Goal: Information Seeking & Learning: Check status

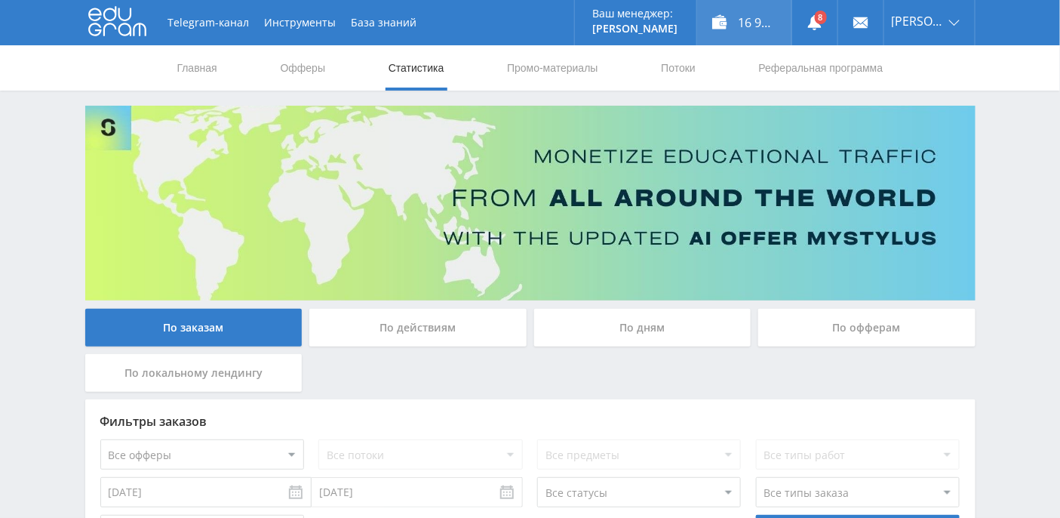
click at [767, 32] on div "16 969,91 ₽" at bounding box center [744, 22] width 94 height 45
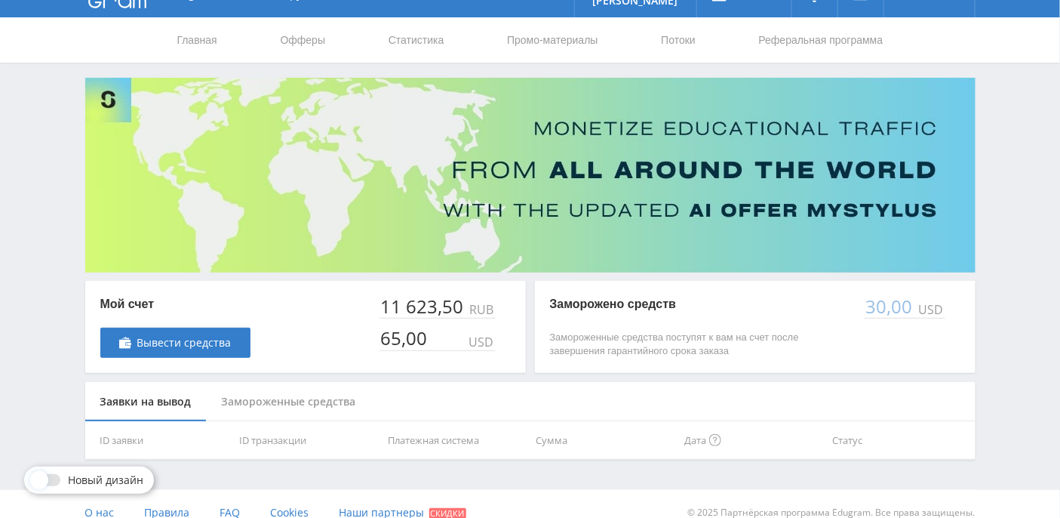
scroll to position [43, 0]
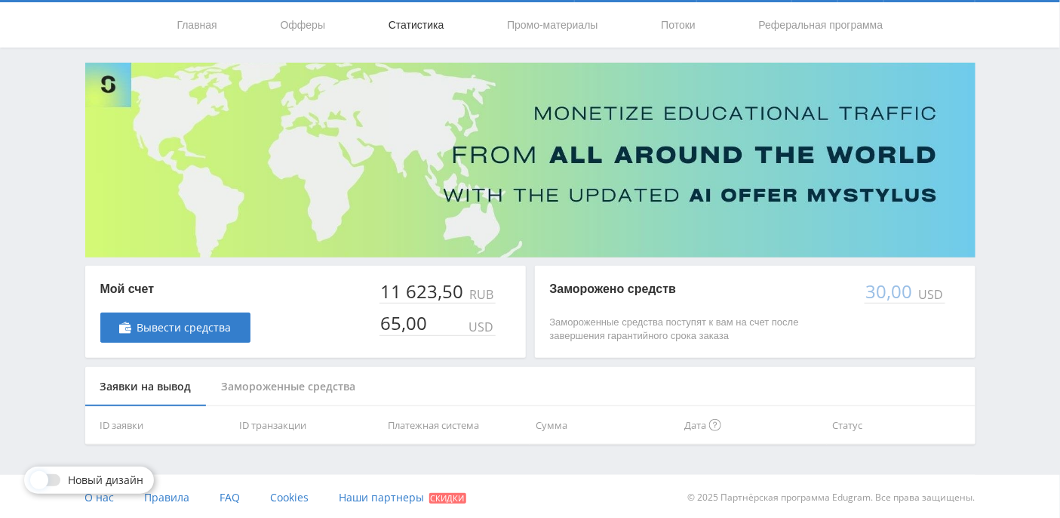
click at [395, 30] on link "Статистика" at bounding box center [416, 24] width 59 height 45
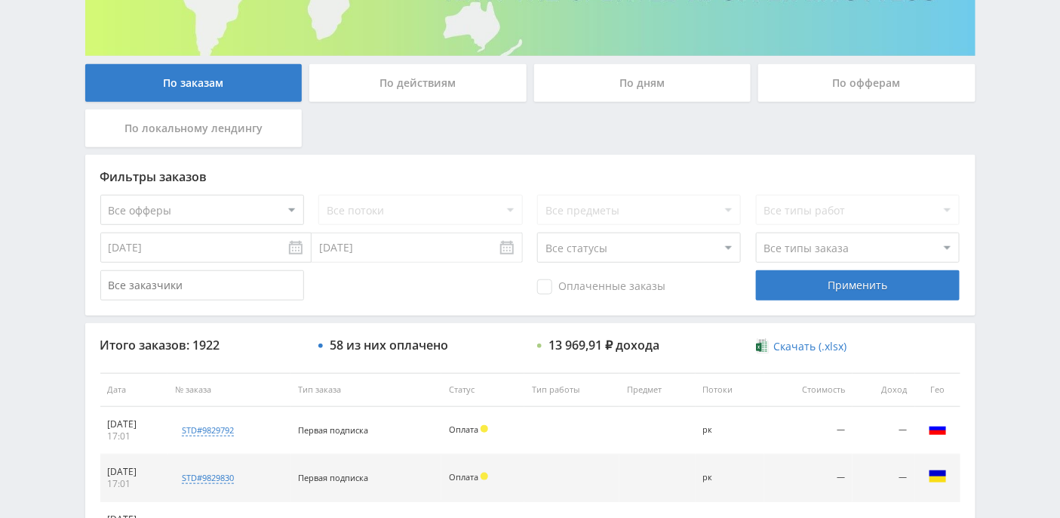
click at [644, 78] on div "По дням" at bounding box center [642, 83] width 217 height 38
click at [0, 0] on input "По дням" at bounding box center [0, 0] width 0 height 0
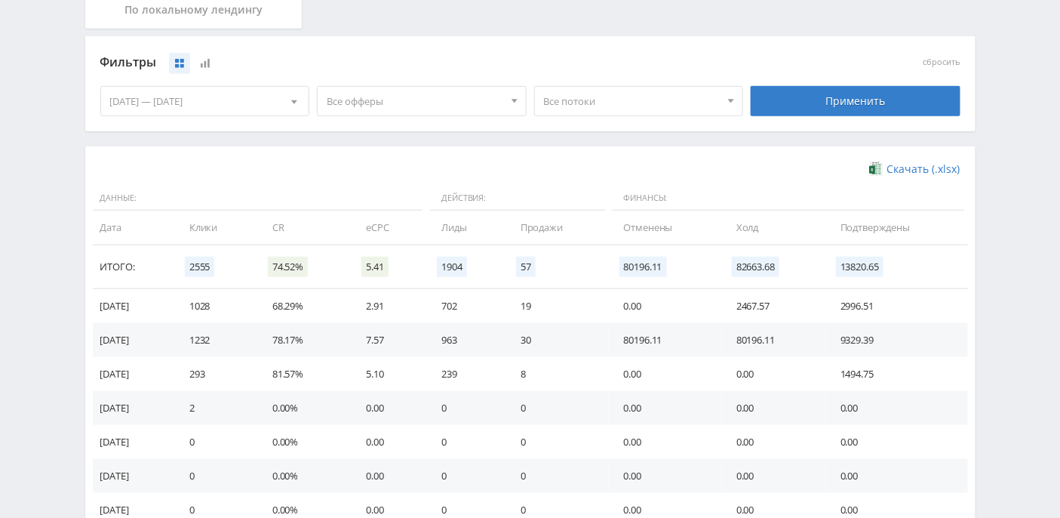
scroll to position [345, 0]
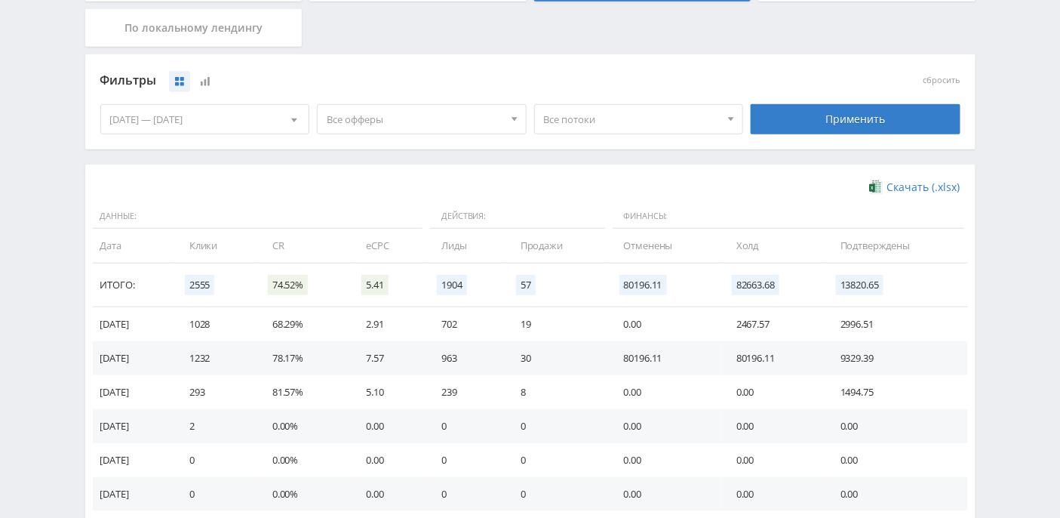
click at [513, 123] on div at bounding box center [514, 119] width 23 height 29
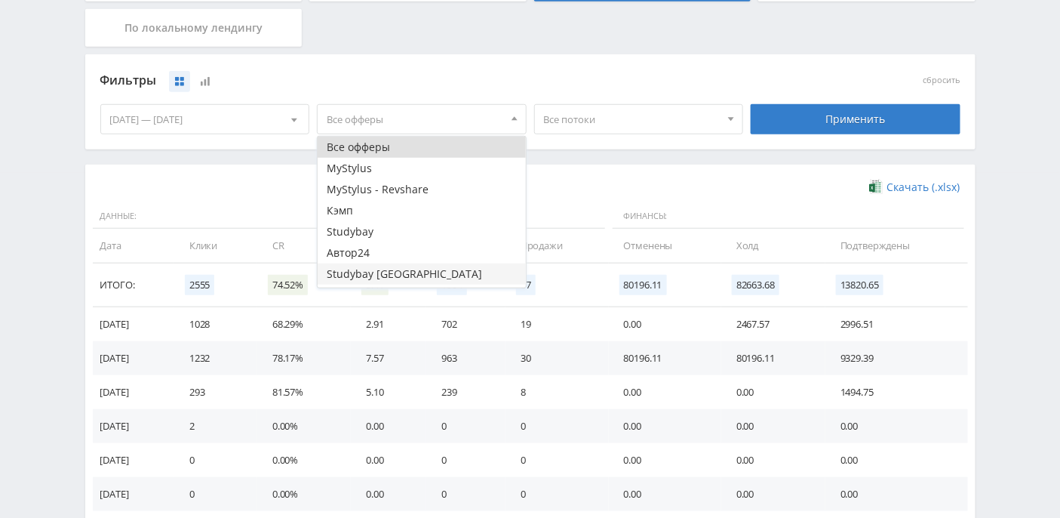
click at [462, 267] on button "Studybay [GEOGRAPHIC_DATA]" at bounding box center [422, 273] width 208 height 21
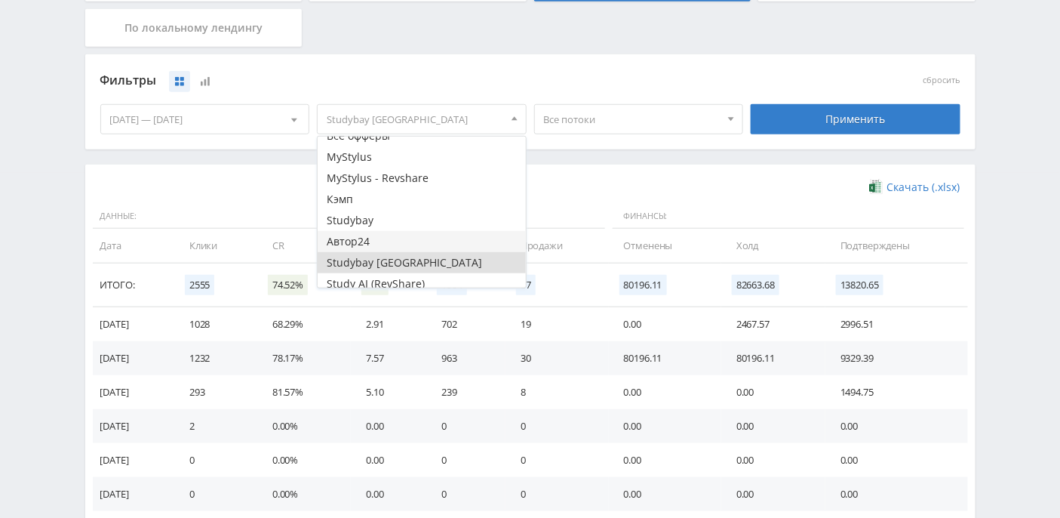
scroll to position [18, 0]
click at [393, 275] on button "Study AI (RevShare)" at bounding box center [422, 276] width 208 height 21
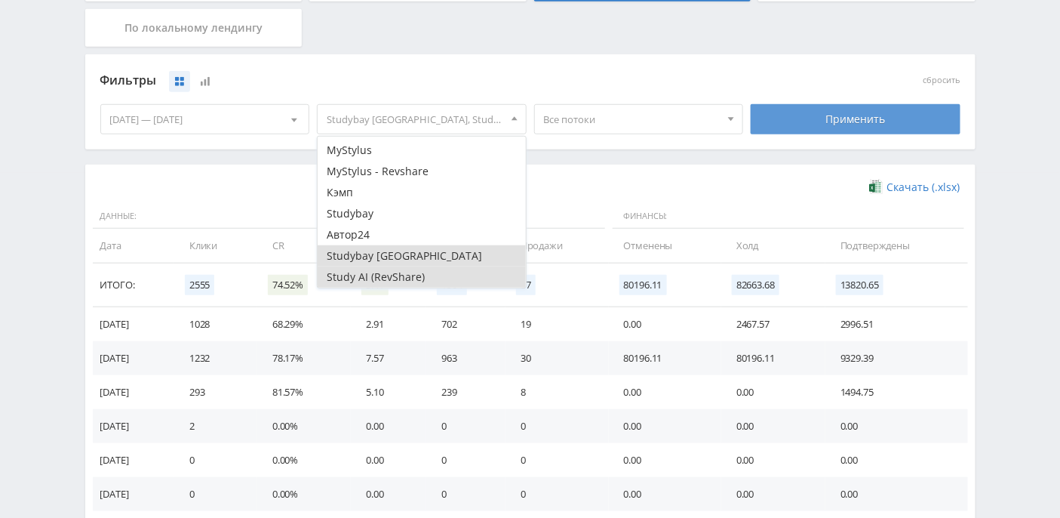
click at [810, 116] on div "Применить" at bounding box center [856, 119] width 210 height 30
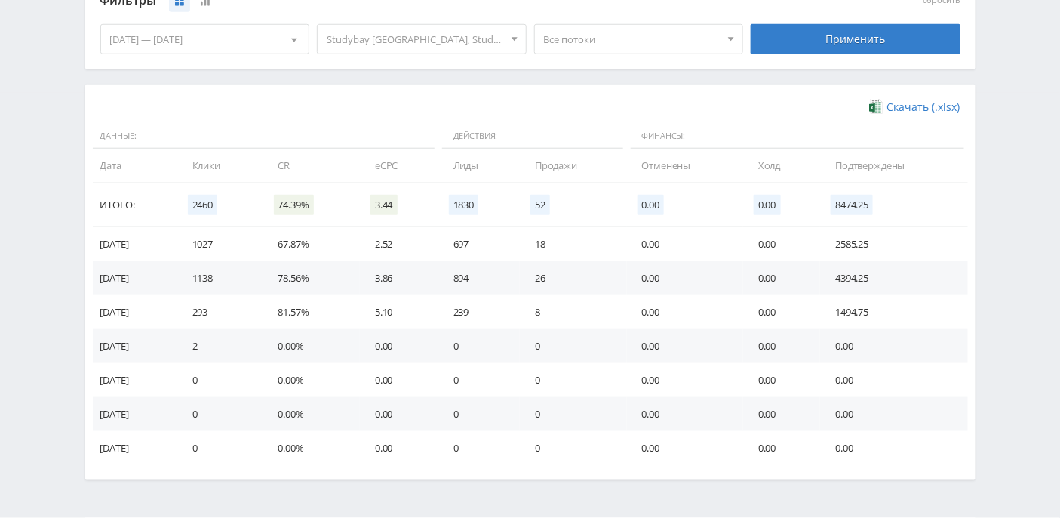
scroll to position [324, 0]
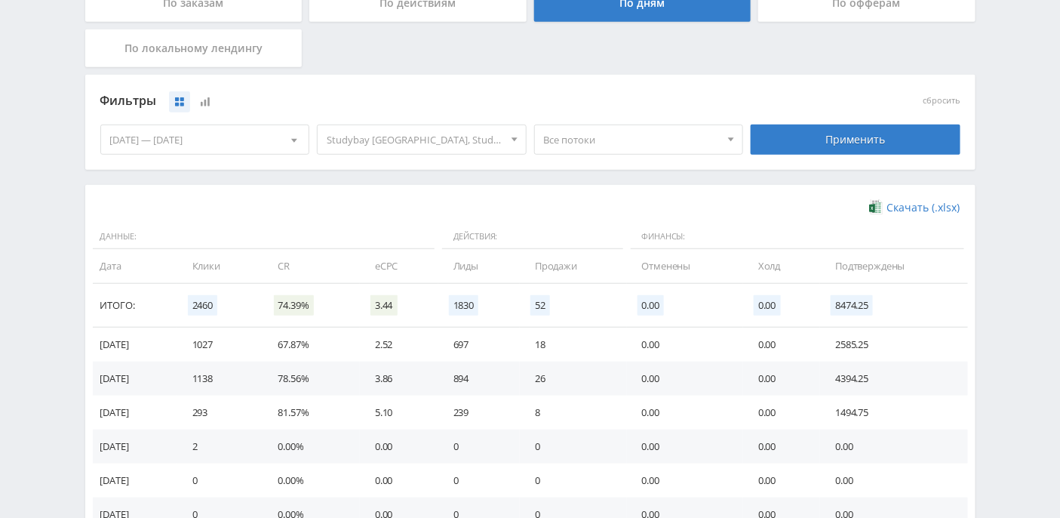
click at [516, 138] on span at bounding box center [515, 141] width 6 height 8
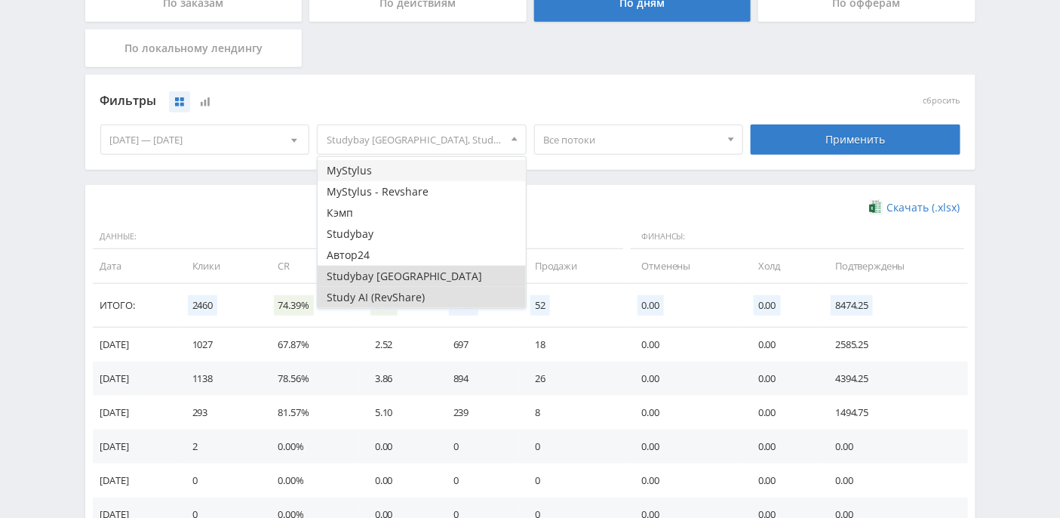
click at [426, 174] on button "MyStylus" at bounding box center [422, 170] width 208 height 21
click at [429, 187] on button "MyStylus - Revshare" at bounding box center [422, 191] width 208 height 21
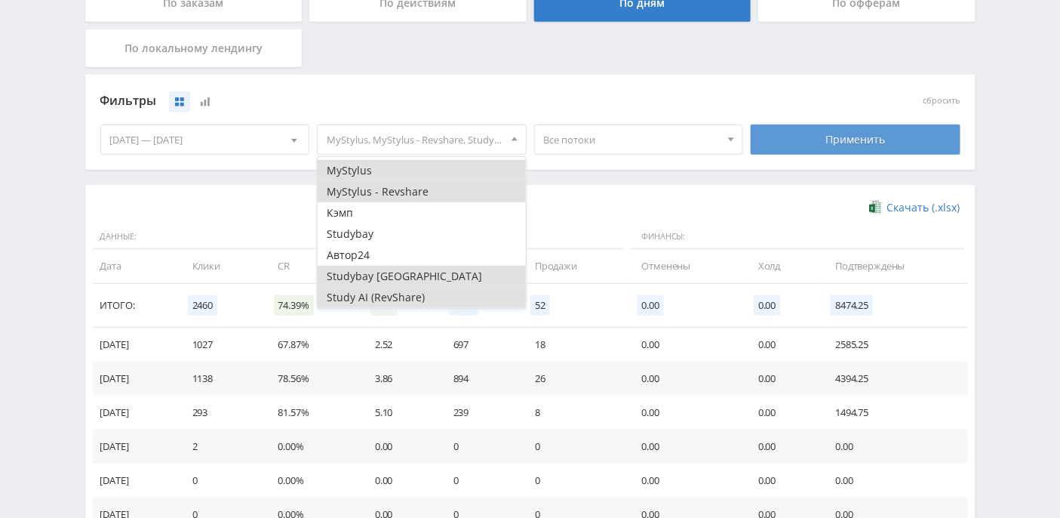
click at [847, 142] on div "Применить" at bounding box center [856, 139] width 210 height 30
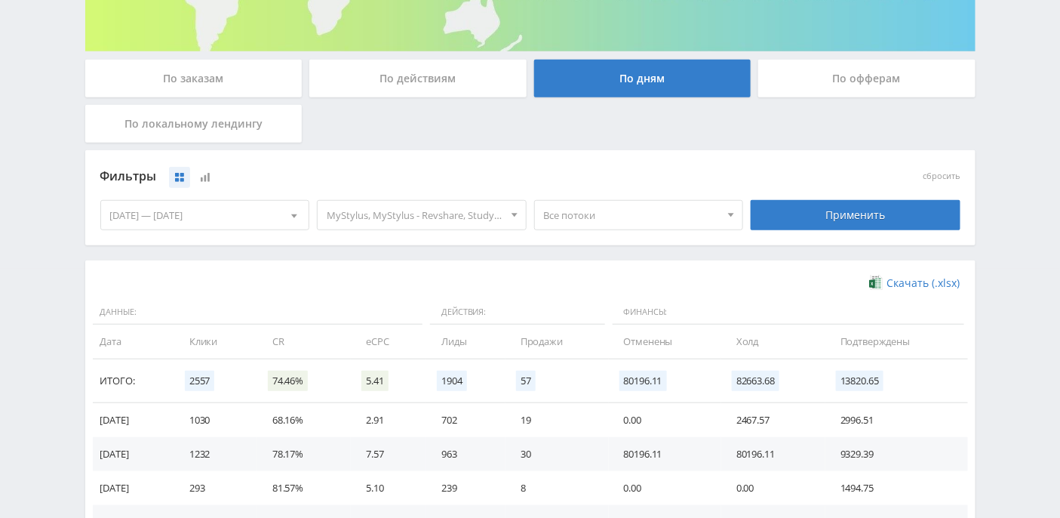
scroll to position [174, 0]
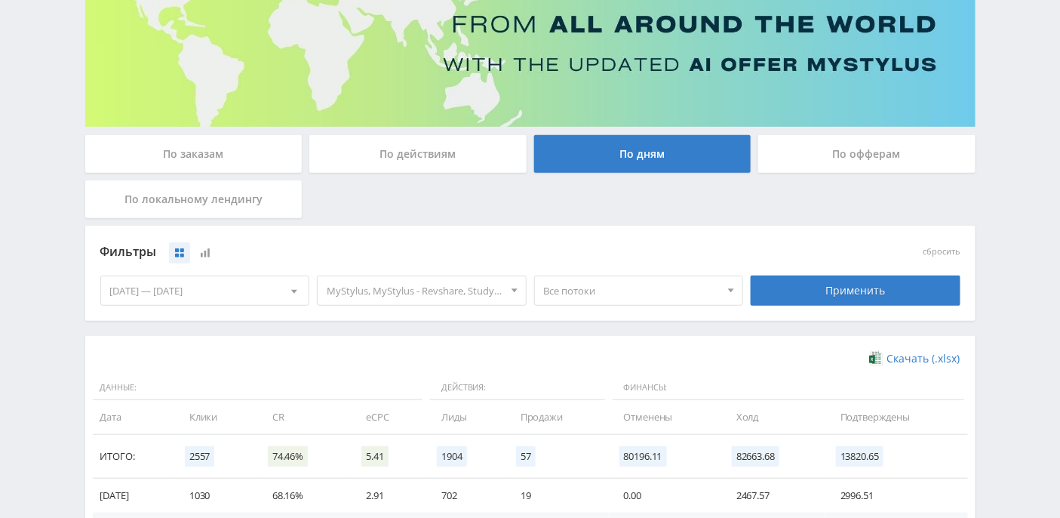
click at [503, 289] on div at bounding box center [514, 290] width 23 height 29
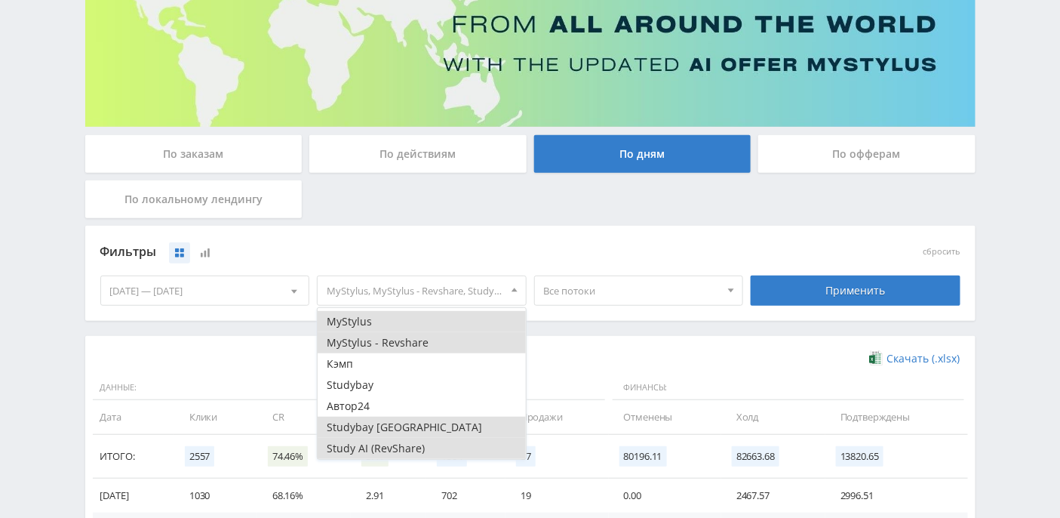
click at [395, 339] on button "MyStylus - Revshare" at bounding box center [422, 342] width 208 height 21
click at [392, 324] on button "MyStylus" at bounding box center [422, 321] width 208 height 21
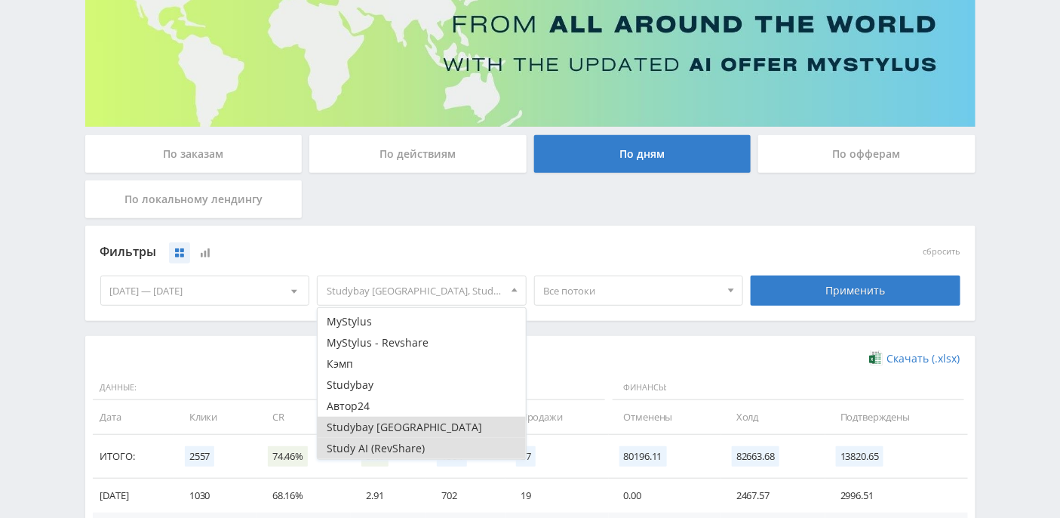
click at [403, 420] on button "Studybay [GEOGRAPHIC_DATA]" at bounding box center [422, 426] width 208 height 21
click at [405, 446] on button "Study AI (RevShare)" at bounding box center [422, 448] width 208 height 21
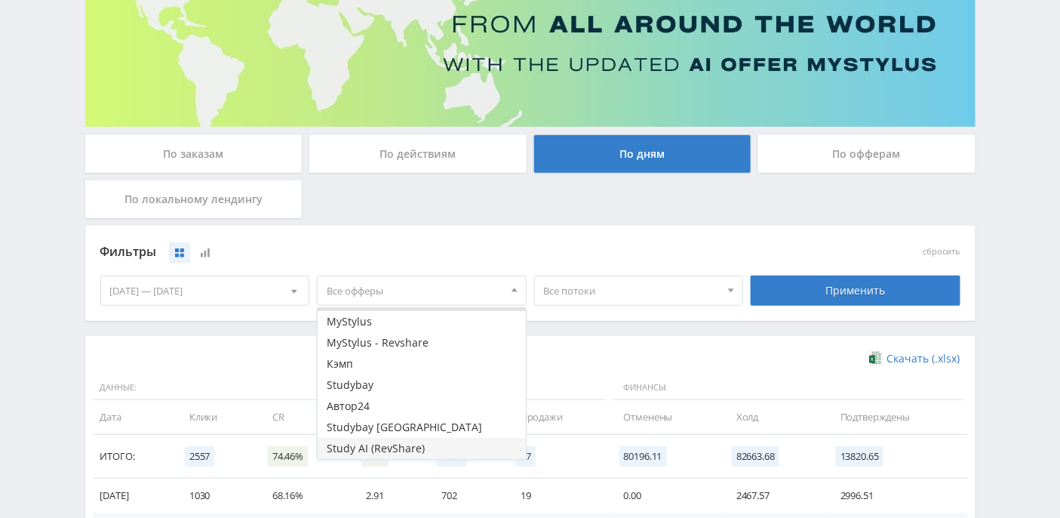
click at [395, 451] on button "Study AI (RevShare)" at bounding box center [422, 448] width 208 height 21
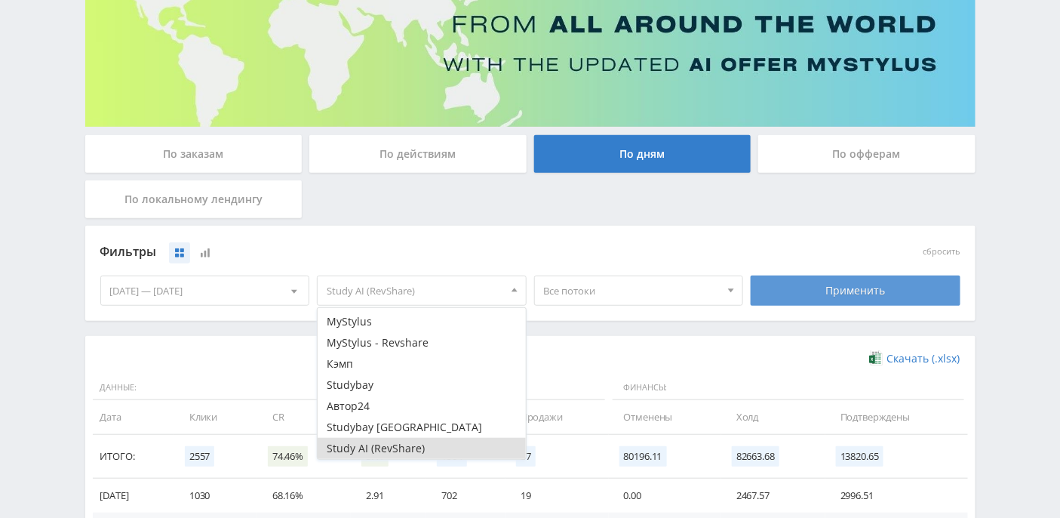
click at [786, 293] on div "Применить" at bounding box center [856, 290] width 210 height 30
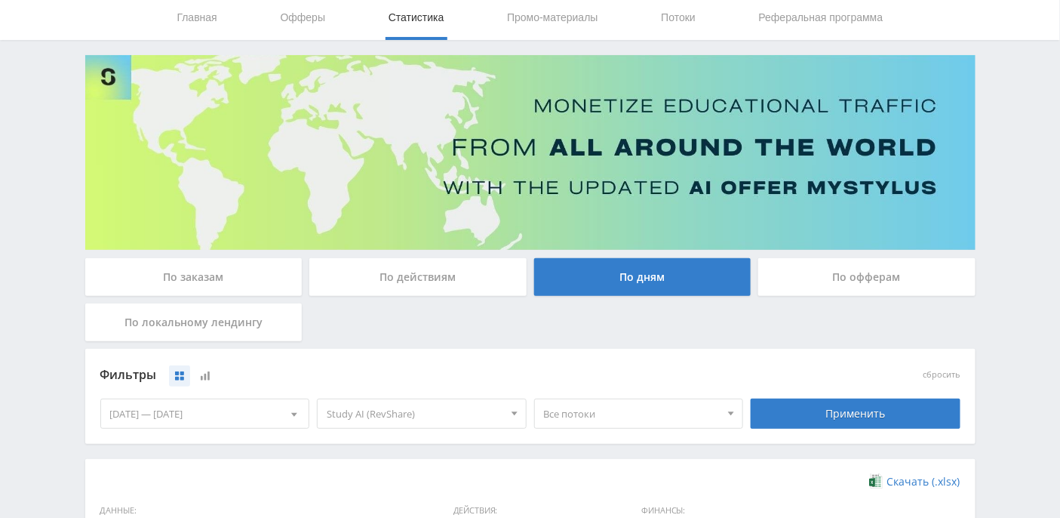
scroll to position [100, 0]
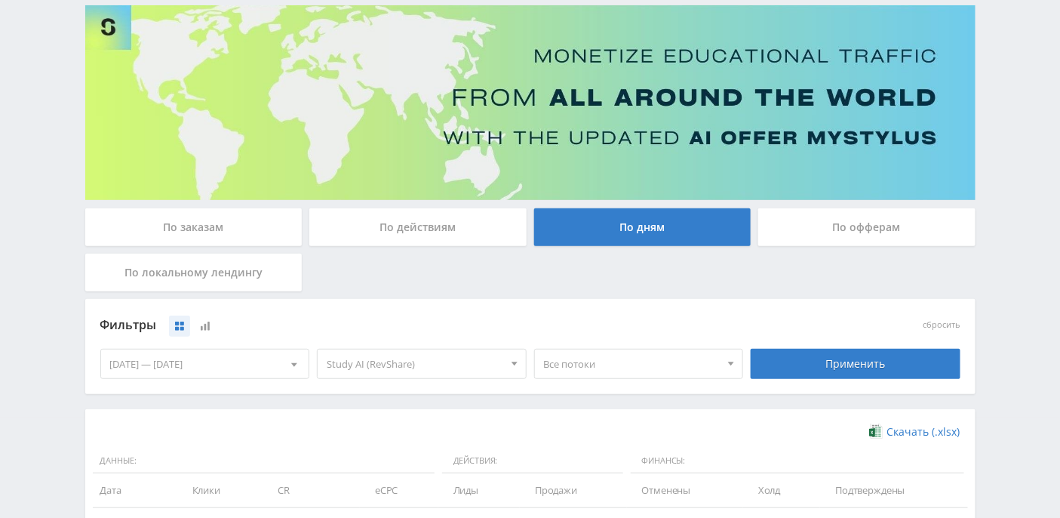
click at [519, 359] on div at bounding box center [514, 363] width 23 height 29
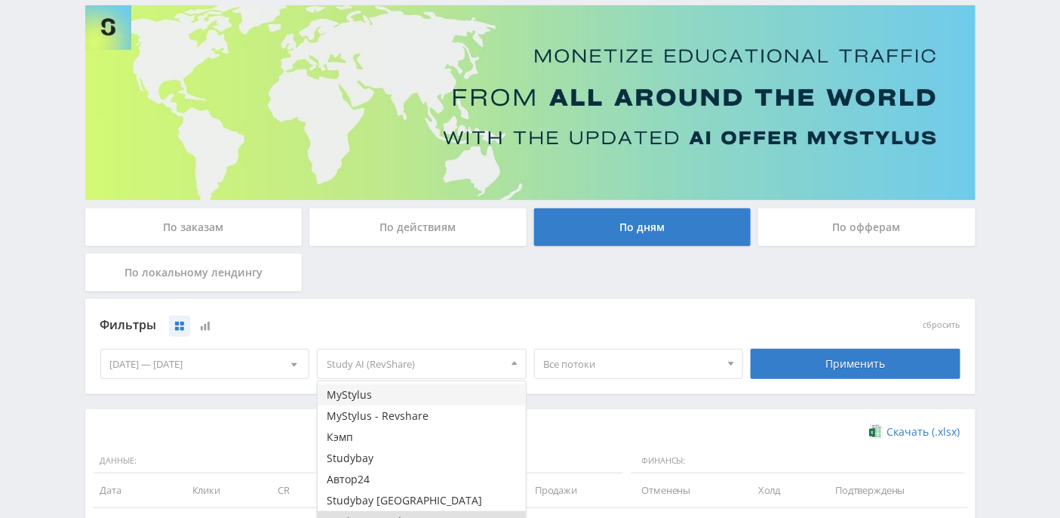
click at [467, 389] on button "MyStylus" at bounding box center [422, 394] width 208 height 21
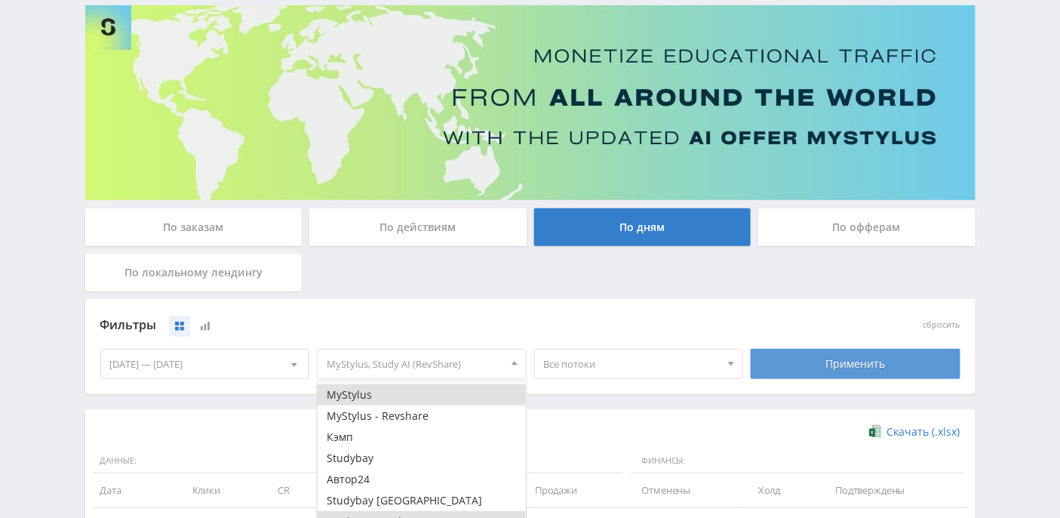
click at [819, 363] on div "Применить" at bounding box center [856, 364] width 210 height 30
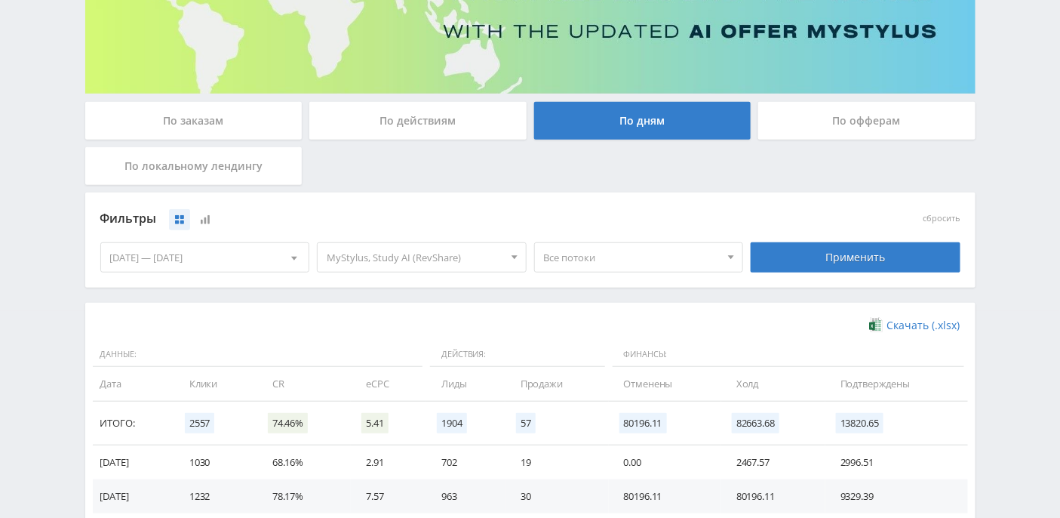
scroll to position [302, 0]
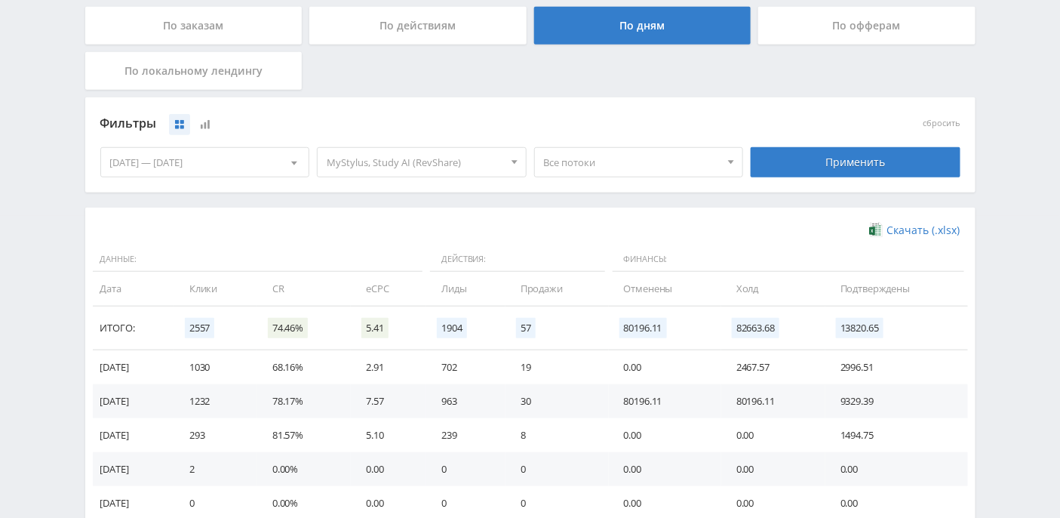
click at [484, 164] on span "MyStylus, Study AI (RevShare)" at bounding box center [415, 162] width 177 height 29
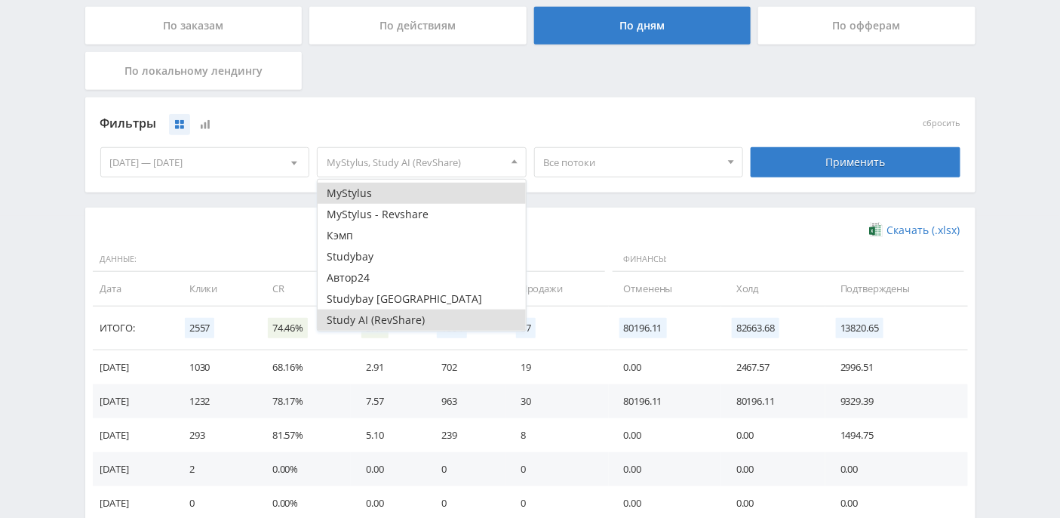
click at [416, 327] on button "Study AI (RevShare)" at bounding box center [422, 319] width 208 height 21
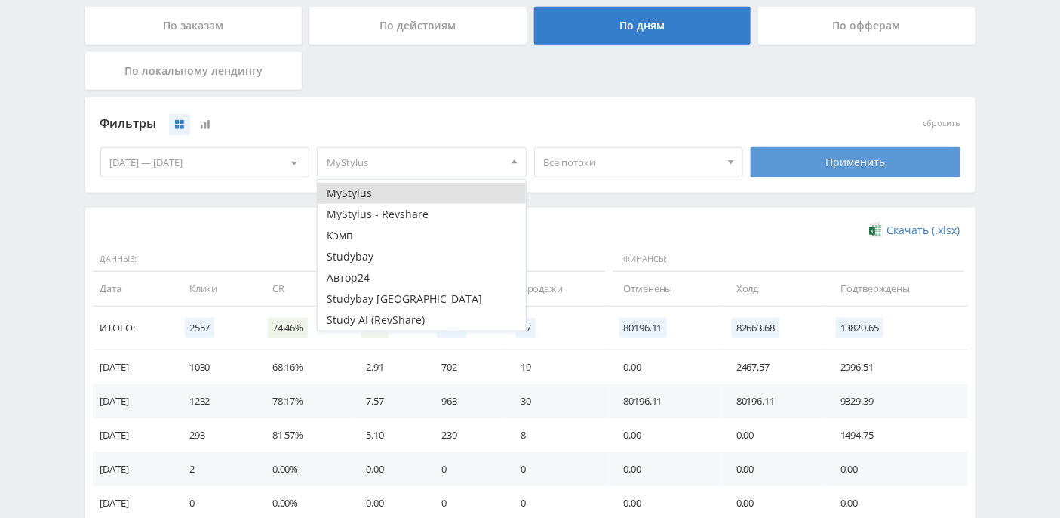
click at [819, 164] on div "Применить" at bounding box center [856, 162] width 210 height 30
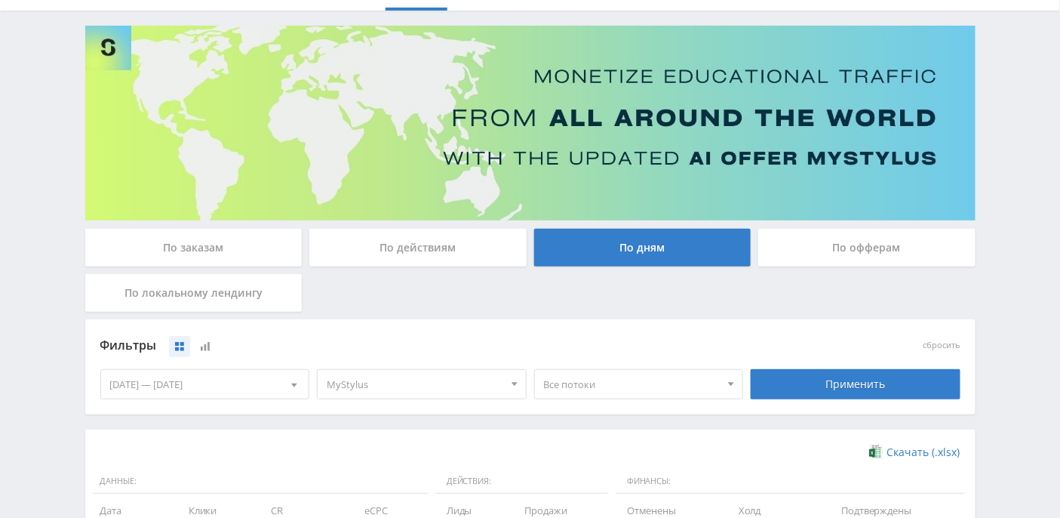
scroll to position [0, 0]
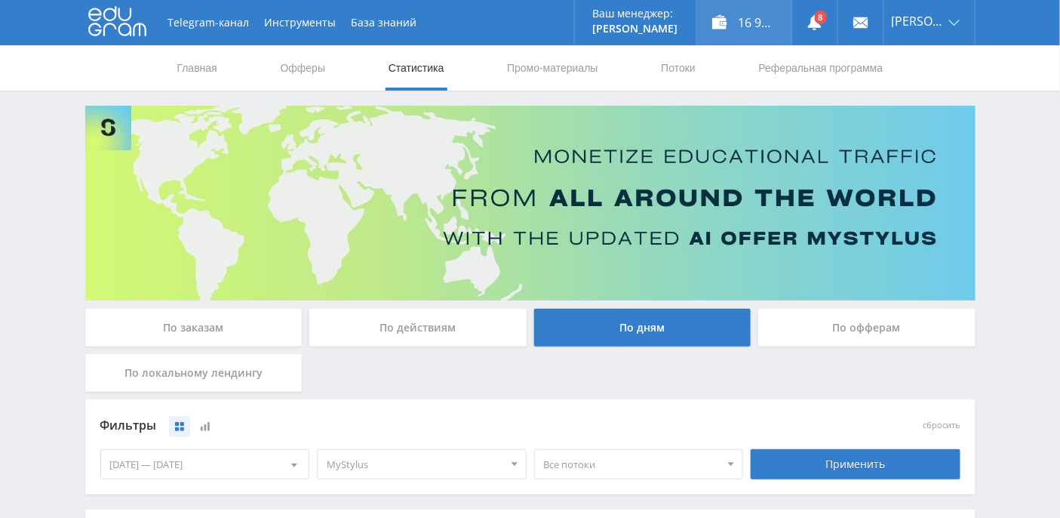
click at [770, 16] on div "16 969,91 ₽" at bounding box center [744, 22] width 94 height 45
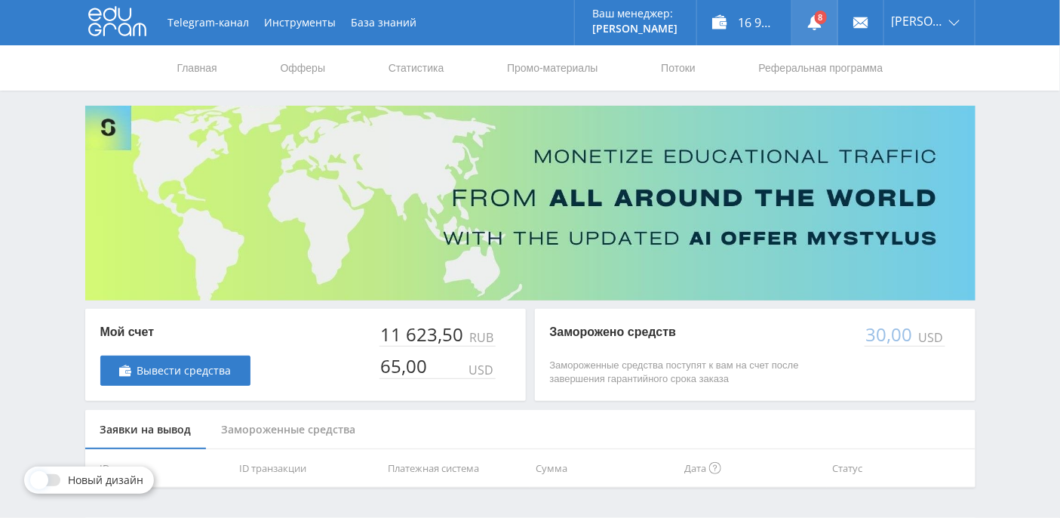
click at [822, 24] on use at bounding box center [815, 22] width 14 height 15
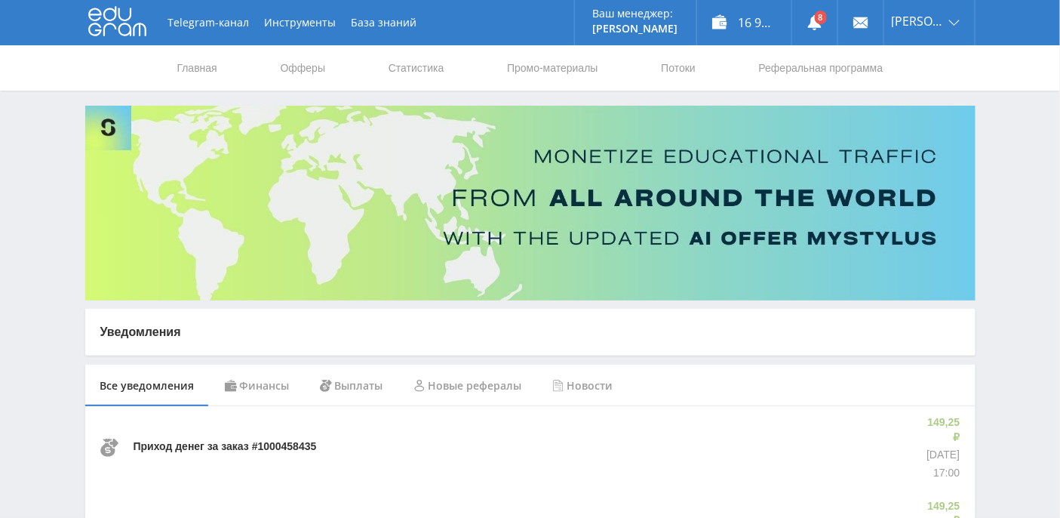
click at [256, 391] on div "Финансы" at bounding box center [257, 385] width 95 height 42
click at [364, 386] on div "Выплаты" at bounding box center [352, 385] width 94 height 42
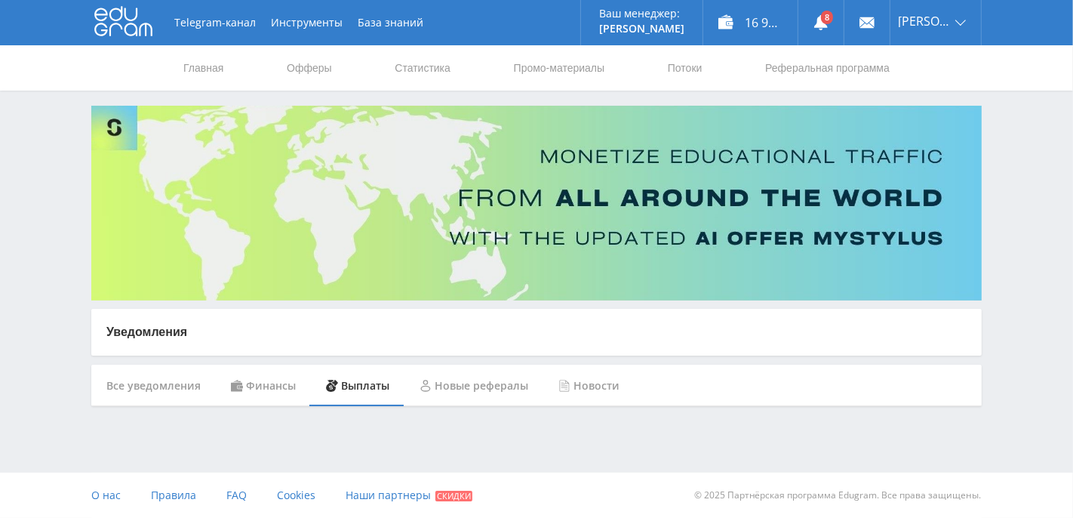
click at [482, 382] on div "Новые рефералы" at bounding box center [473, 385] width 139 height 42
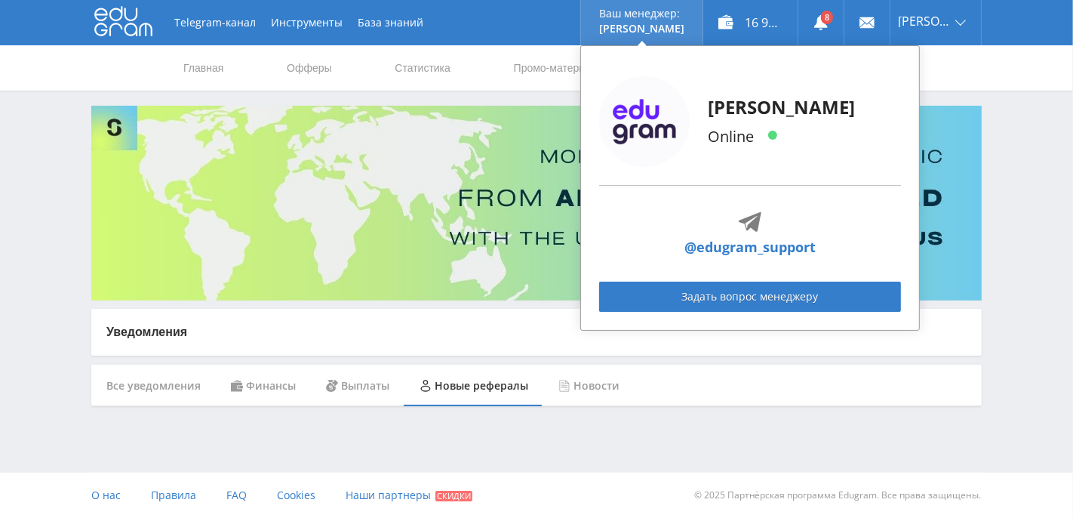
click at [660, 24] on p "[PERSON_NAME]" at bounding box center [641, 29] width 85 height 12
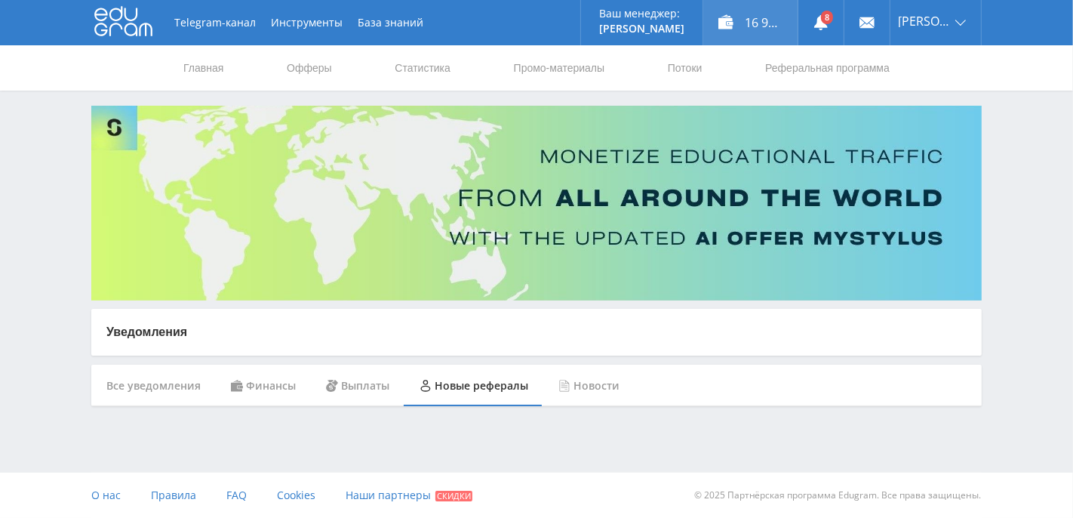
click at [772, 30] on div "16 969,91 ₽" at bounding box center [750, 22] width 94 height 45
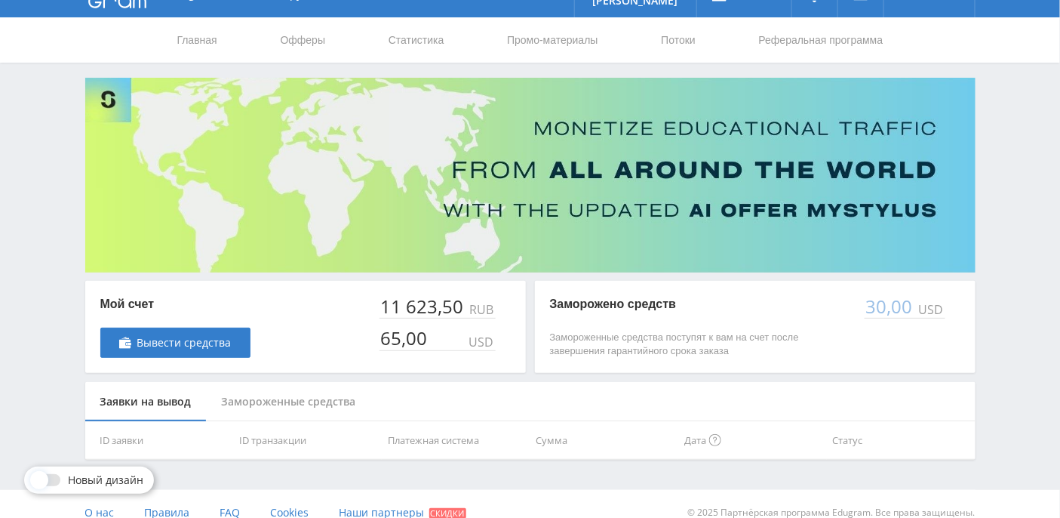
scroll to position [43, 0]
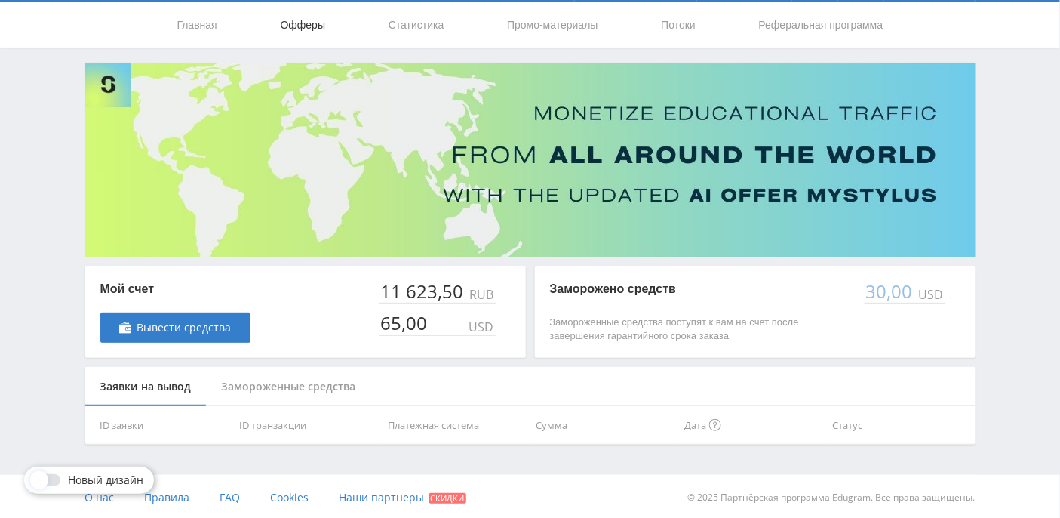
click at [301, 20] on link "Офферы" at bounding box center [303, 24] width 48 height 45
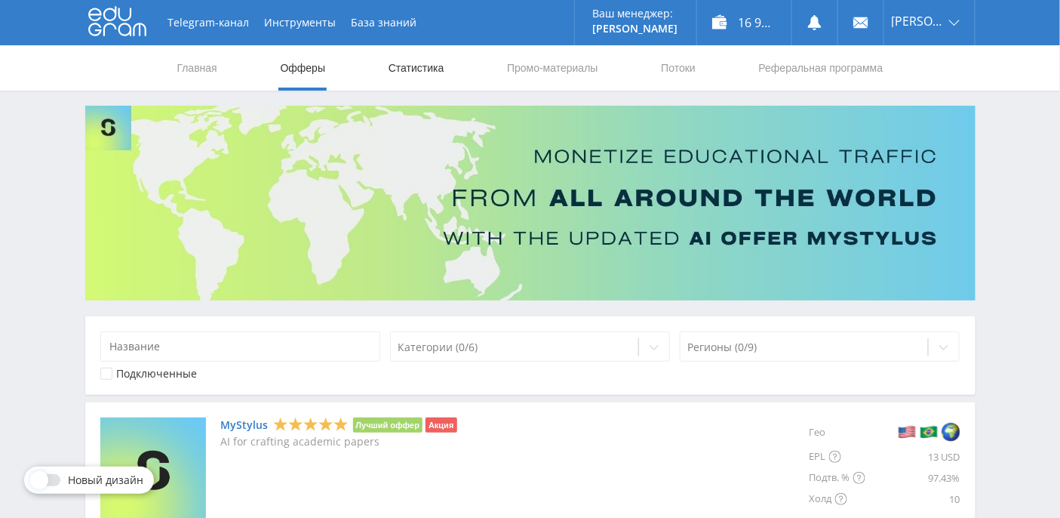
click at [428, 72] on link "Статистика" at bounding box center [416, 67] width 59 height 45
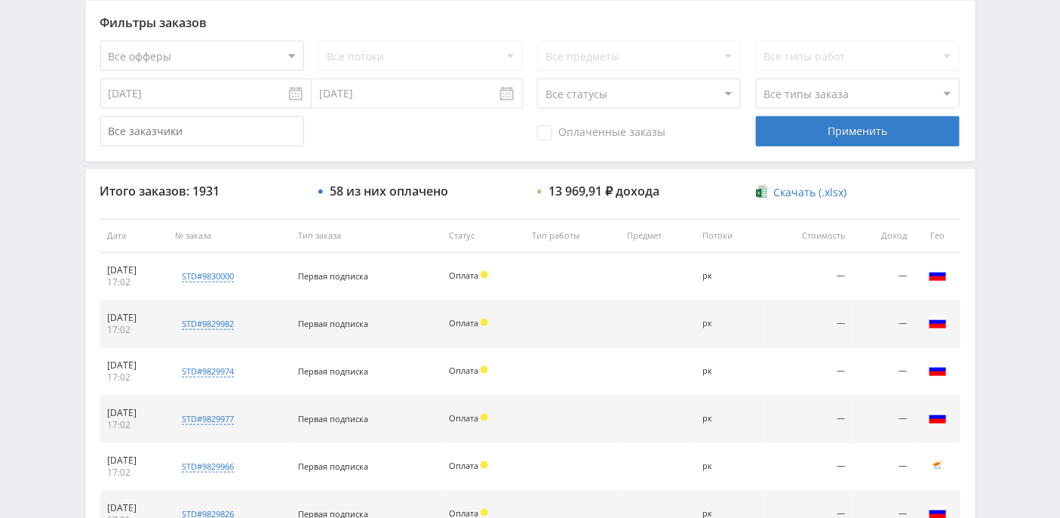
scroll to position [367, 0]
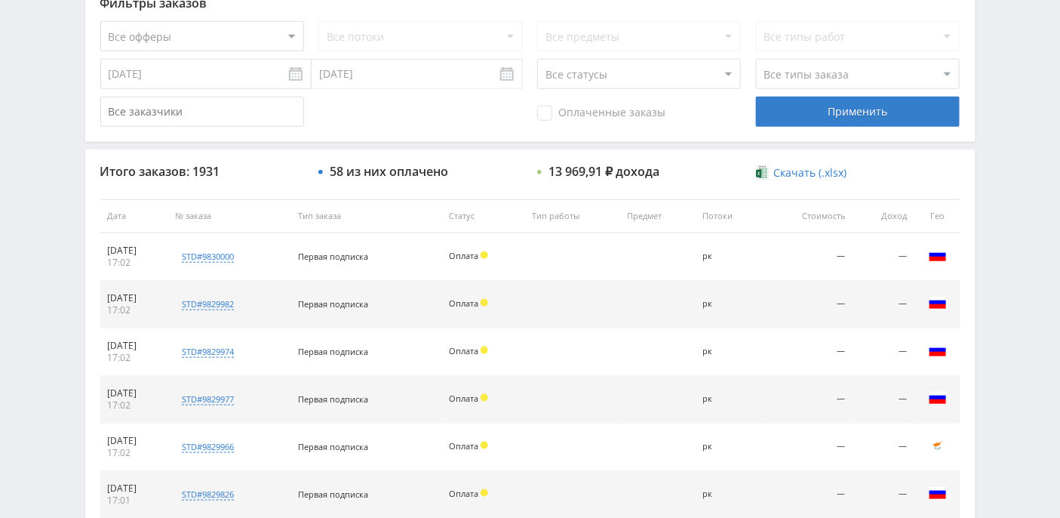
scroll to position [512, 0]
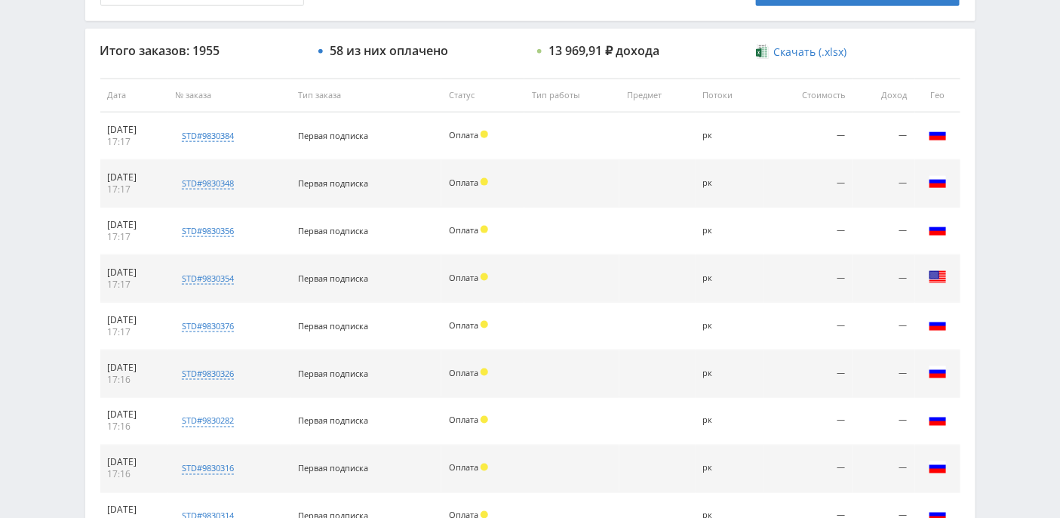
scroll to position [586, 0]
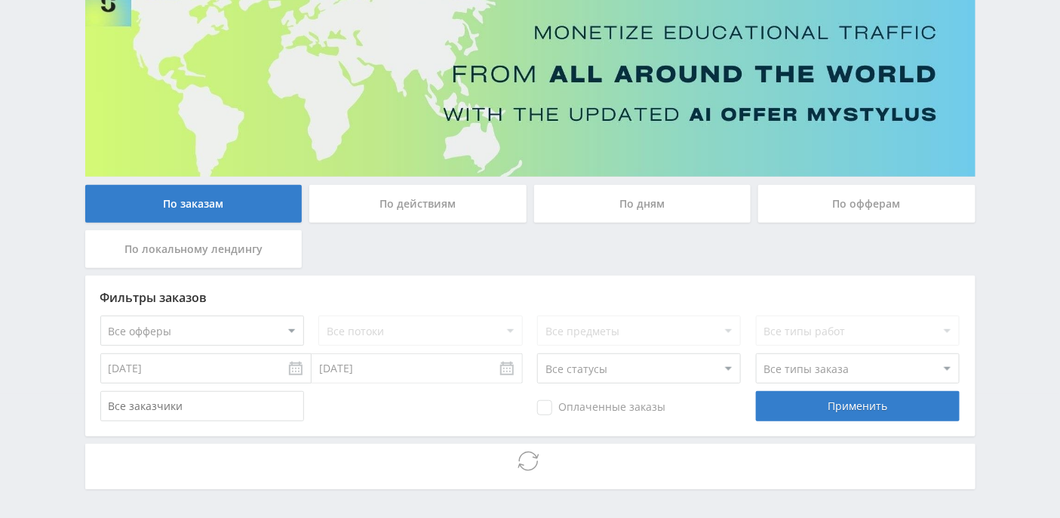
scroll to position [177, 0]
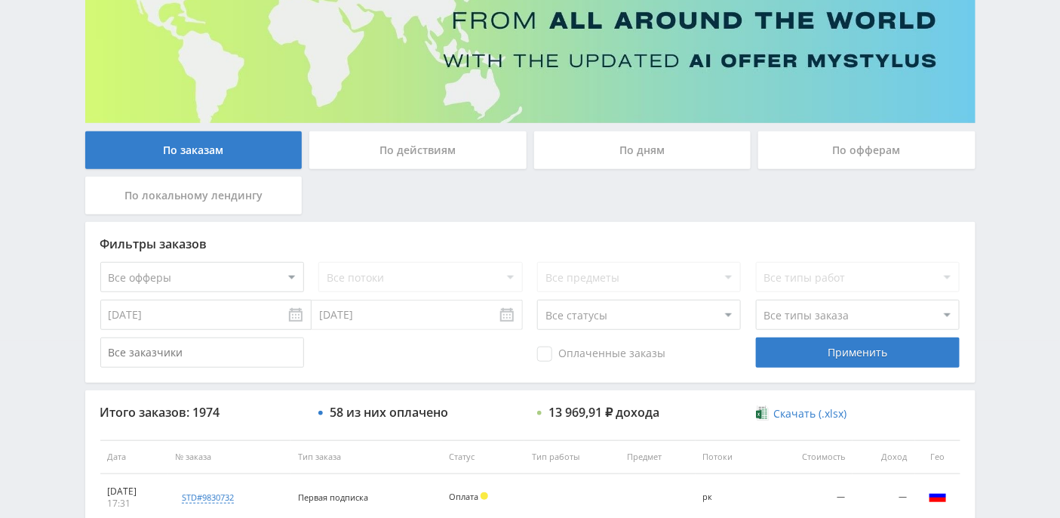
click at [653, 149] on div "По дням" at bounding box center [642, 150] width 217 height 38
click at [0, 0] on input "По дням" at bounding box center [0, 0] width 0 height 0
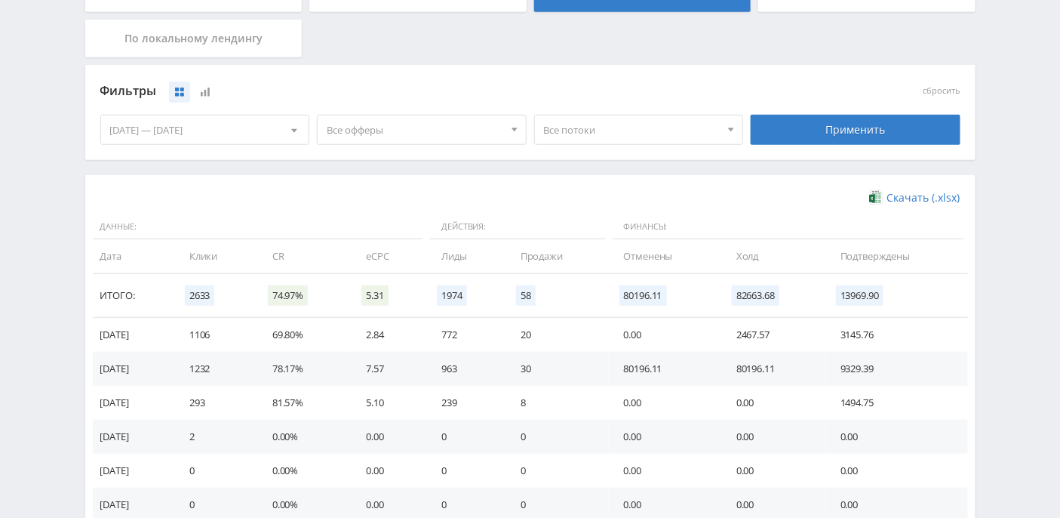
scroll to position [468, 0]
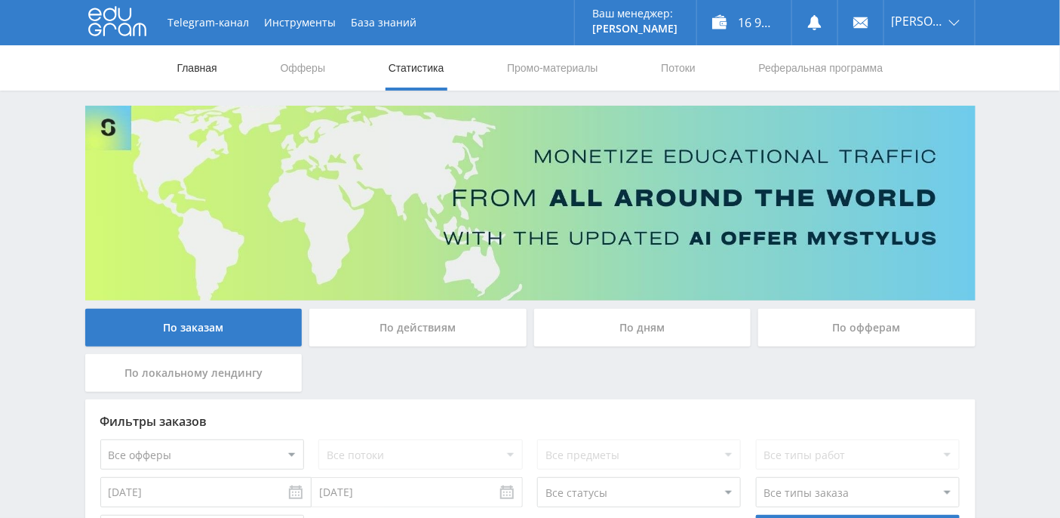
click at [189, 66] on link "Главная" at bounding box center [197, 67] width 43 height 45
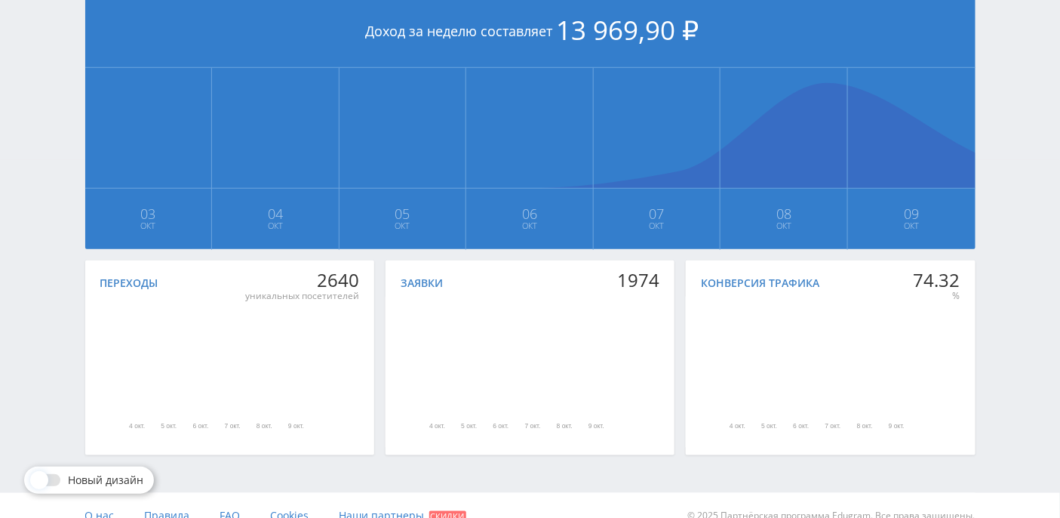
scroll to position [377, 0]
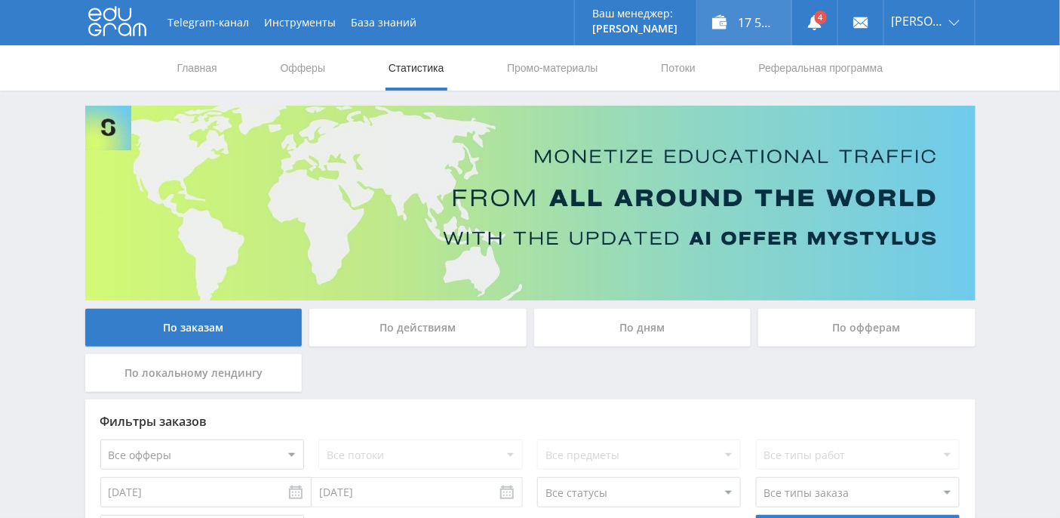
click at [774, 22] on div "17 566,91 ₽" at bounding box center [744, 22] width 94 height 45
click at [184, 63] on link "Главная" at bounding box center [197, 67] width 43 height 45
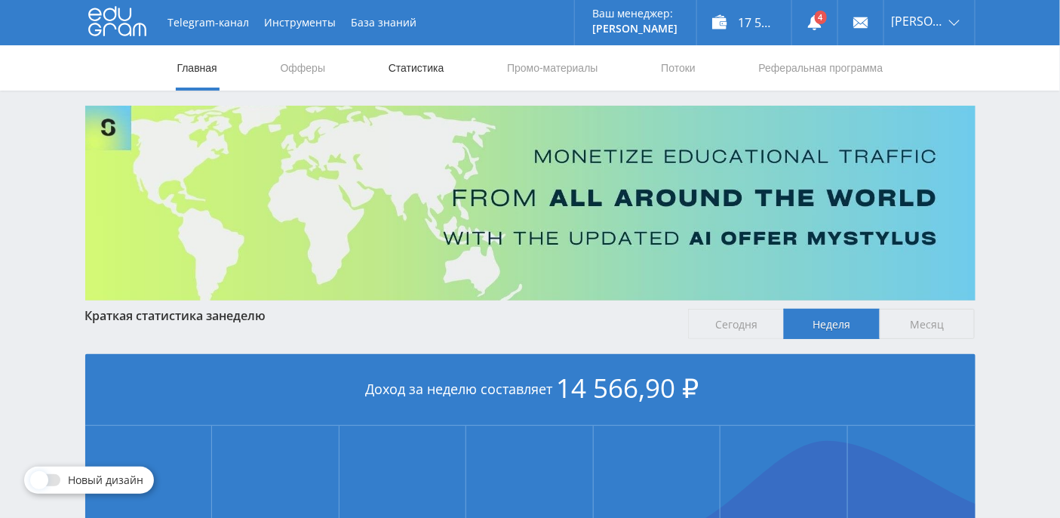
click at [412, 72] on link "Статистика" at bounding box center [416, 67] width 59 height 45
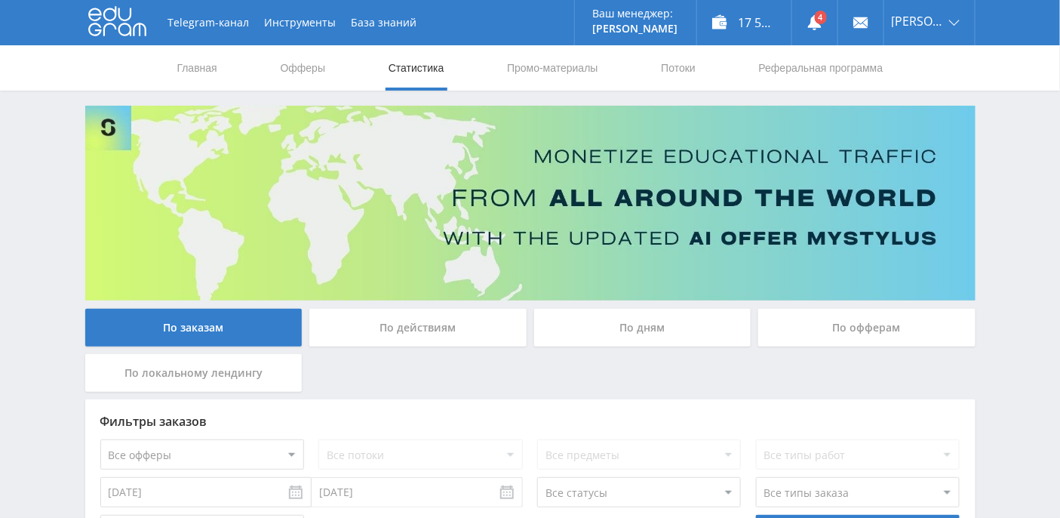
click at [656, 331] on div "По дням" at bounding box center [642, 328] width 217 height 38
click at [0, 0] on input "По дням" at bounding box center [0, 0] width 0 height 0
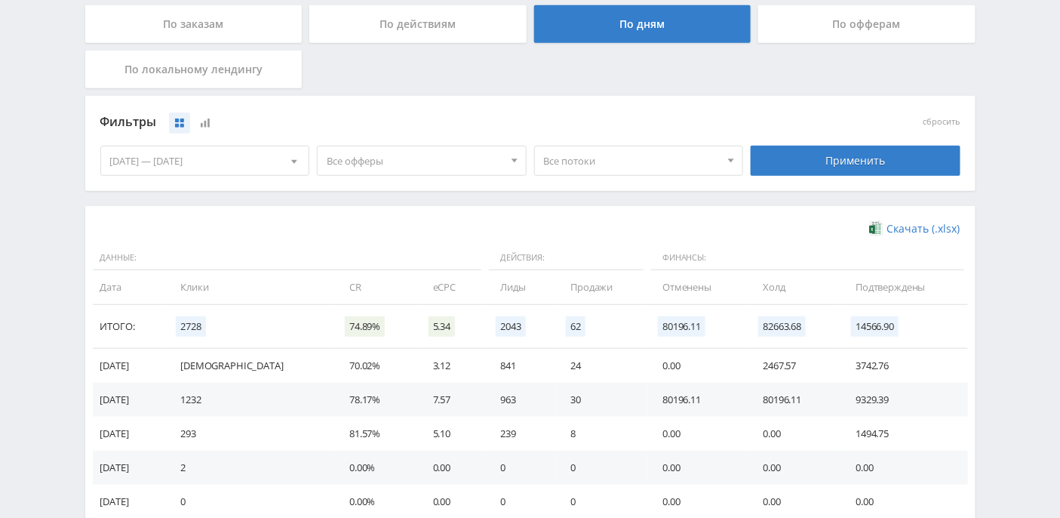
scroll to position [404, 0]
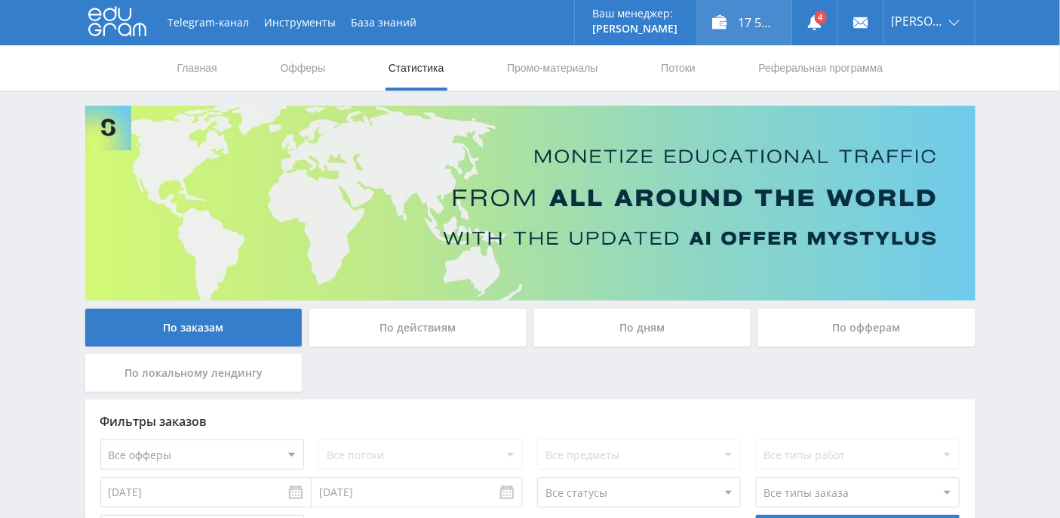
click at [768, 21] on div "17 566,91 ₽" at bounding box center [744, 22] width 94 height 45
click at [403, 70] on link "Статистика" at bounding box center [416, 67] width 59 height 45
click at [315, 69] on link "Офферы" at bounding box center [303, 67] width 48 height 45
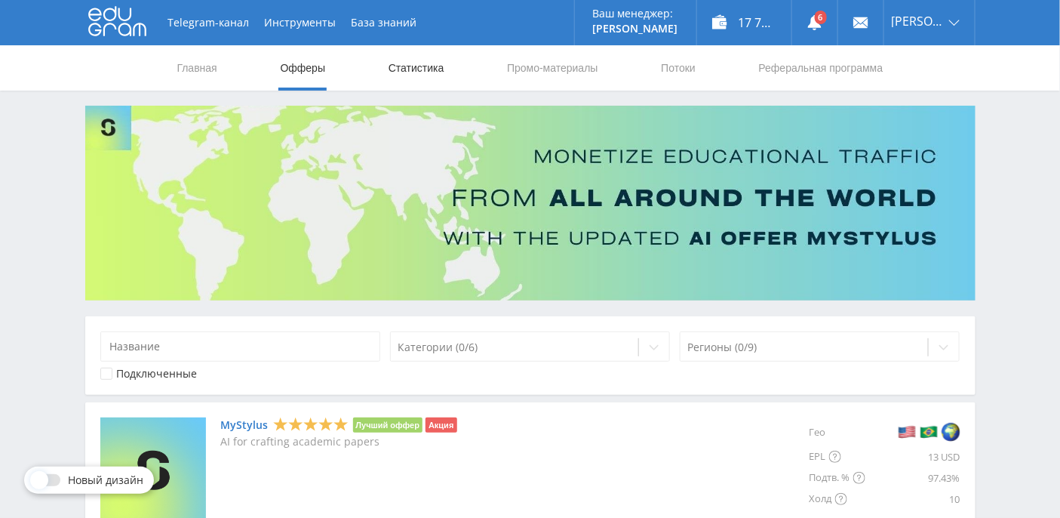
click at [426, 66] on link "Статистика" at bounding box center [416, 67] width 59 height 45
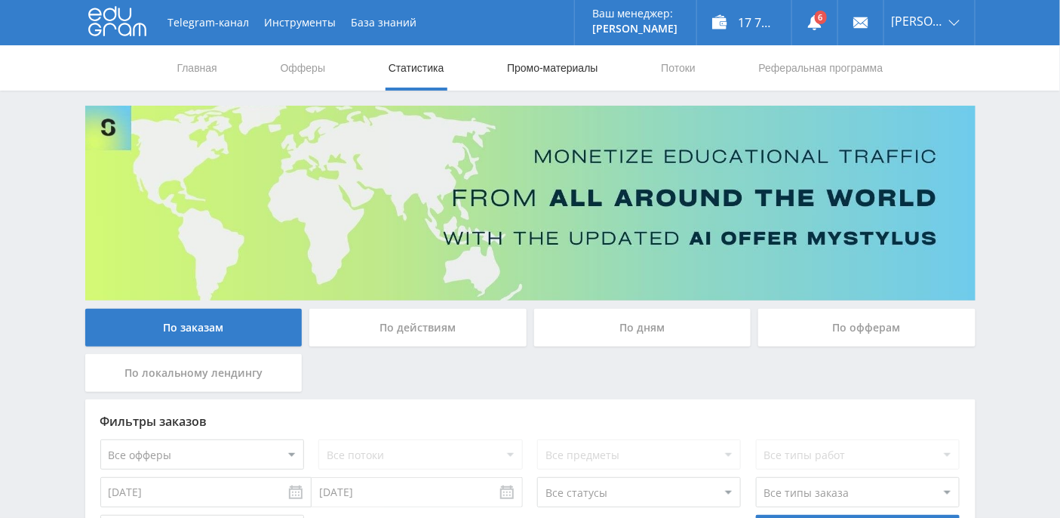
click at [551, 72] on link "Промо-материалы" at bounding box center [553, 67] width 94 height 45
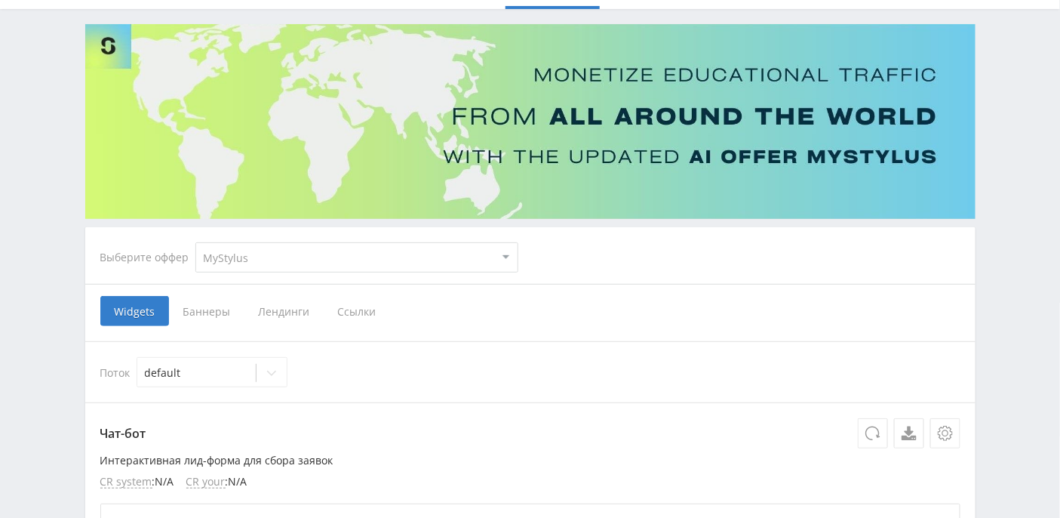
scroll to position [100, 0]
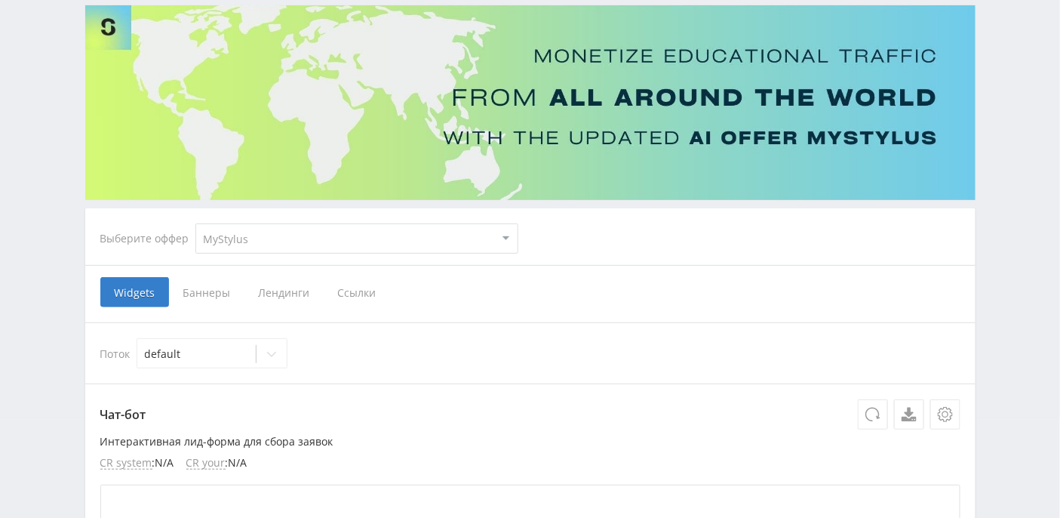
click at [510, 235] on select "MyStylus MyStylus - Revshare Кэмп Studybay Автор24 Studybay Brazil Study AI (Re…" at bounding box center [356, 238] width 323 height 30
select select "376"
click at [195, 223] on select "MyStylus MyStylus - Revshare Кэмп Studybay Автор24 Studybay Brazil Study AI (Re…" at bounding box center [356, 238] width 323 height 30
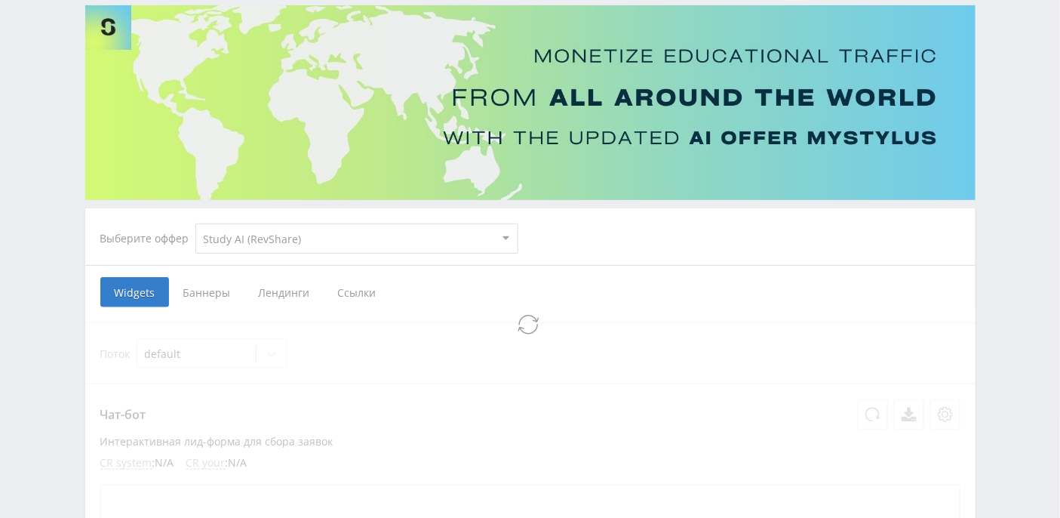
select select "376"
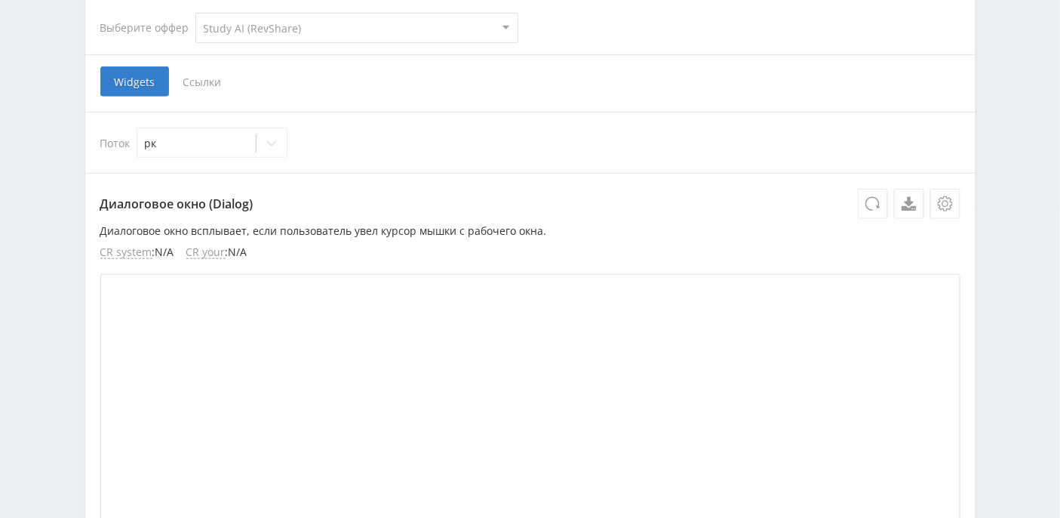
scroll to position [210, 0]
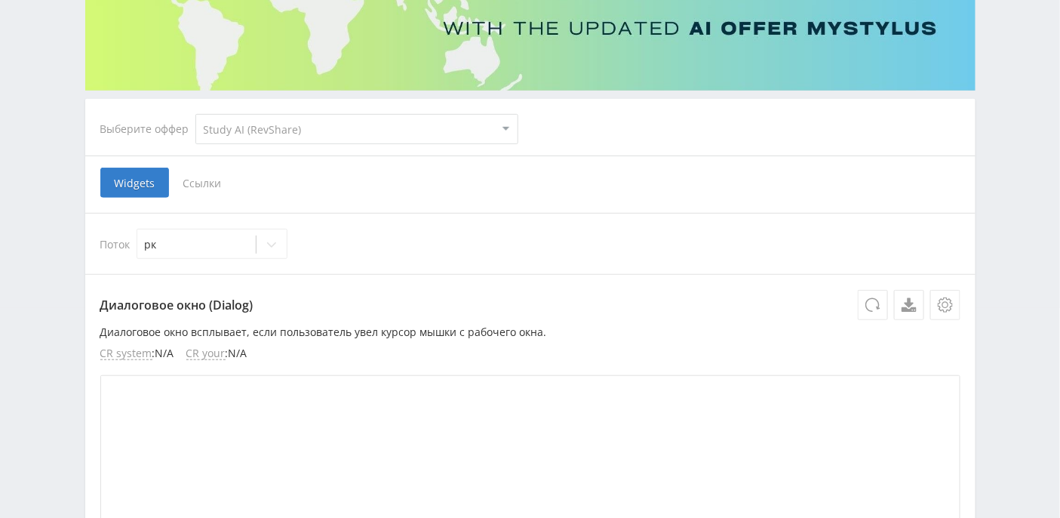
click at [199, 181] on span "Ссылки" at bounding box center [202, 183] width 67 height 30
click at [0, 0] on input "Ссылки" at bounding box center [0, 0] width 0 height 0
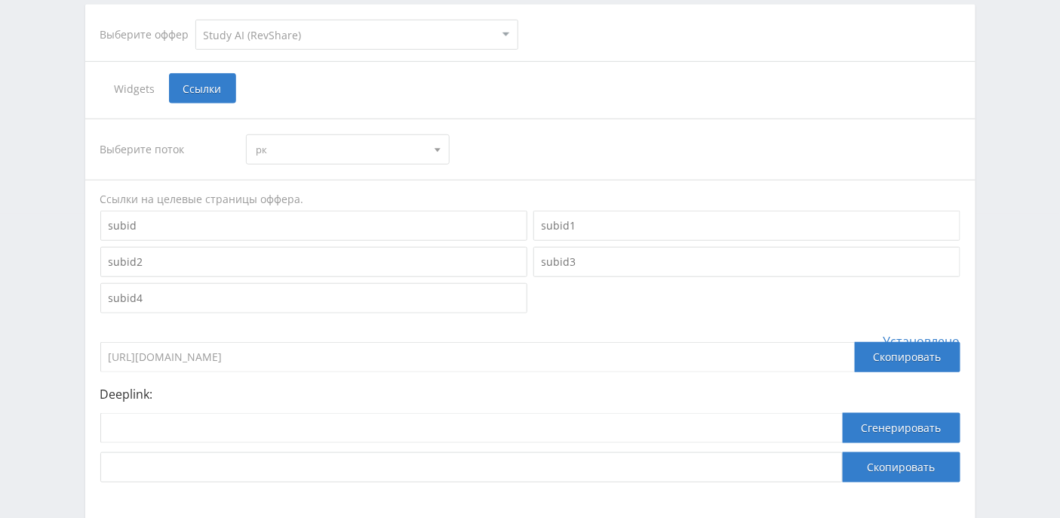
scroll to position [287, 0]
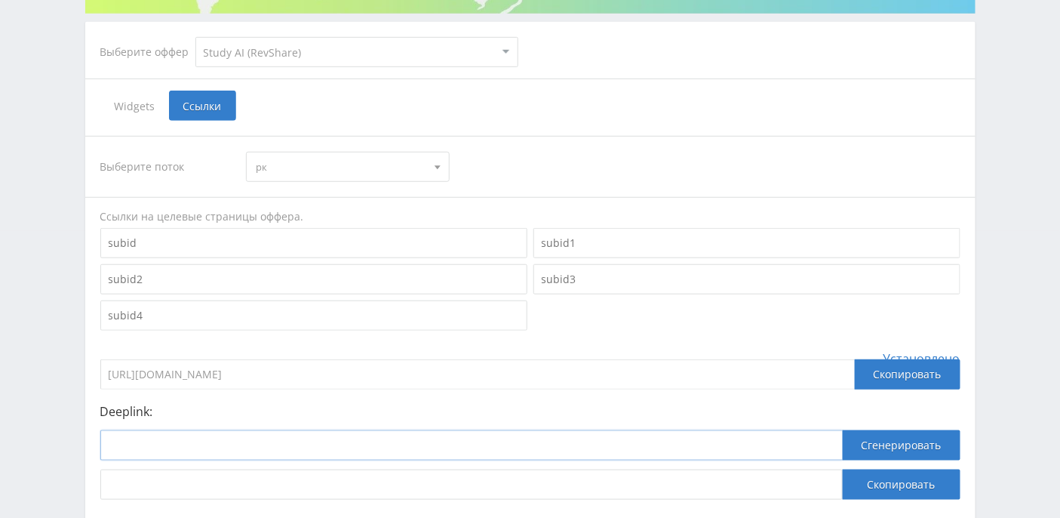
click at [211, 443] on input at bounding box center [471, 445] width 742 height 30
paste input "https://study24.ai/chat/ai_mentor"
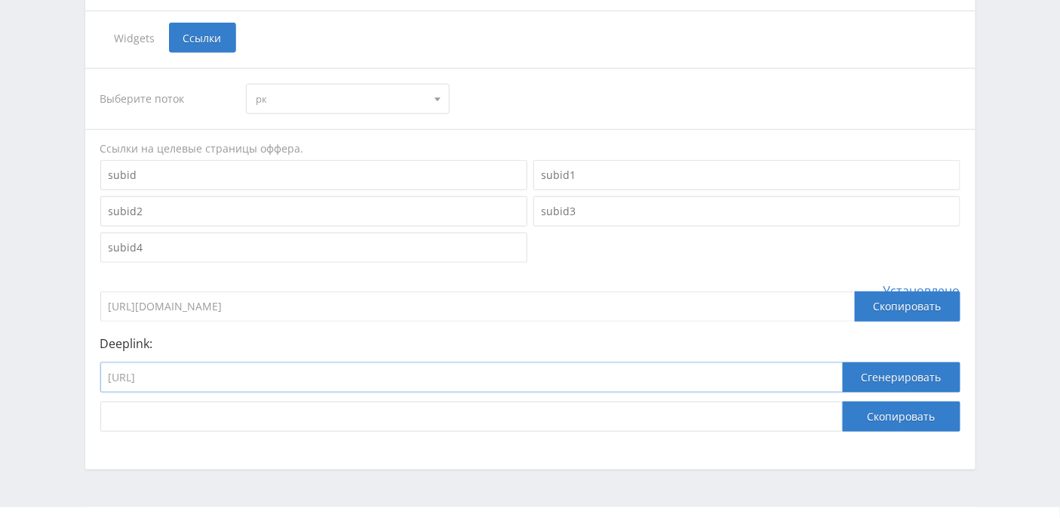
scroll to position [387, 0]
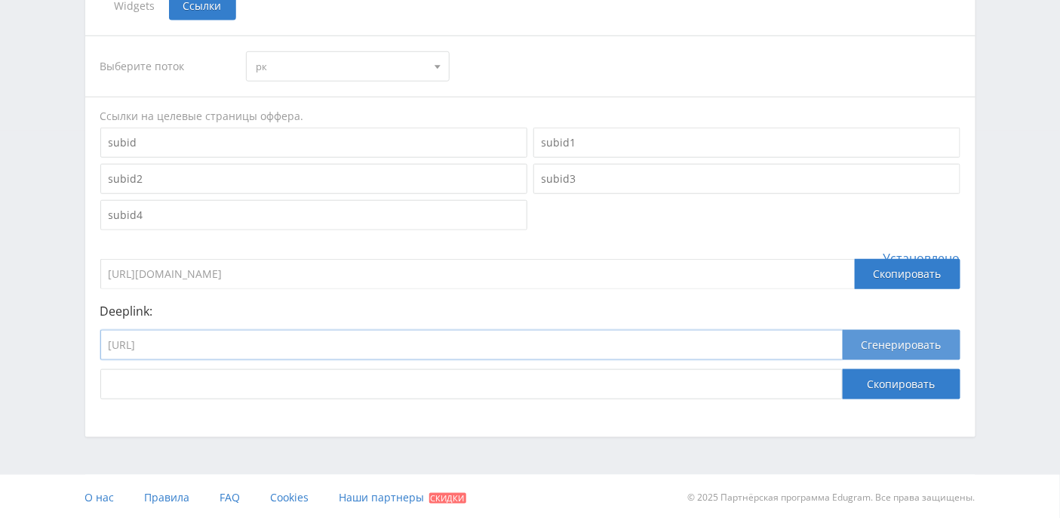
type input "https://study24.ai/chat/ai_mentor"
click at [928, 344] on button "Сгенерировать" at bounding box center [902, 345] width 118 height 30
drag, startPoint x: 663, startPoint y: 386, endPoint x: 37, endPoint y: 385, distance: 626.2
click at [37, 385] on div "Telegram-канал Инструменты База знаний Ваш менеджер: Alex Alex Online @edugram_…" at bounding box center [530, 66] width 1060 height 907
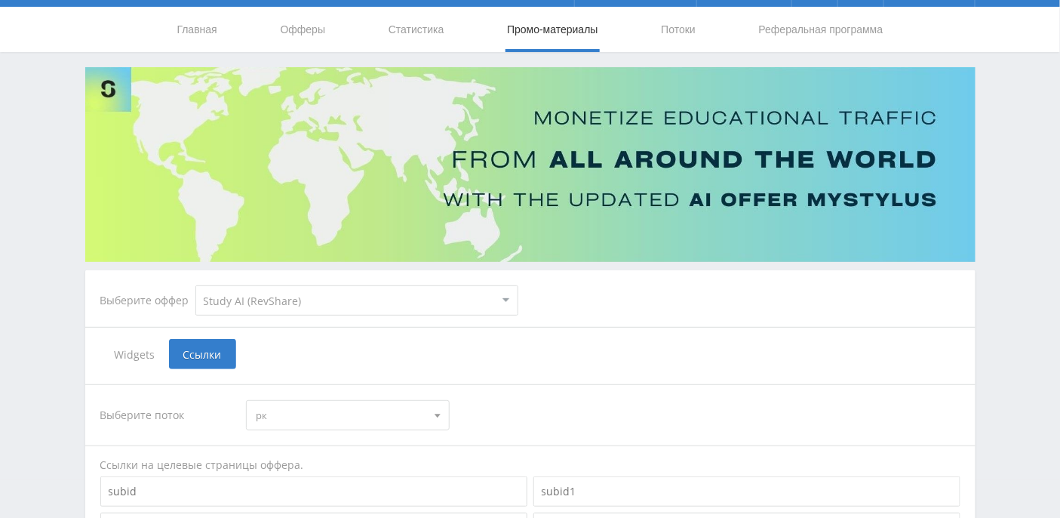
scroll to position [0, 0]
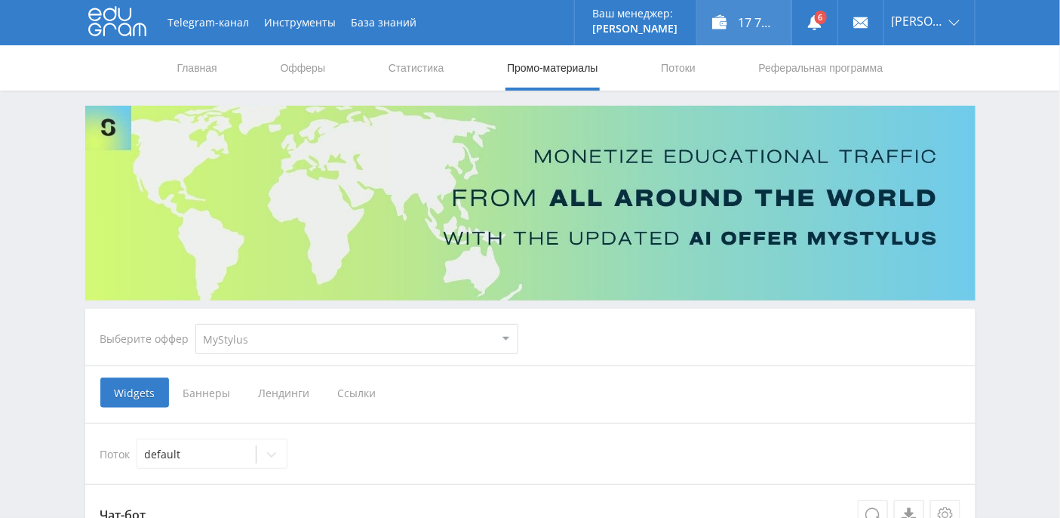
click at [764, 21] on div "17 791,21 ₽" at bounding box center [744, 22] width 94 height 45
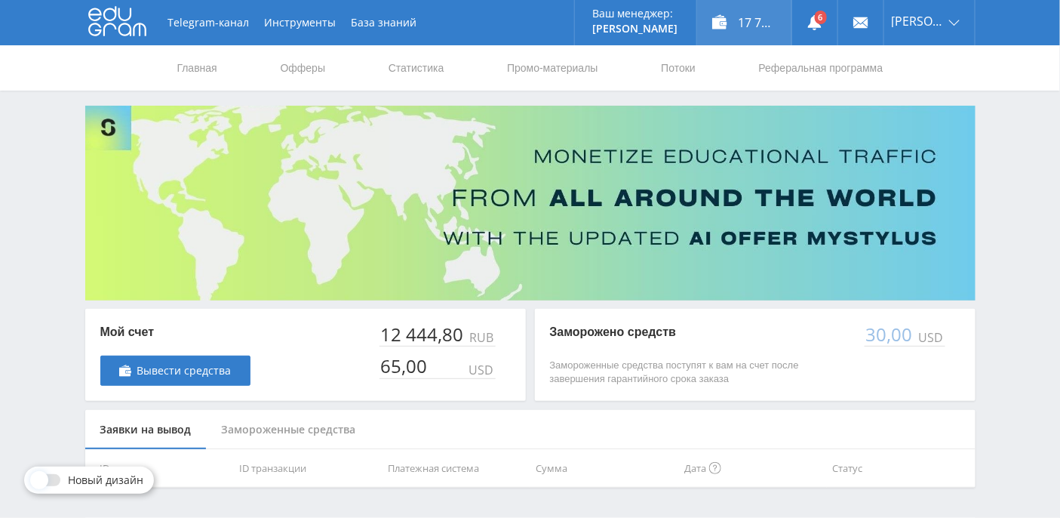
click at [783, 22] on div "17 791,21 ₽" at bounding box center [744, 22] width 94 height 45
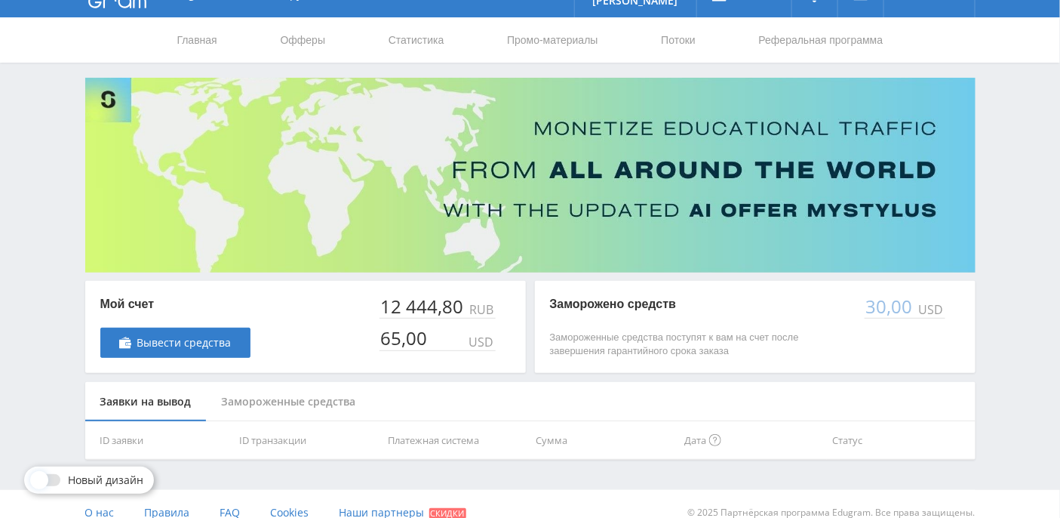
scroll to position [43, 0]
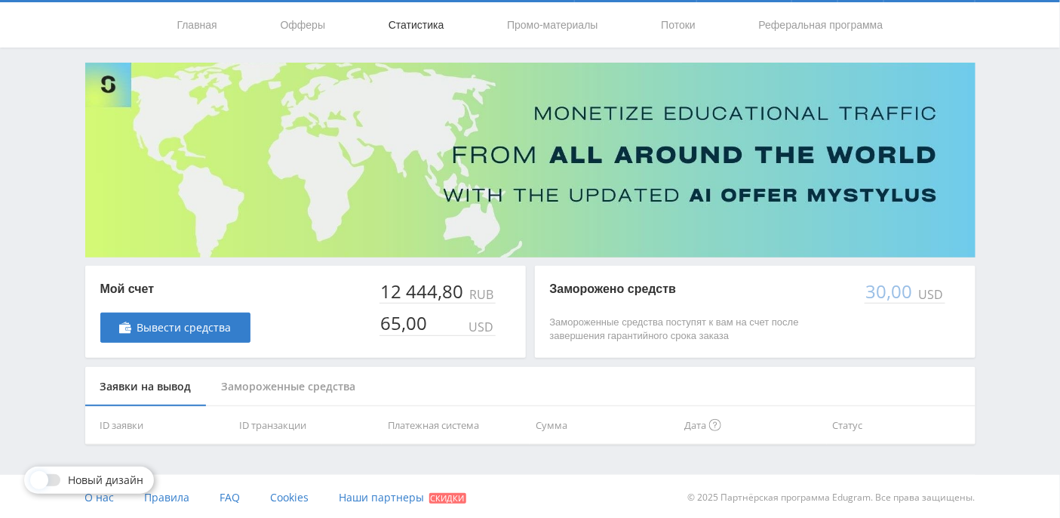
click at [437, 24] on link "Статистика" at bounding box center [416, 24] width 59 height 45
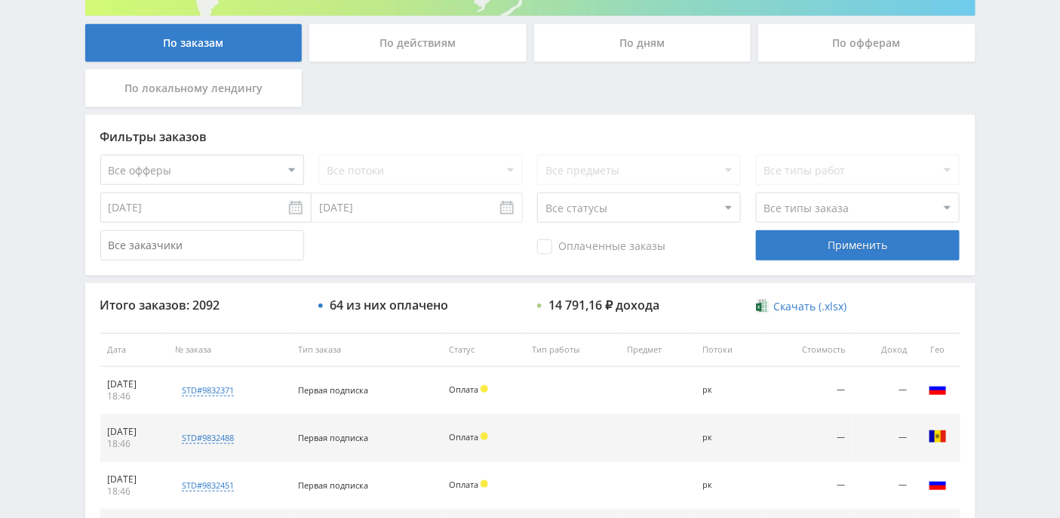
scroll to position [362, 0]
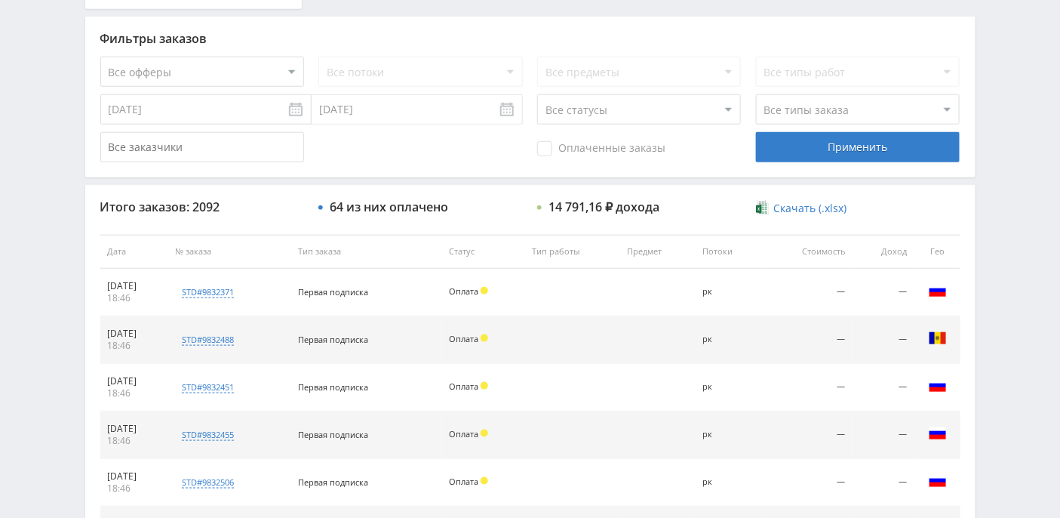
scroll to position [302, 0]
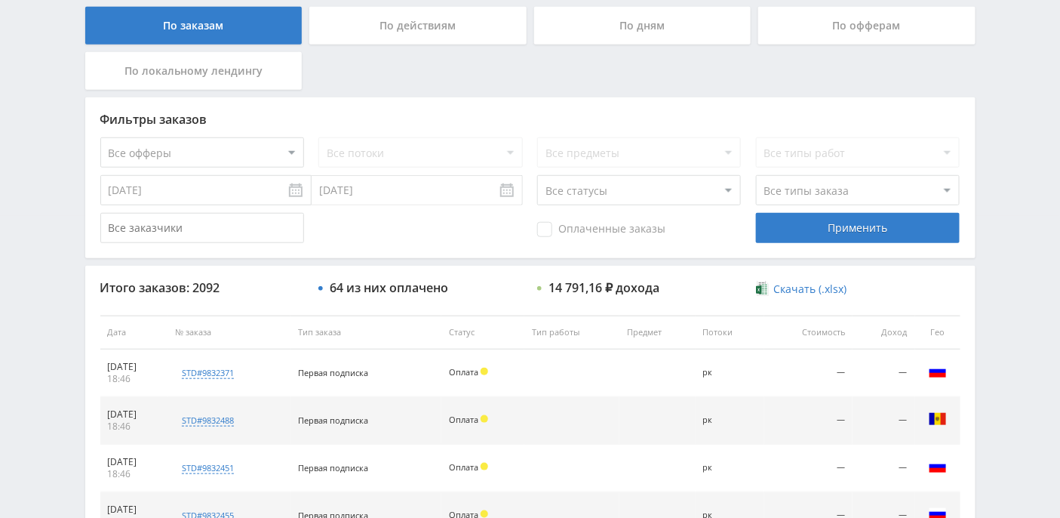
click at [641, 29] on div "По дням" at bounding box center [642, 26] width 217 height 38
click at [0, 0] on input "По дням" at bounding box center [0, 0] width 0 height 0
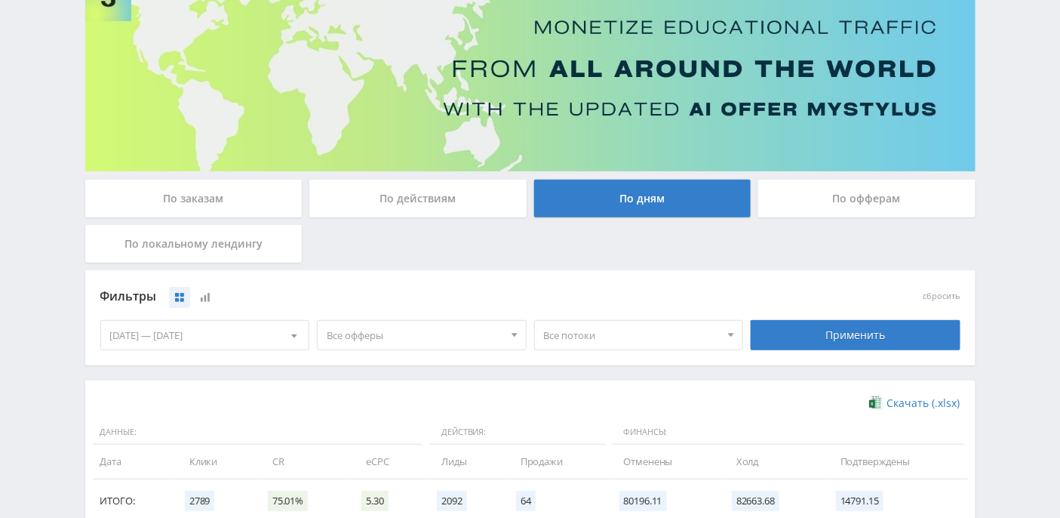
scroll to position [0, 0]
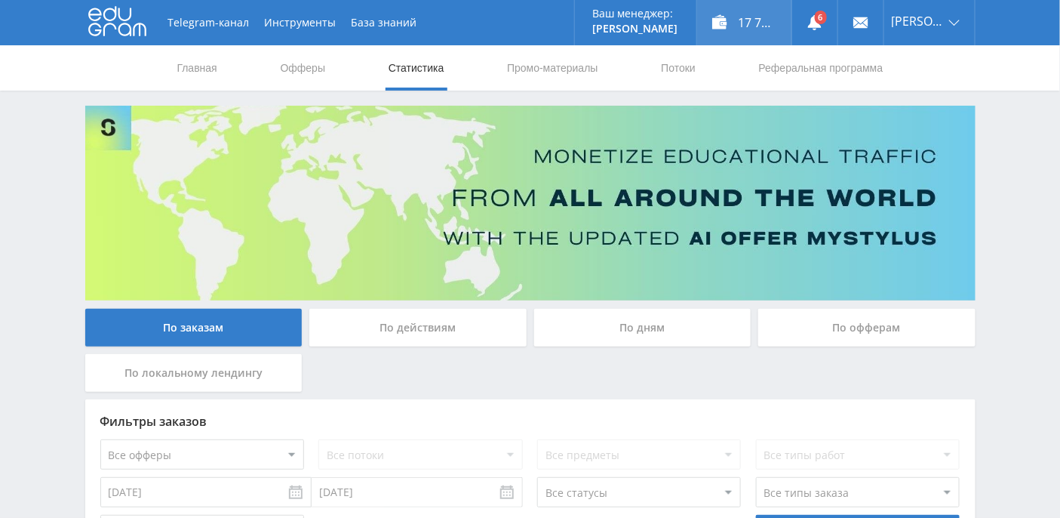
click at [770, 20] on div "17 791,21 ₽" at bounding box center [744, 22] width 94 height 45
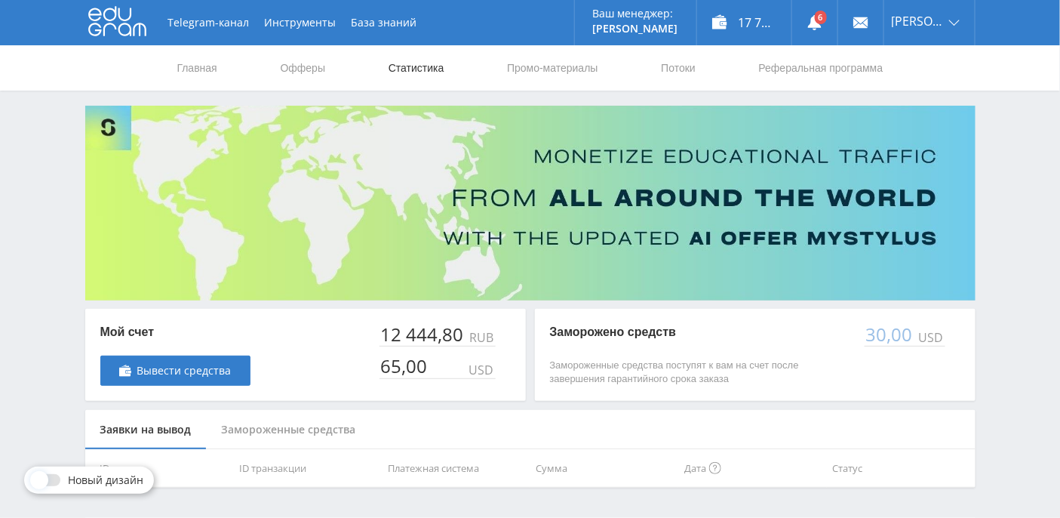
click at [423, 72] on link "Статистика" at bounding box center [416, 67] width 59 height 45
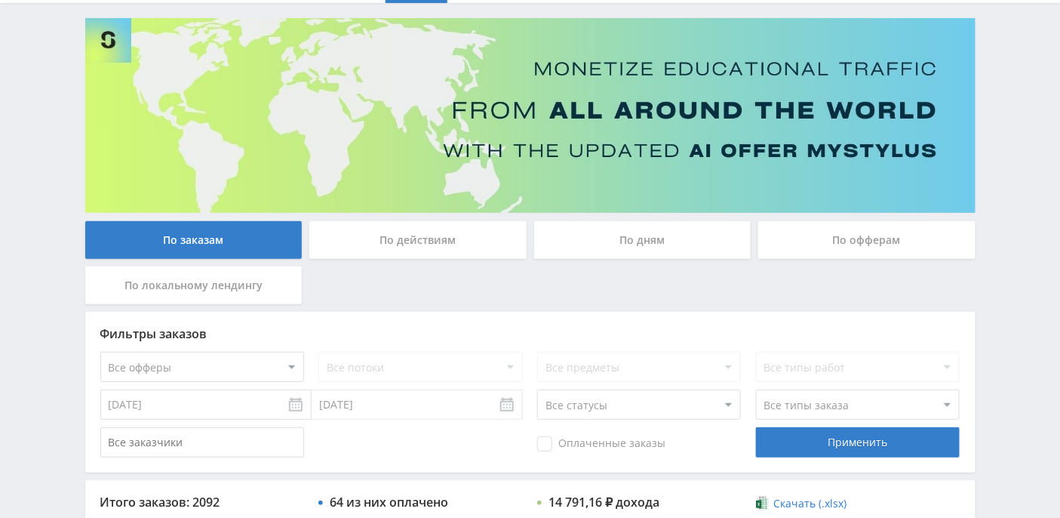
scroll to position [201, 0]
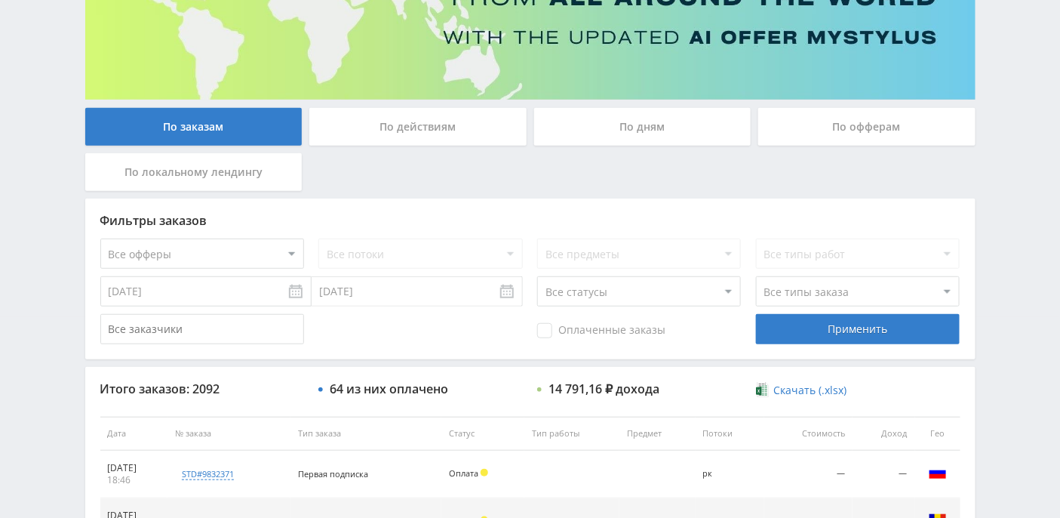
click at [728, 291] on select "Все статусы В аукционе В работе На гарантии Завершен Возврат Черновик" at bounding box center [639, 291] width 204 height 30
select select "3"
click at [537, 276] on select "Все статусы В аукционе В работе На гарантии Завершен Возврат Черновик" at bounding box center [639, 291] width 204 height 30
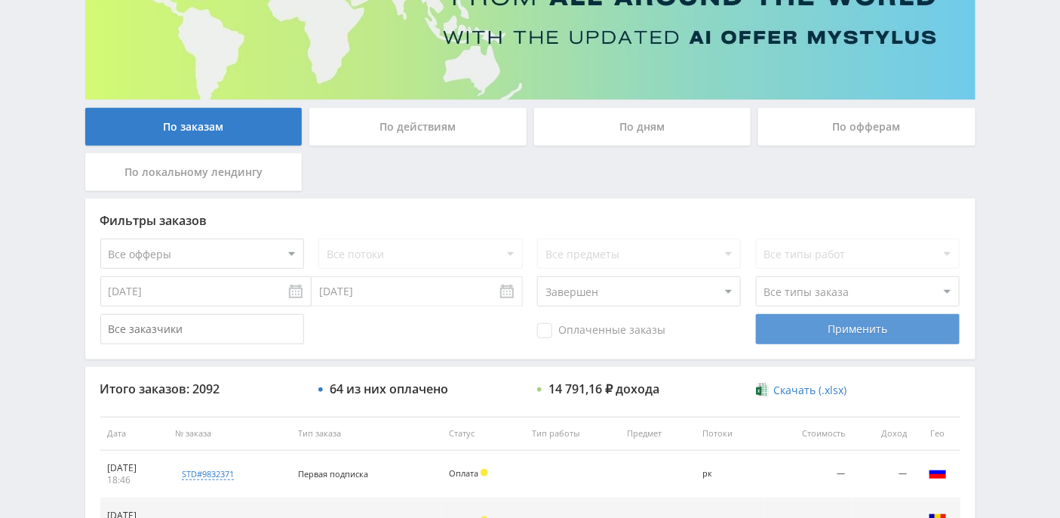
click at [883, 328] on div "Применить" at bounding box center [858, 329] width 204 height 30
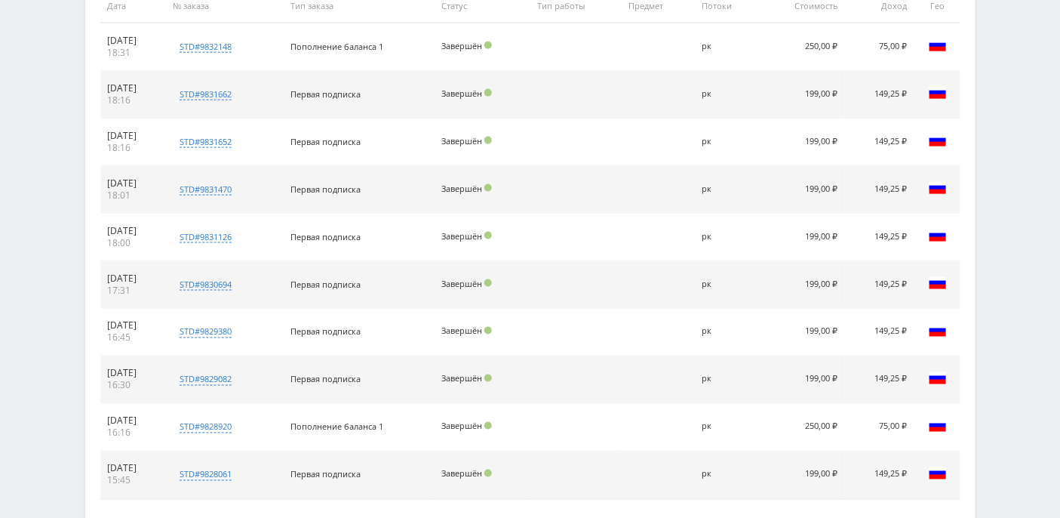
scroll to position [704, 0]
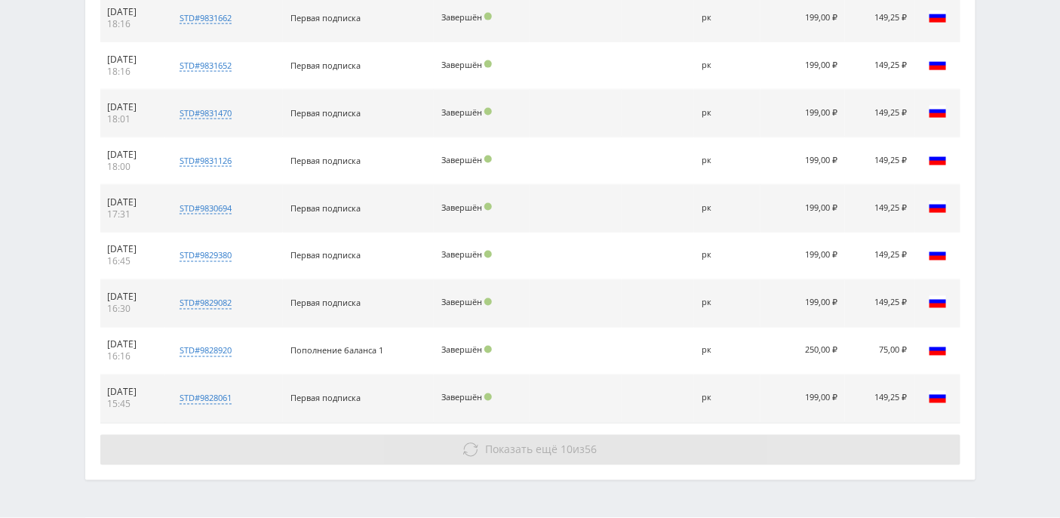
click at [567, 447] on span "10" at bounding box center [567, 449] width 12 height 14
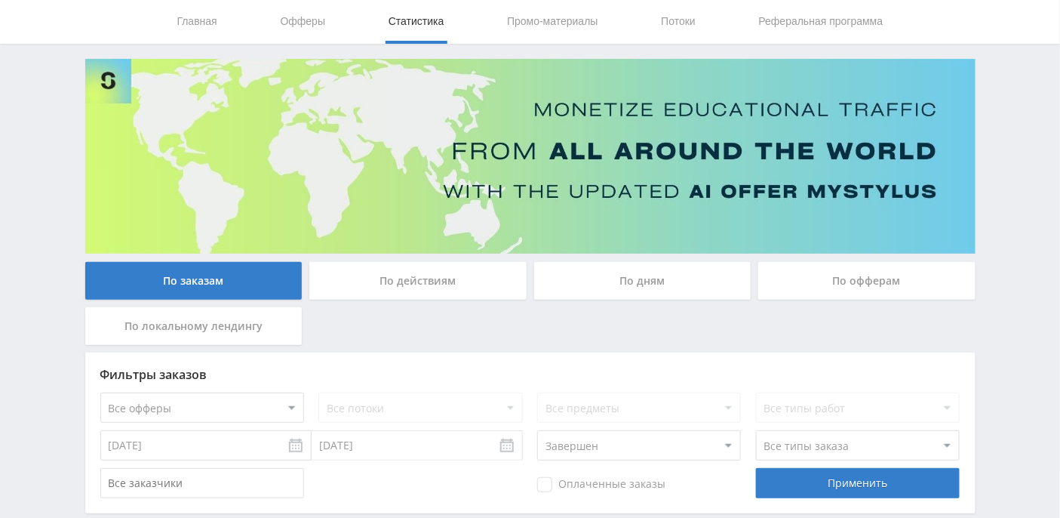
scroll to position [0, 0]
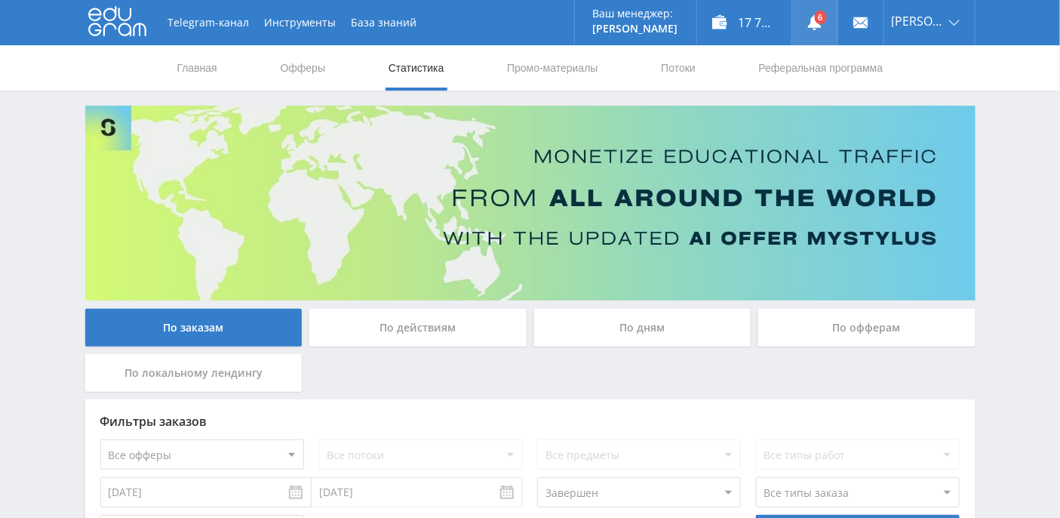
click at [822, 25] on use at bounding box center [815, 22] width 14 height 15
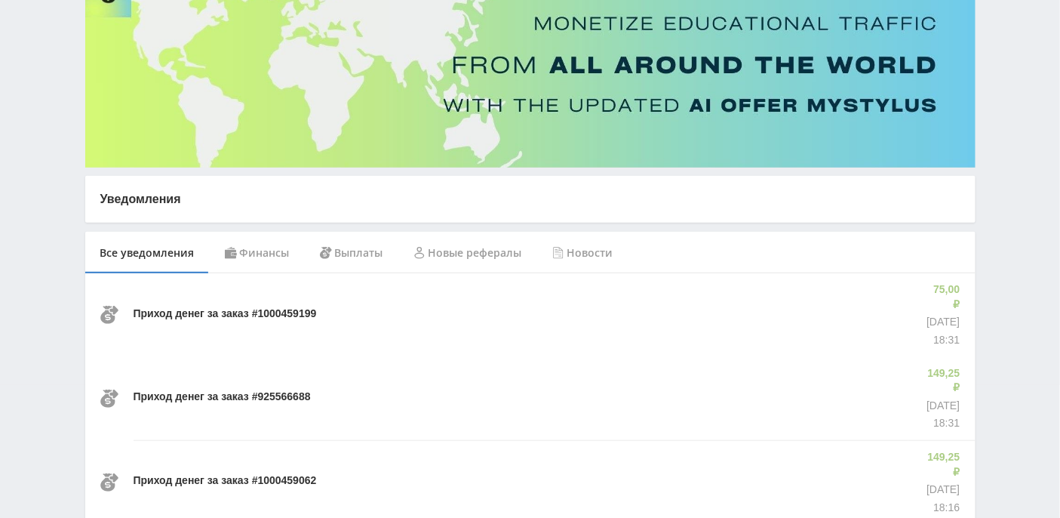
scroll to position [201, 0]
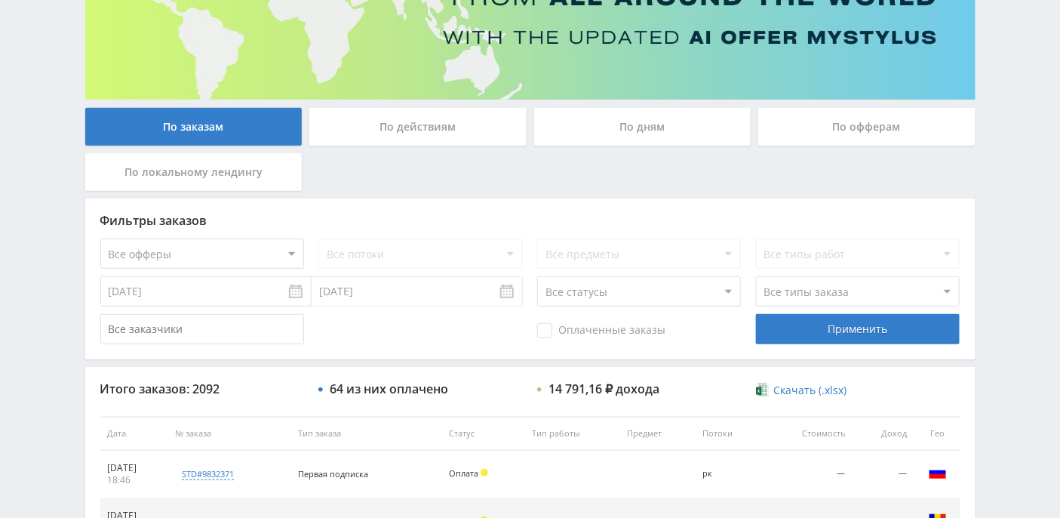
click at [610, 136] on div "По дням" at bounding box center [642, 127] width 217 height 38
click at [0, 0] on input "По дням" at bounding box center [0, 0] width 0 height 0
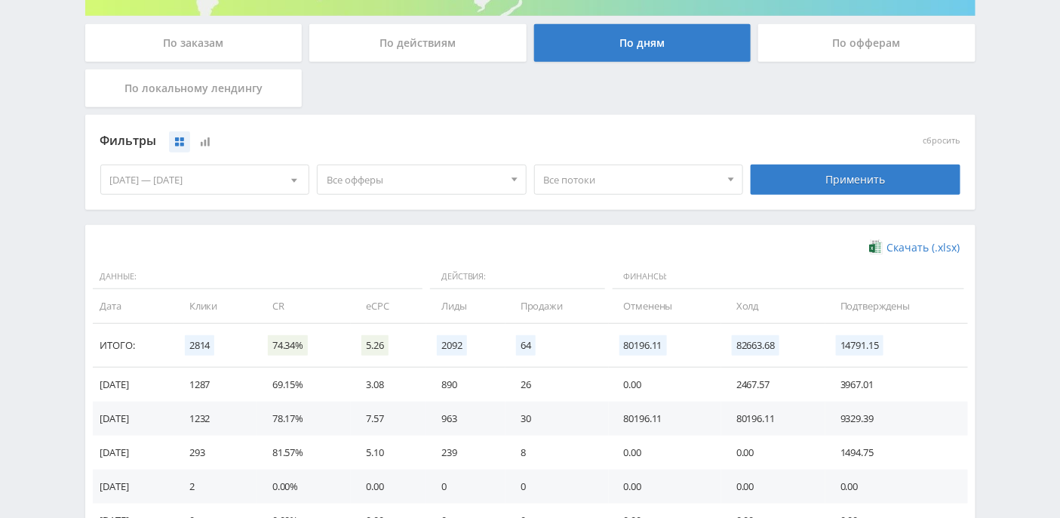
scroll to position [302, 0]
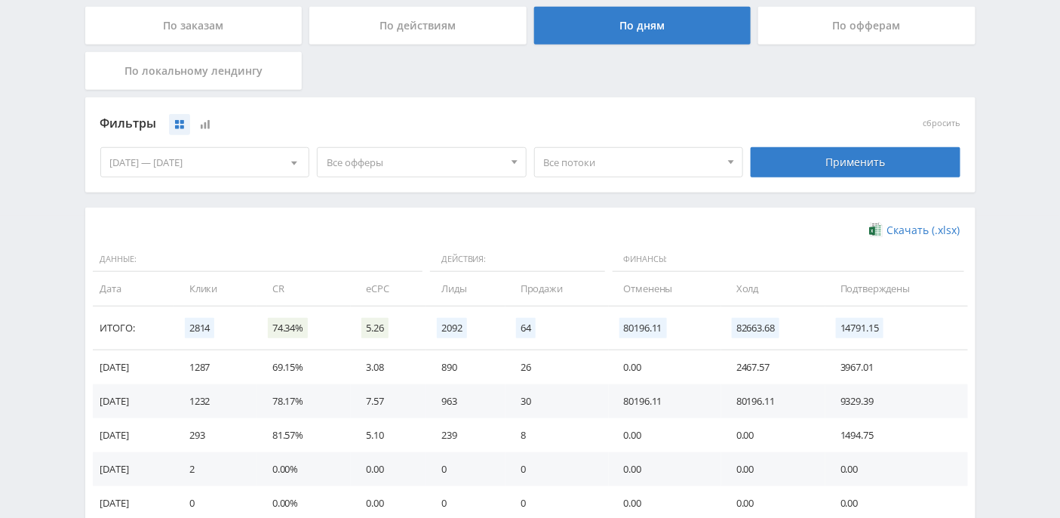
click at [521, 160] on div at bounding box center [514, 162] width 23 height 29
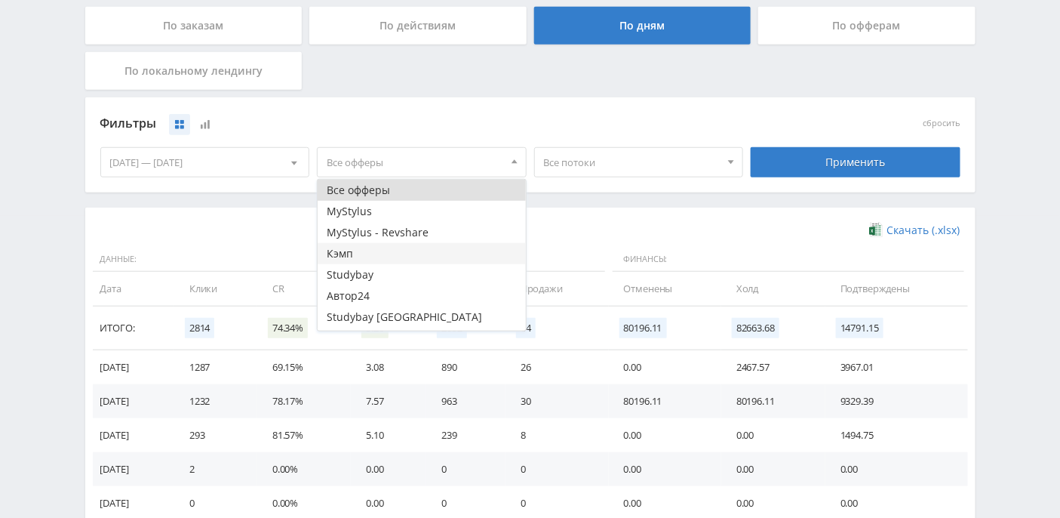
scroll to position [18, 0]
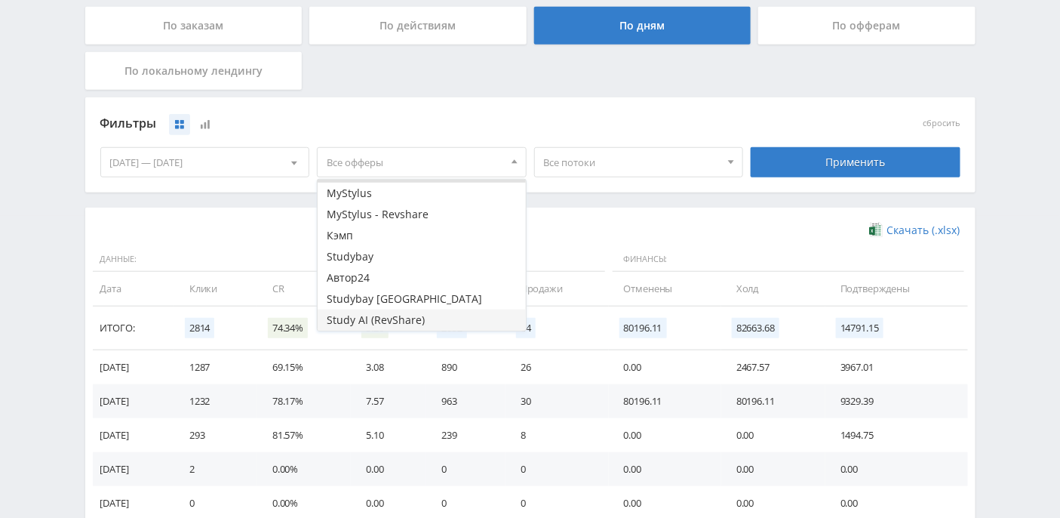
click at [413, 320] on button "Study AI (RevShare)" at bounding box center [422, 319] width 208 height 21
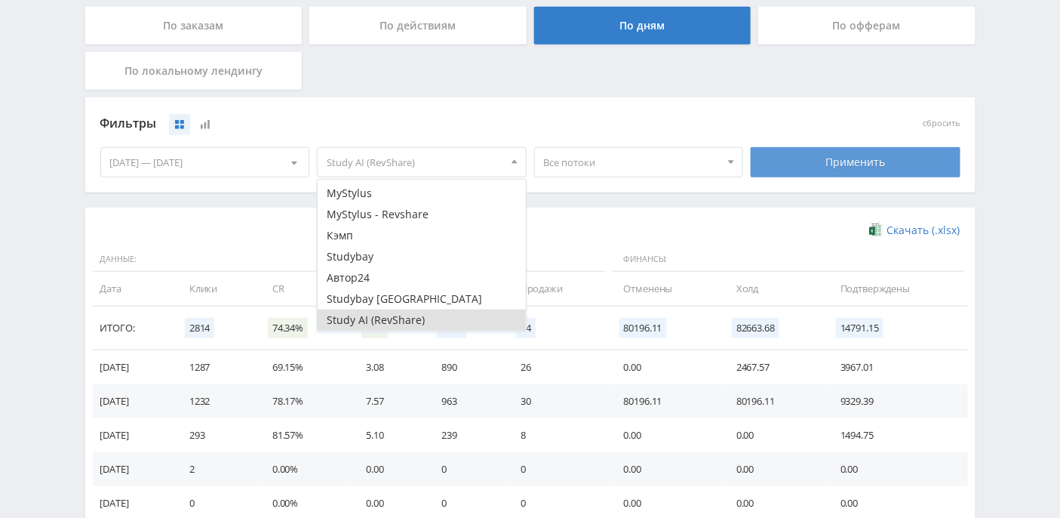
click at [835, 158] on div "Применить" at bounding box center [856, 162] width 210 height 30
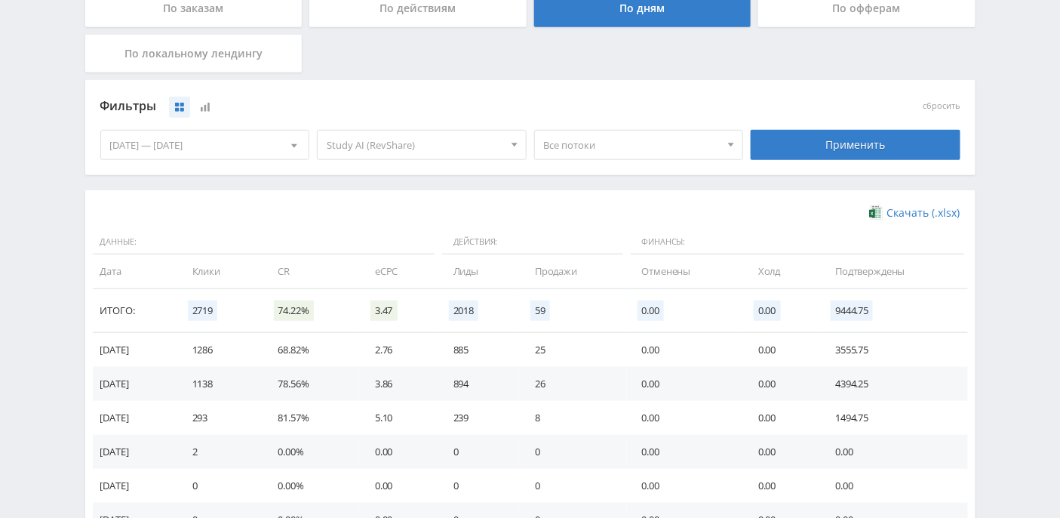
scroll to position [302, 0]
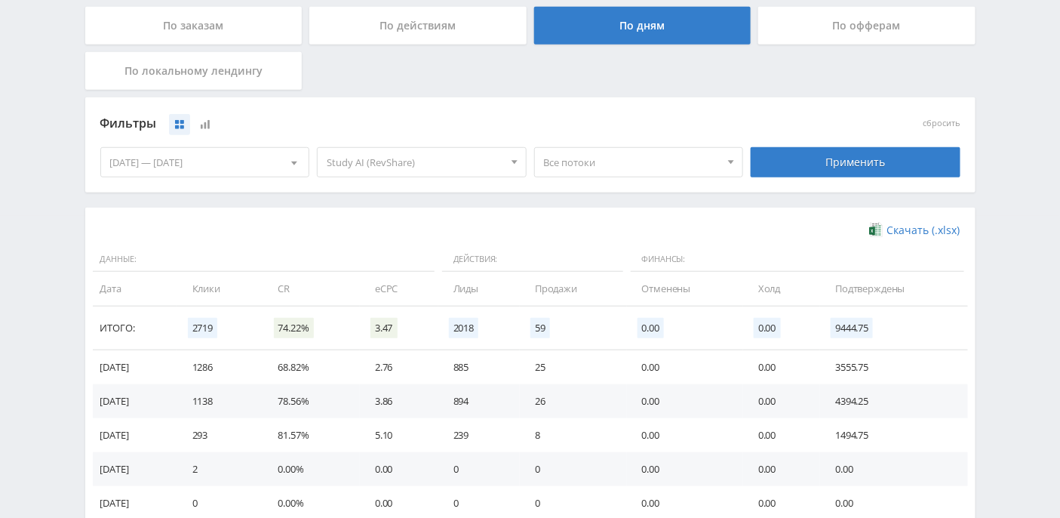
click at [515, 160] on span at bounding box center [515, 164] width 6 height 8
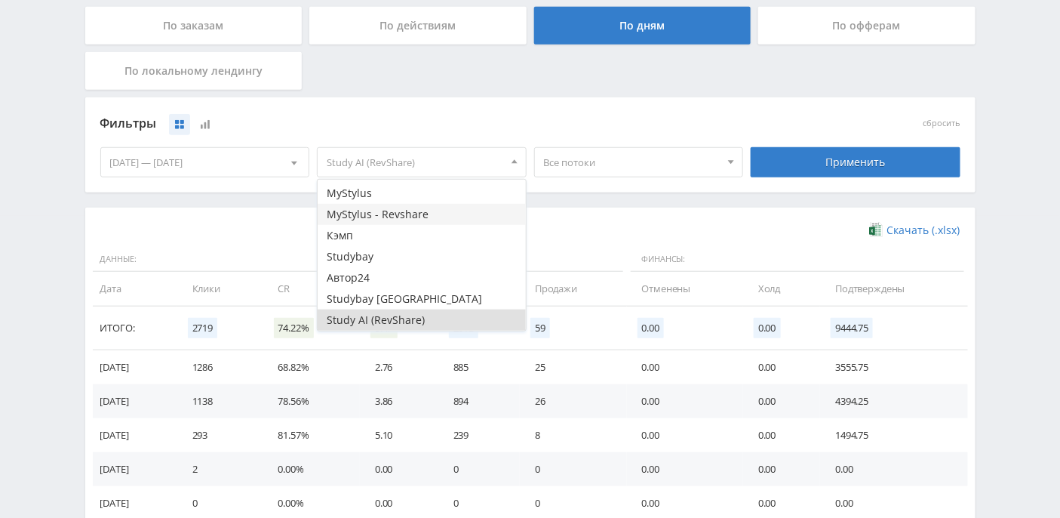
scroll to position [0, 0]
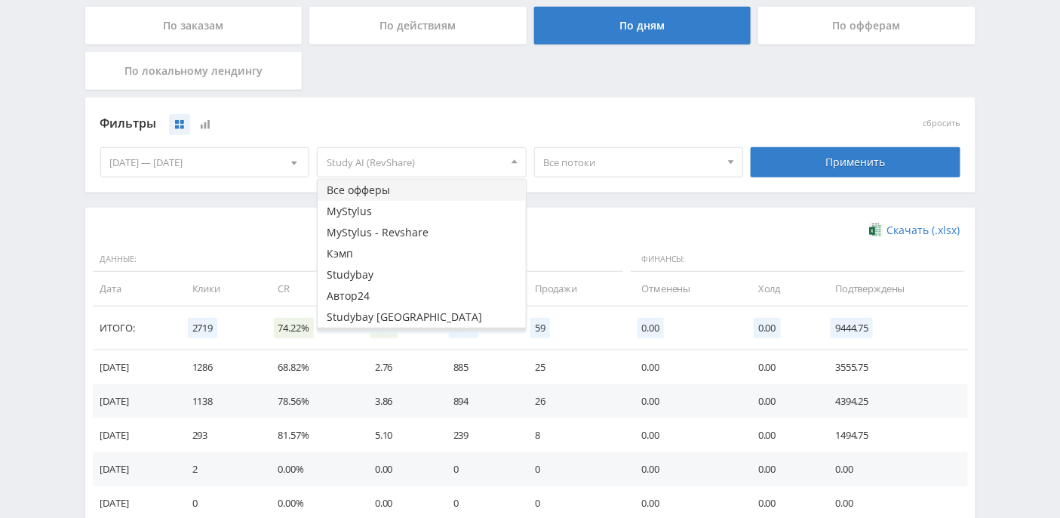
click at [444, 196] on button "Все офферы" at bounding box center [422, 190] width 208 height 21
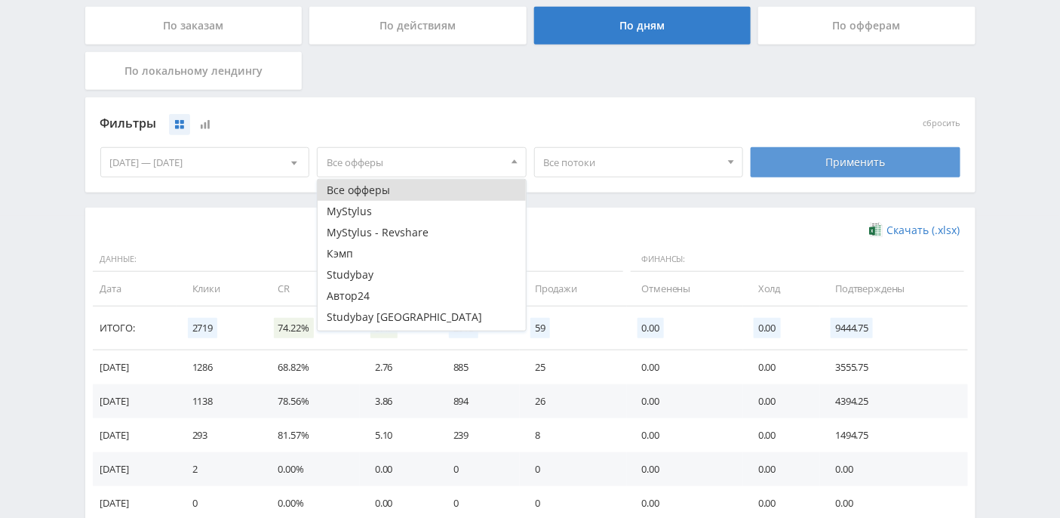
click at [827, 166] on div "Применить" at bounding box center [856, 162] width 210 height 30
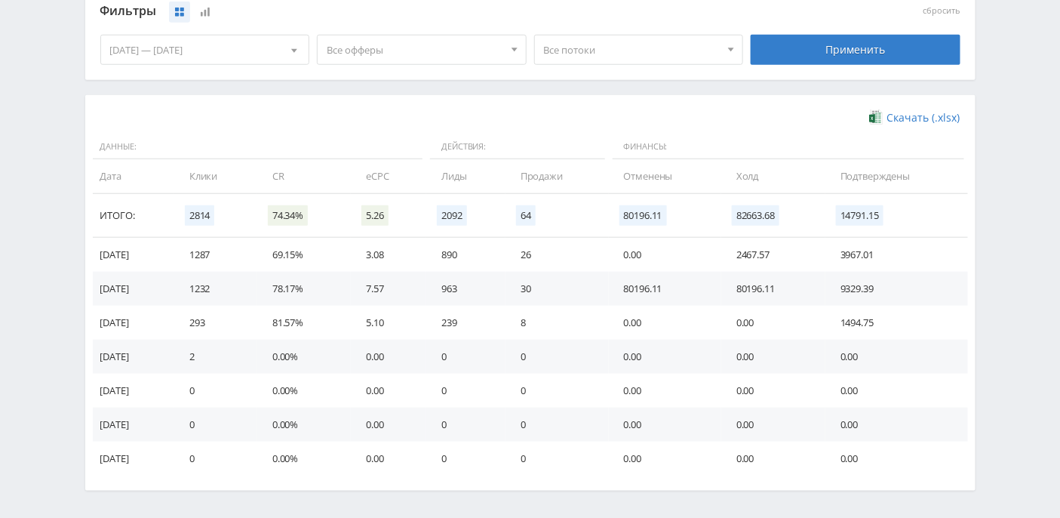
scroll to position [468, 0]
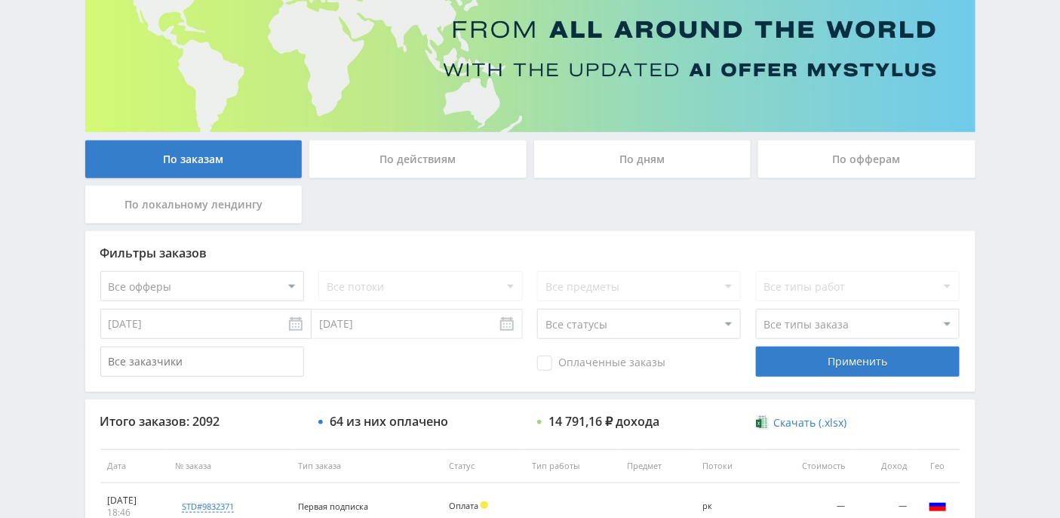
scroll to position [91, 0]
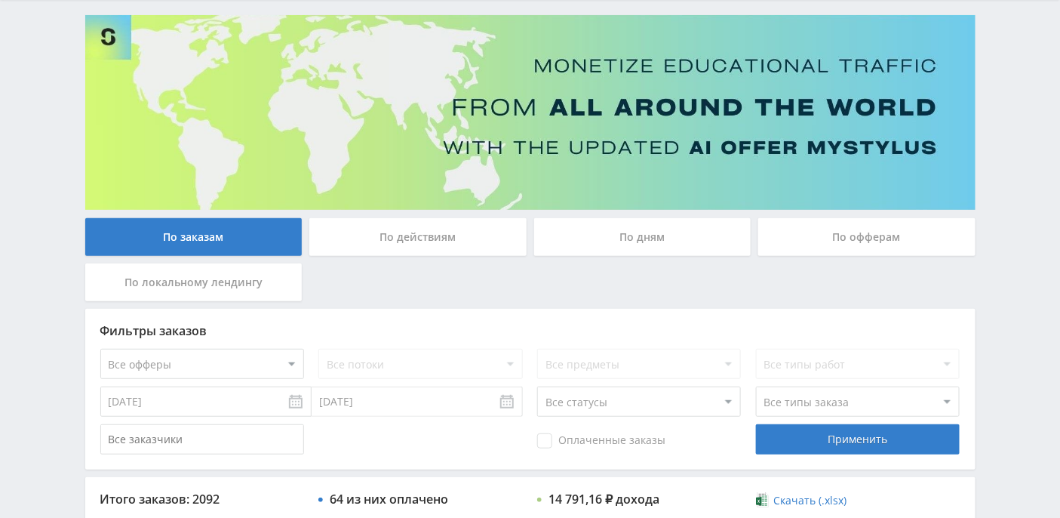
click at [656, 229] on div "По дням" at bounding box center [642, 237] width 217 height 38
click at [0, 0] on input "По дням" at bounding box center [0, 0] width 0 height 0
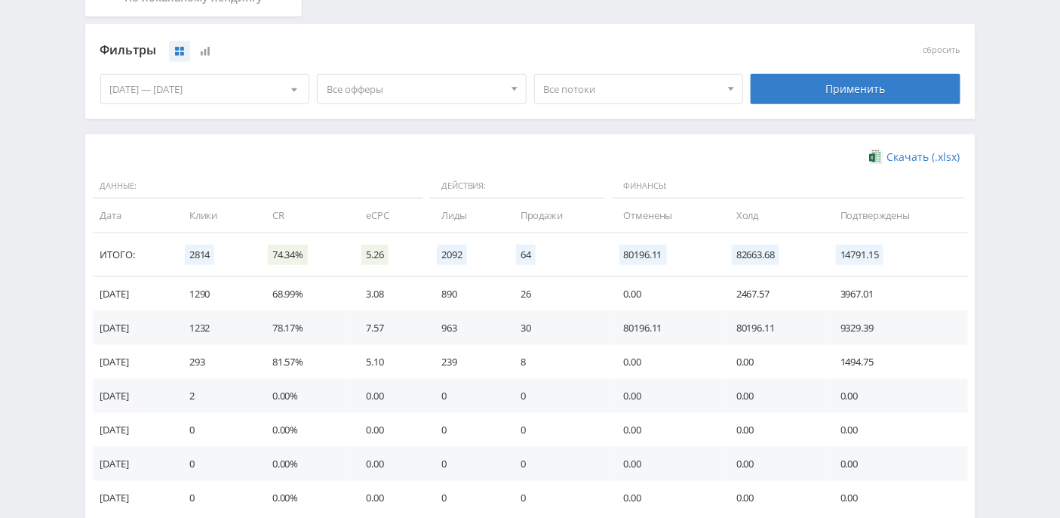
scroll to position [392, 0]
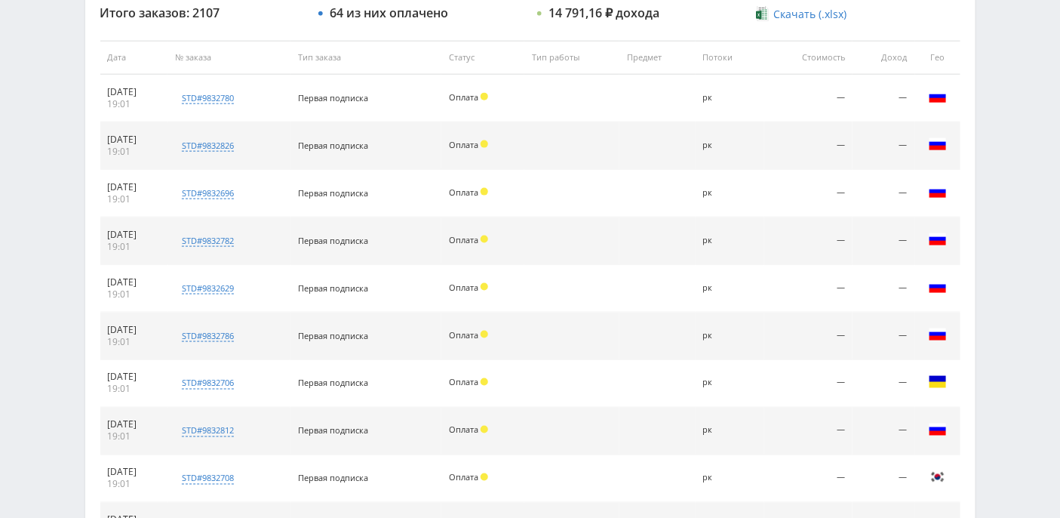
scroll to position [375, 0]
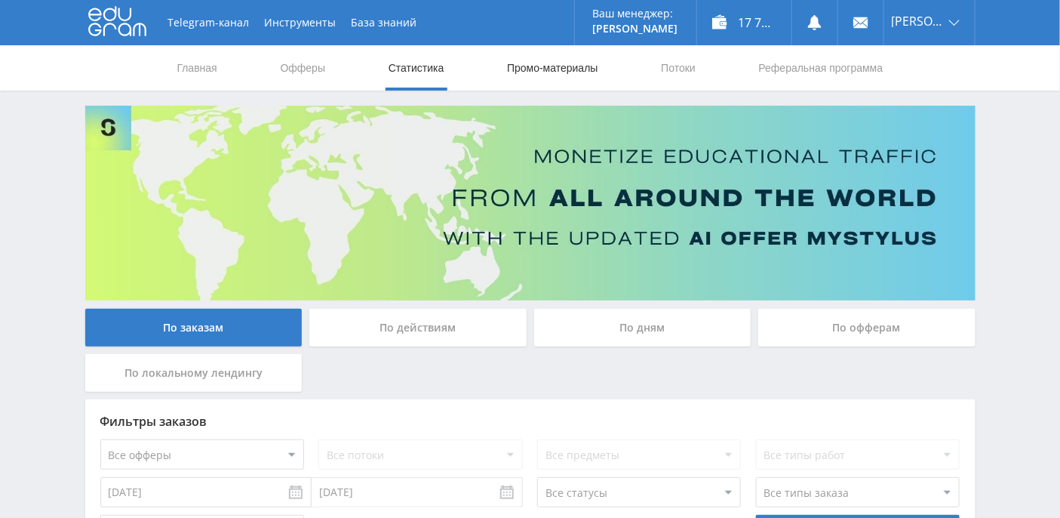
click at [552, 78] on link "Промо-материалы" at bounding box center [553, 67] width 94 height 45
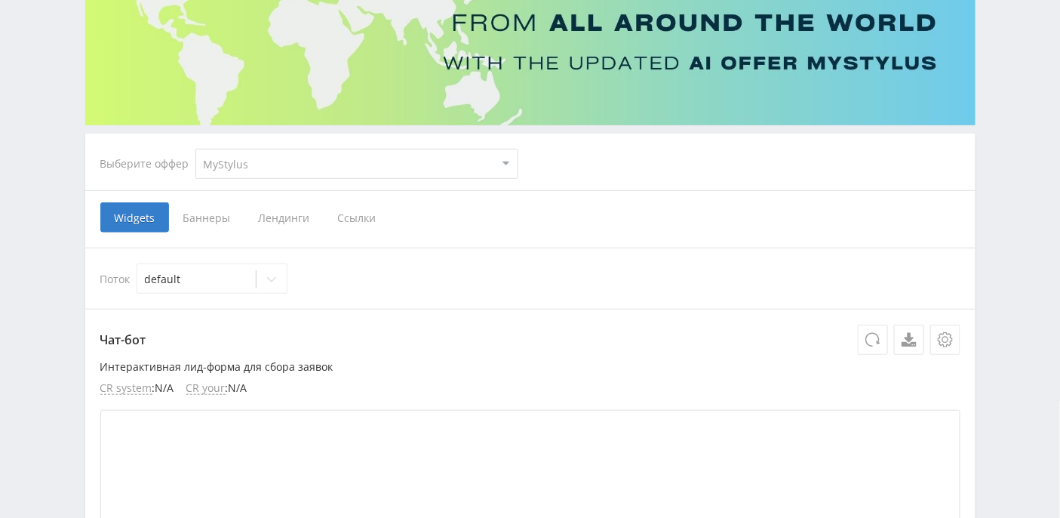
scroll to position [201, 0]
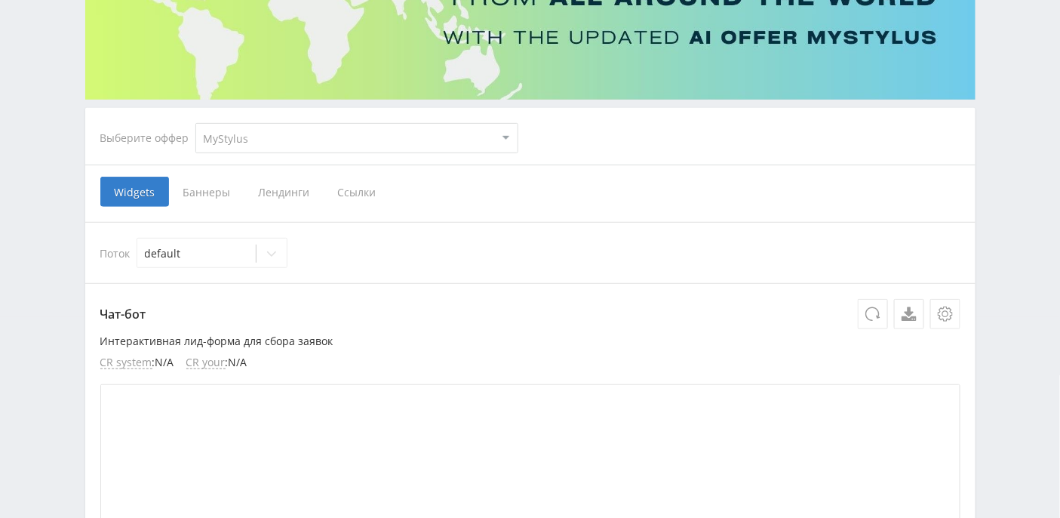
click at [385, 137] on select "MyStylus MyStylus - Revshare Кэмп Studybay Автор24 Studybay [GEOGRAPHIC_DATA] S…" at bounding box center [356, 138] width 323 height 30
select select "376"
click at [195, 123] on select "MyStylus MyStylus - Revshare Кэмп Studybay Автор24 Studybay [GEOGRAPHIC_DATA] S…" at bounding box center [356, 138] width 323 height 30
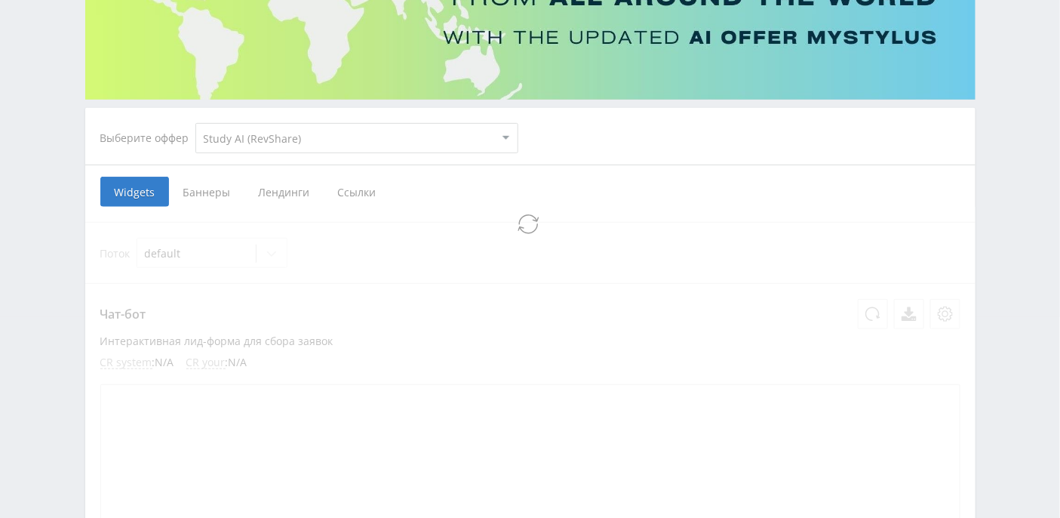
select select "376"
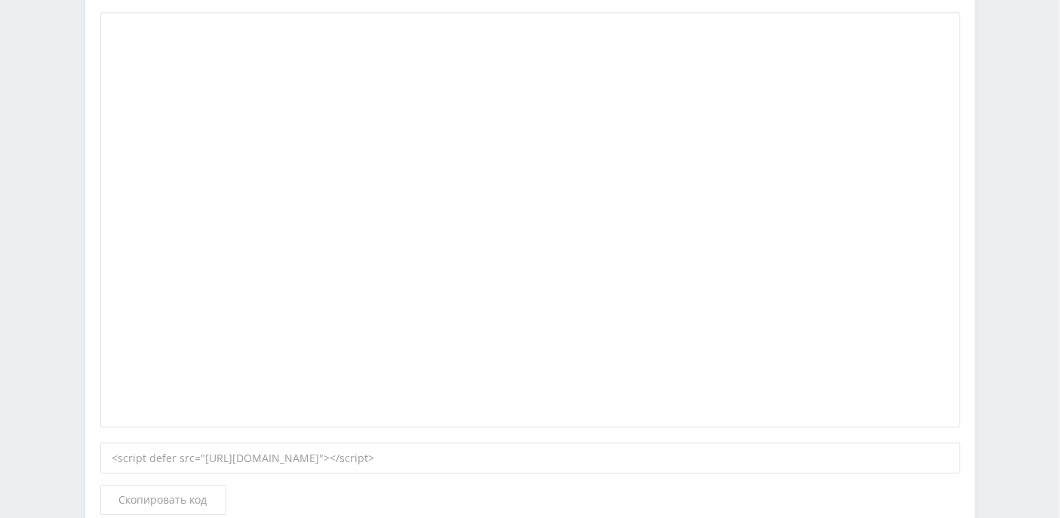
scroll to position [1271, 0]
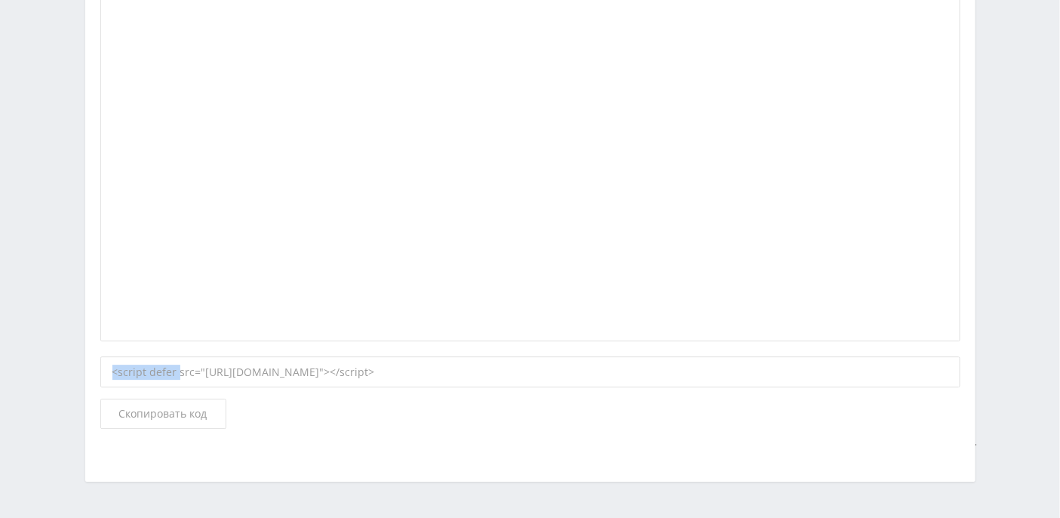
drag, startPoint x: 736, startPoint y: 368, endPoint x: 178, endPoint y: 367, distance: 558.3
click at [178, 367] on div "<script defer src="[URL][DOMAIN_NAME]"></script>" at bounding box center [530, 372] width 860 height 32
click at [200, 371] on div "<script defer src="[URL][DOMAIN_NAME]"></script>" at bounding box center [530, 372] width 860 height 32
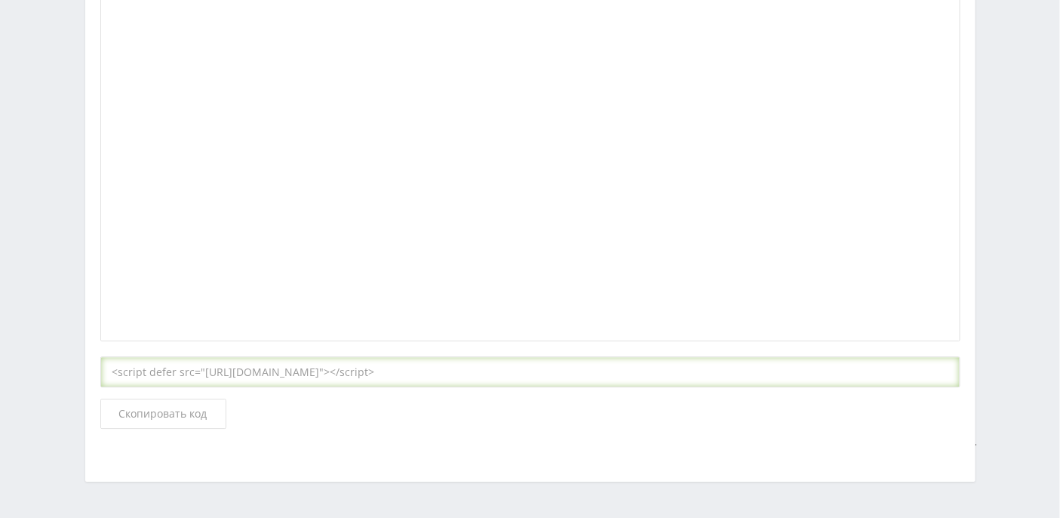
click at [200, 371] on div "<script defer src="https://eduforms.org//partnersforms/widget/?component=popup&…" at bounding box center [530, 372] width 860 height 32
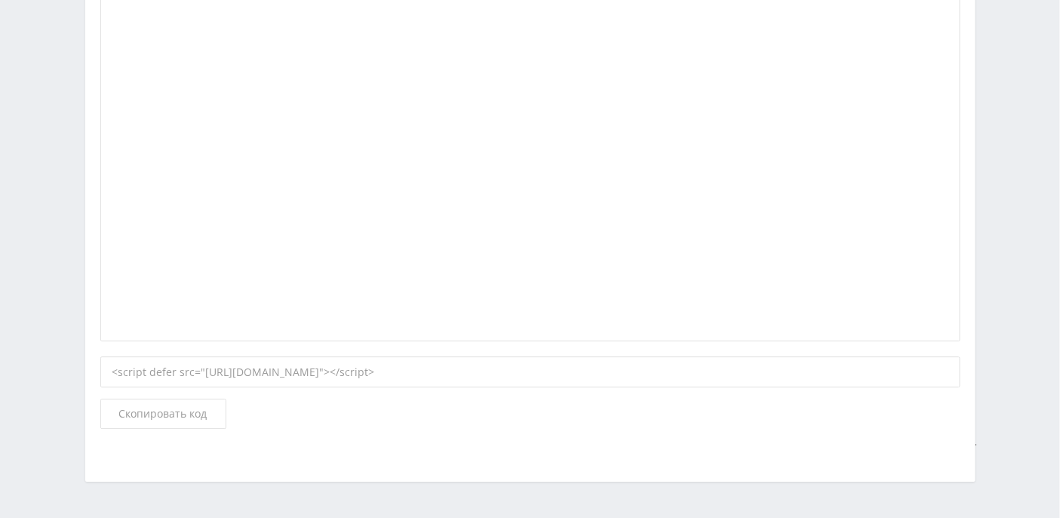
click at [200, 371] on div "<script defer src="https://eduforms.org//partnersforms/widget/?component=popup&…" at bounding box center [530, 372] width 860 height 32
click at [186, 407] on span "Скопировать код" at bounding box center [163, 413] width 88 height 12
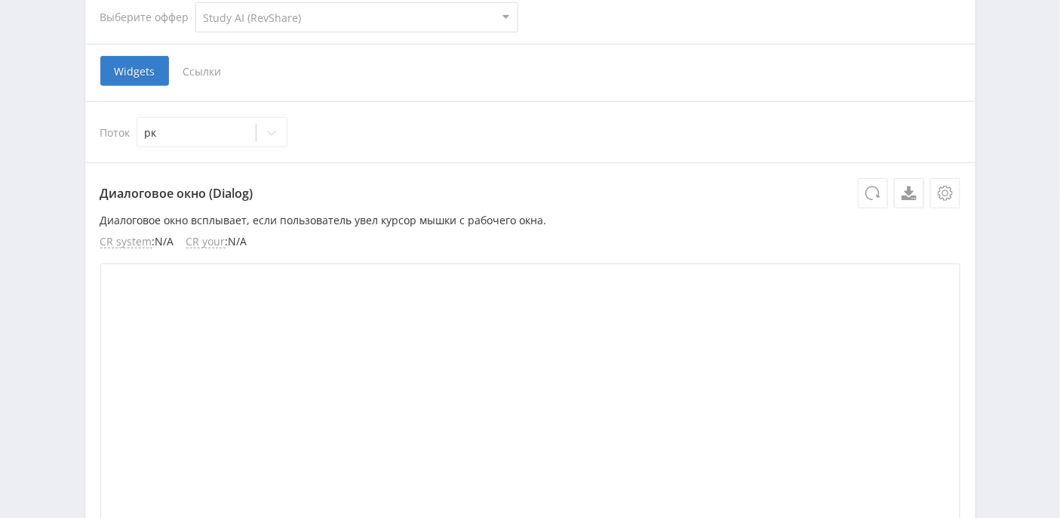
scroll to position [221, 0]
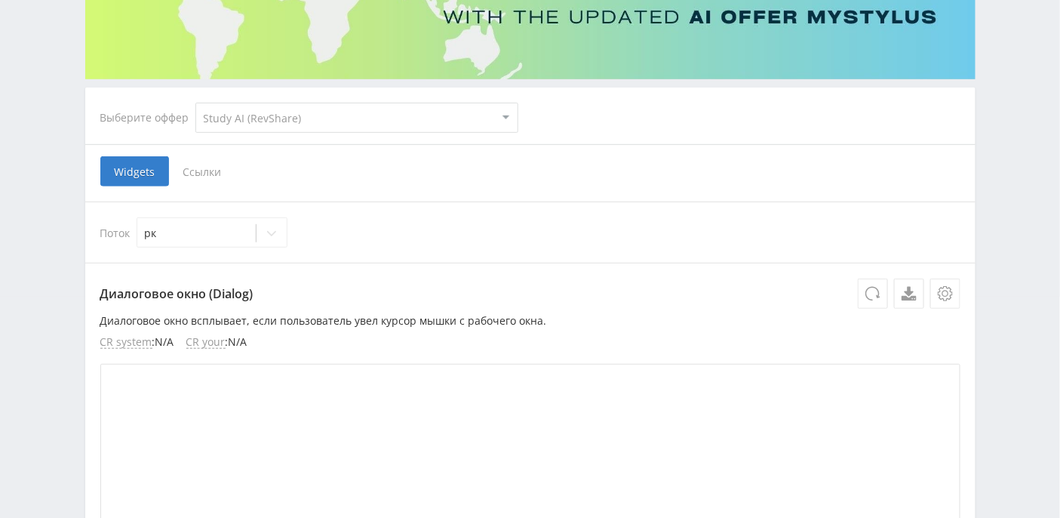
click at [206, 172] on span "Ссылки" at bounding box center [202, 171] width 67 height 30
click at [0, 0] on input "Ссылки" at bounding box center [0, 0] width 0 height 0
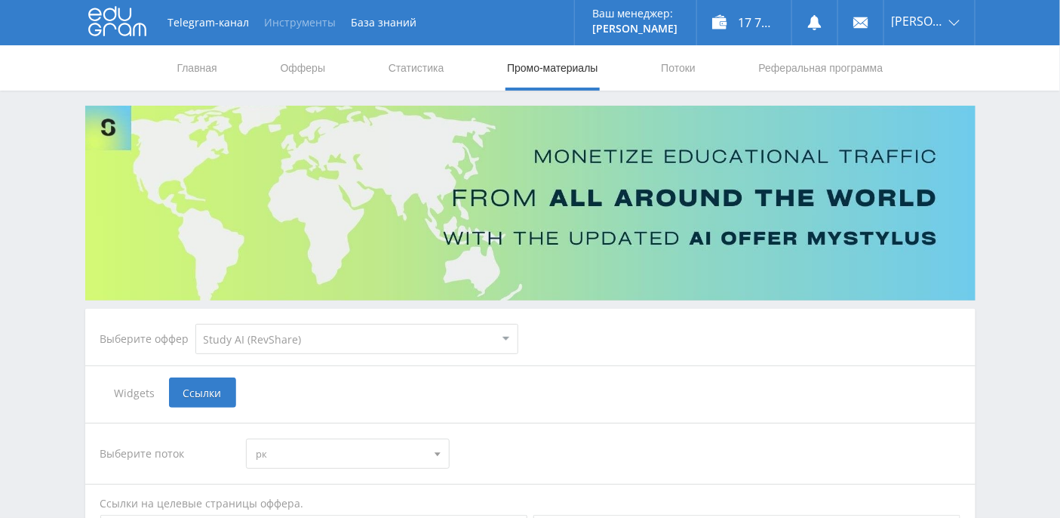
click at [299, 22] on button "Инструменты" at bounding box center [300, 22] width 87 height 45
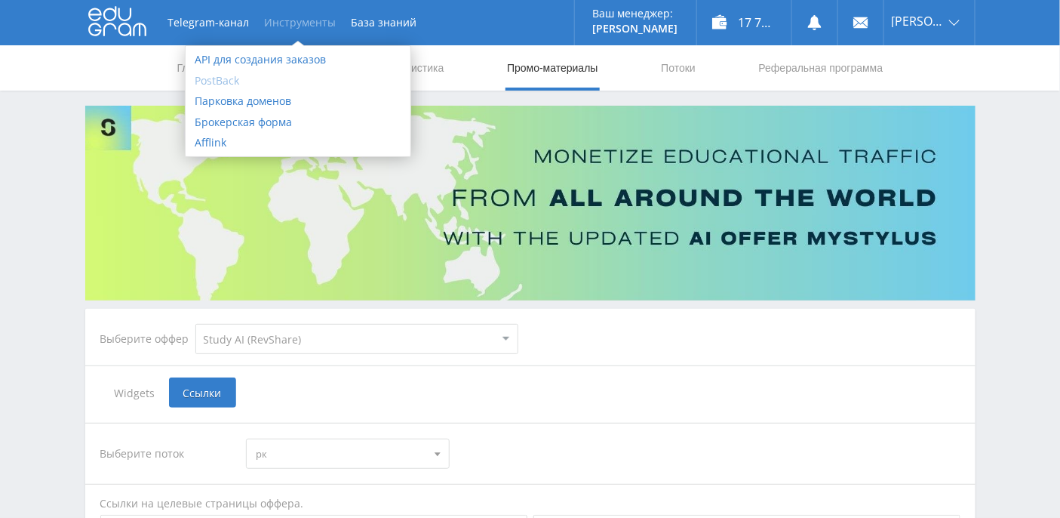
click at [228, 82] on link "PostBack" at bounding box center [298, 80] width 225 height 21
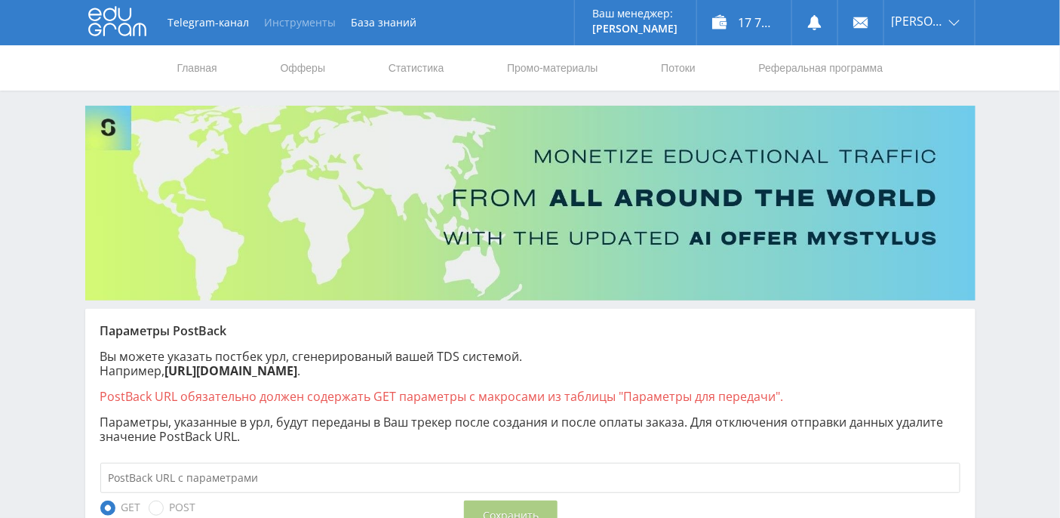
click at [303, 20] on button "Инструменты" at bounding box center [300, 22] width 87 height 45
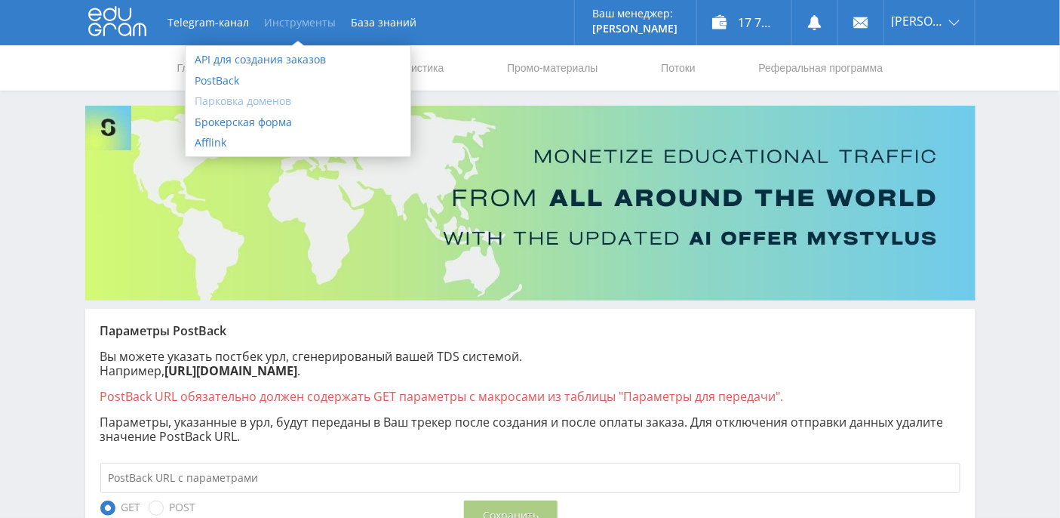
click at [229, 103] on link "Парковка доменов" at bounding box center [298, 101] width 225 height 21
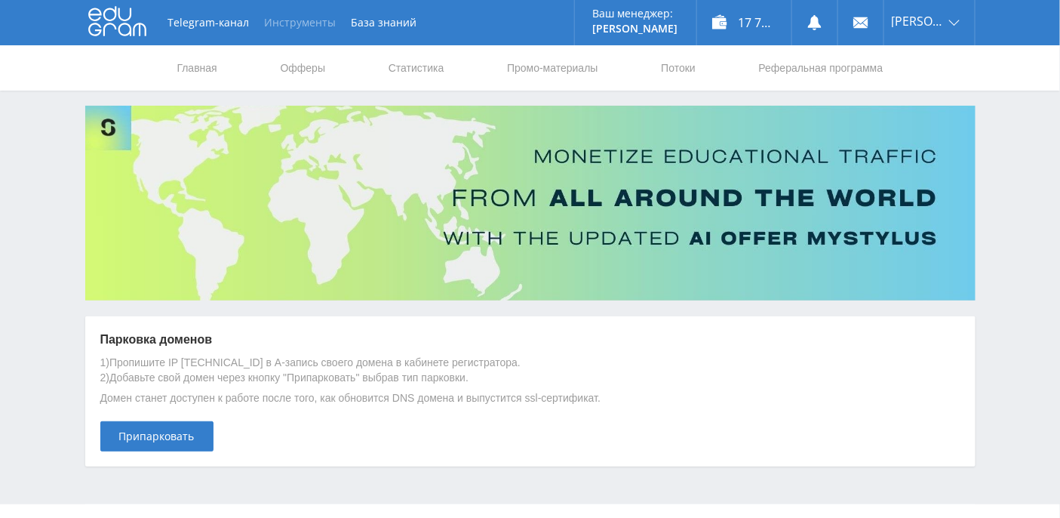
click at [301, 20] on button "Инструменты" at bounding box center [300, 22] width 87 height 45
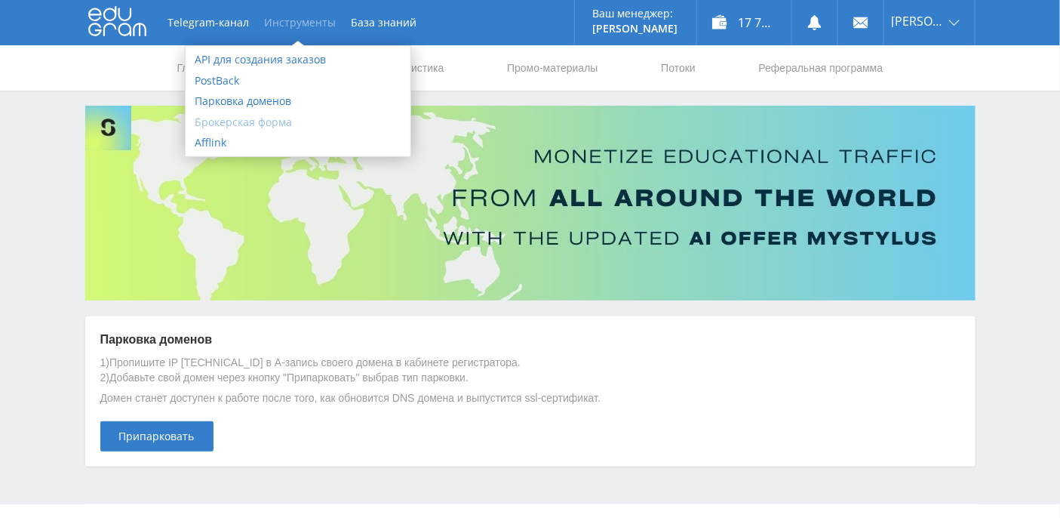
click at [235, 124] on link "Брокерская форма" at bounding box center [298, 122] width 225 height 21
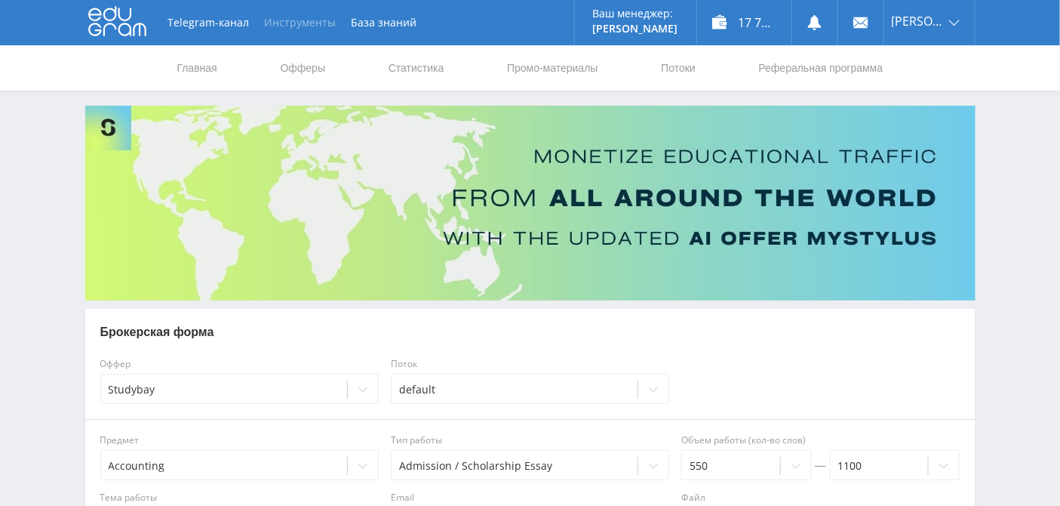
click at [307, 28] on button "Инструменты" at bounding box center [300, 22] width 87 height 45
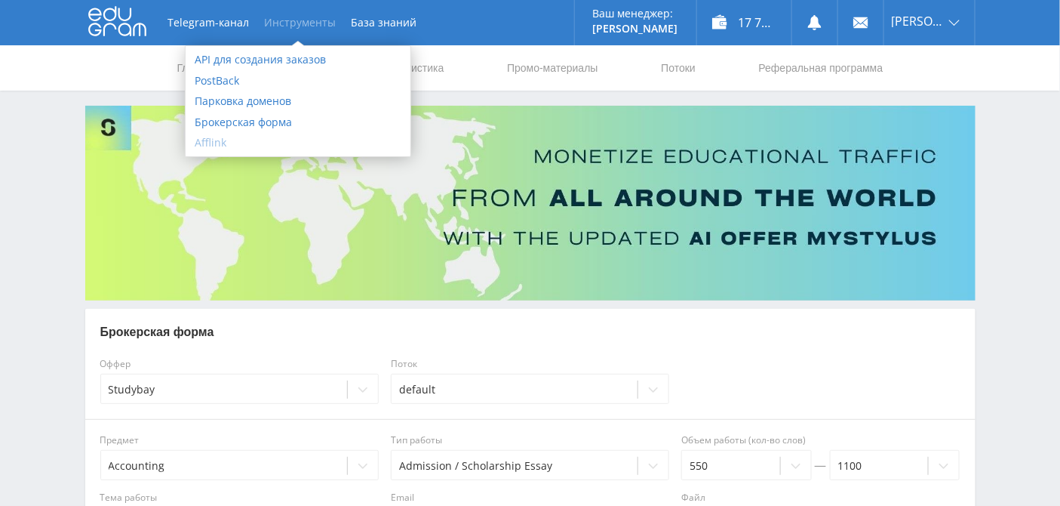
click at [210, 141] on link "Afflink" at bounding box center [298, 142] width 225 height 21
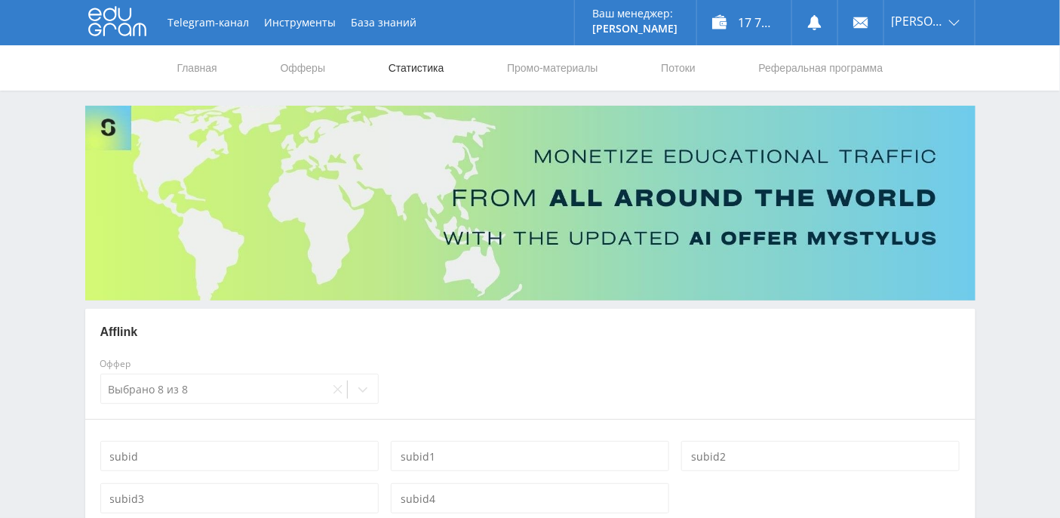
click at [435, 63] on link "Статистика" at bounding box center [416, 67] width 59 height 45
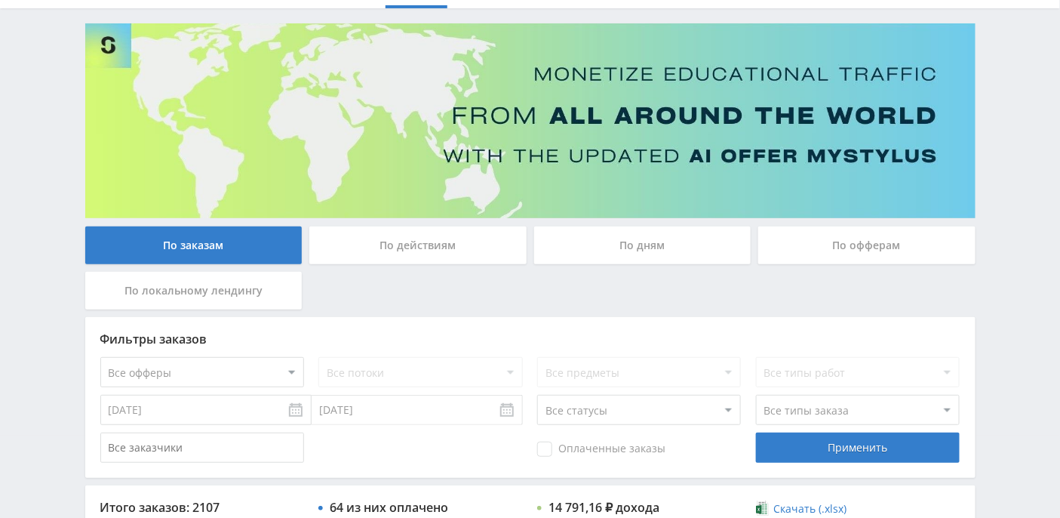
scroll to position [100, 0]
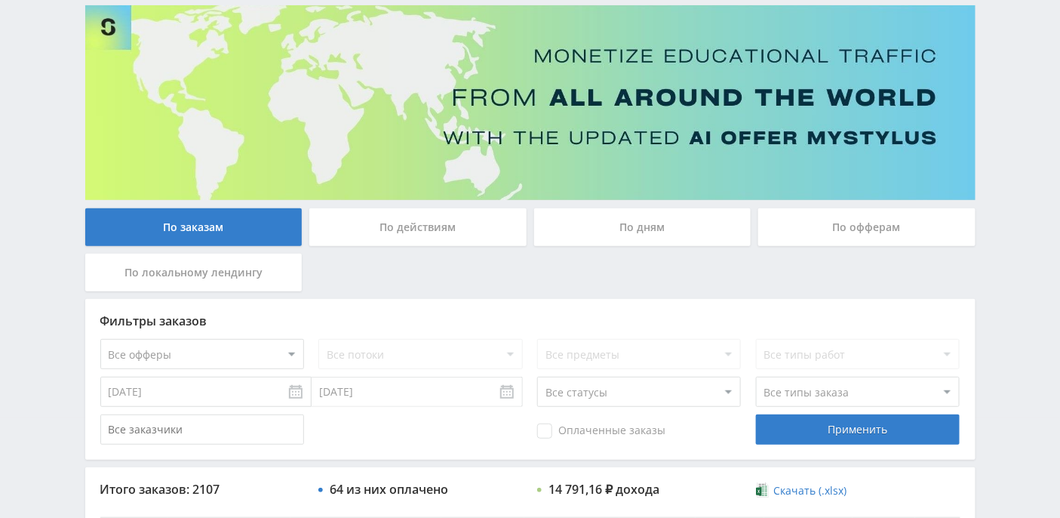
click at [642, 223] on div "По дням" at bounding box center [642, 227] width 217 height 38
click at [0, 0] on input "По дням" at bounding box center [0, 0] width 0 height 0
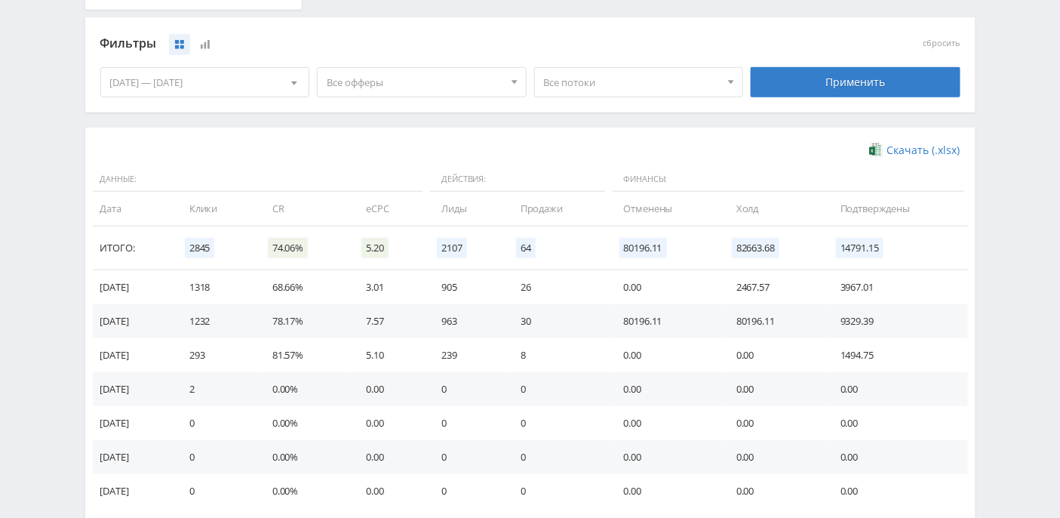
scroll to position [383, 0]
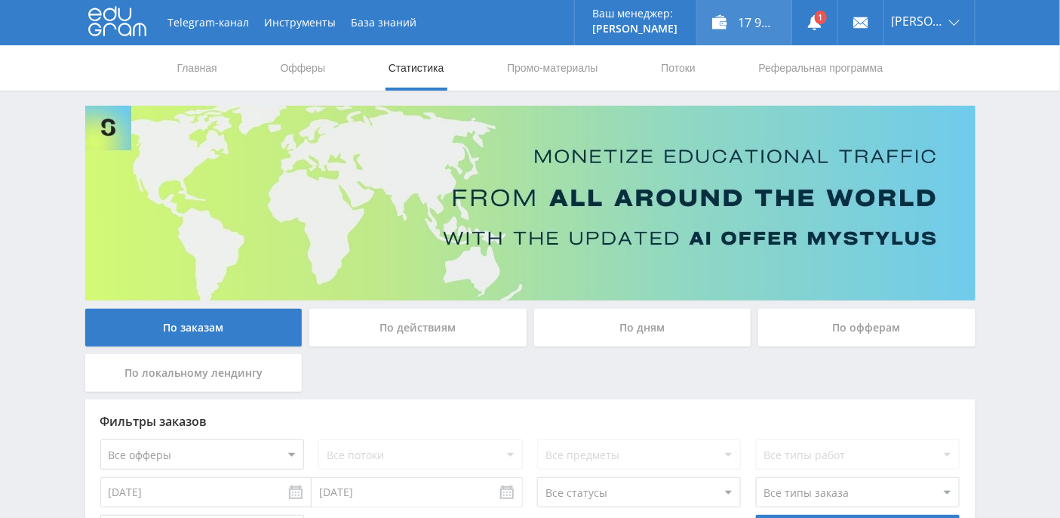
click at [770, 30] on div "17 940,41 ₽" at bounding box center [744, 22] width 94 height 45
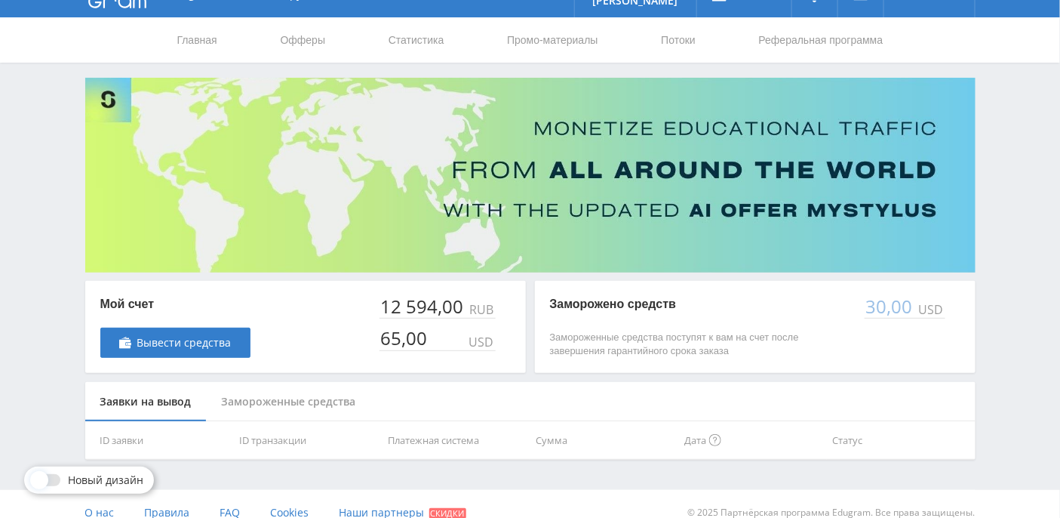
scroll to position [43, 0]
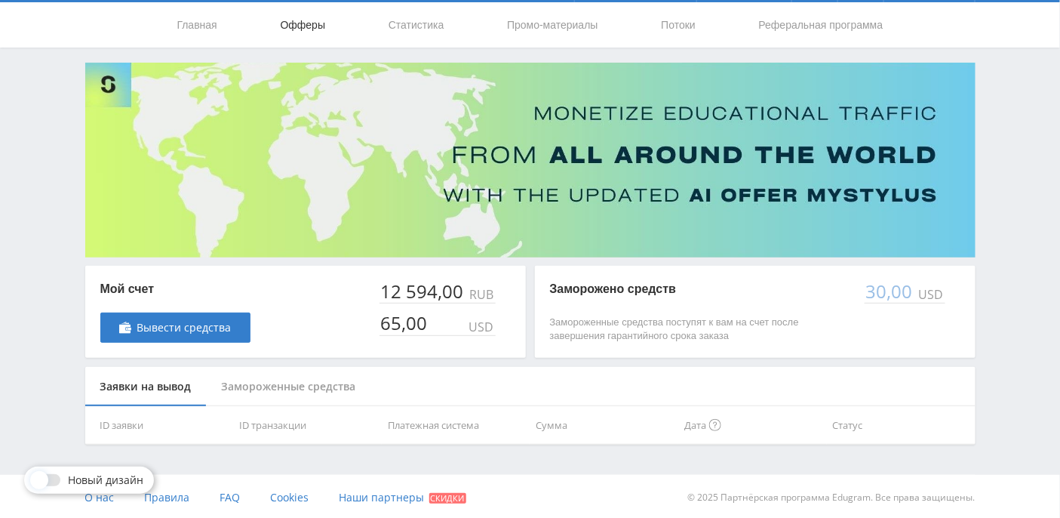
click at [299, 28] on link "Офферы" at bounding box center [303, 24] width 48 height 45
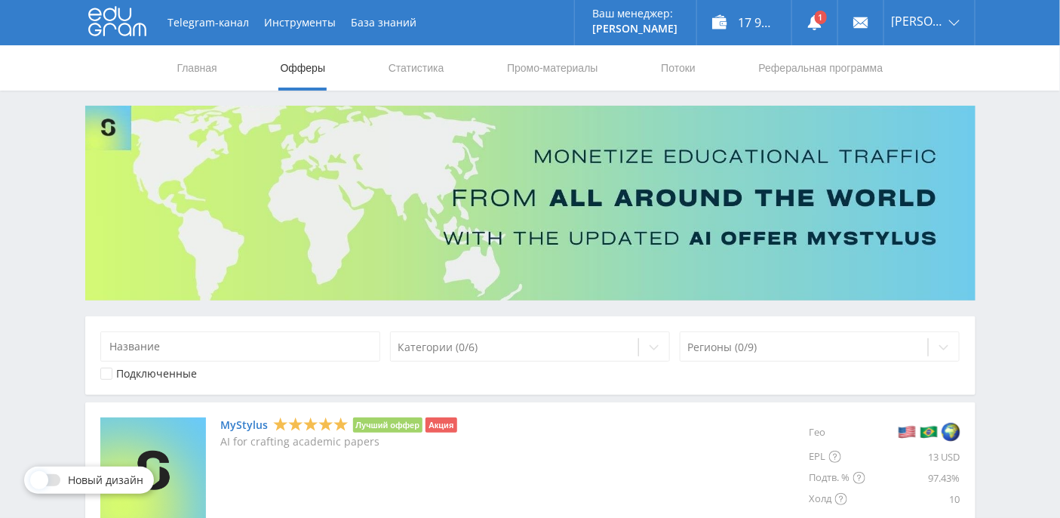
click at [428, 26] on div "Telegram-канал Инструменты База знаний Ваш менеджер: [PERSON_NAME] Alex Online …" at bounding box center [530, 22] width 890 height 45
click at [423, 63] on link "Статистика" at bounding box center [416, 67] width 59 height 45
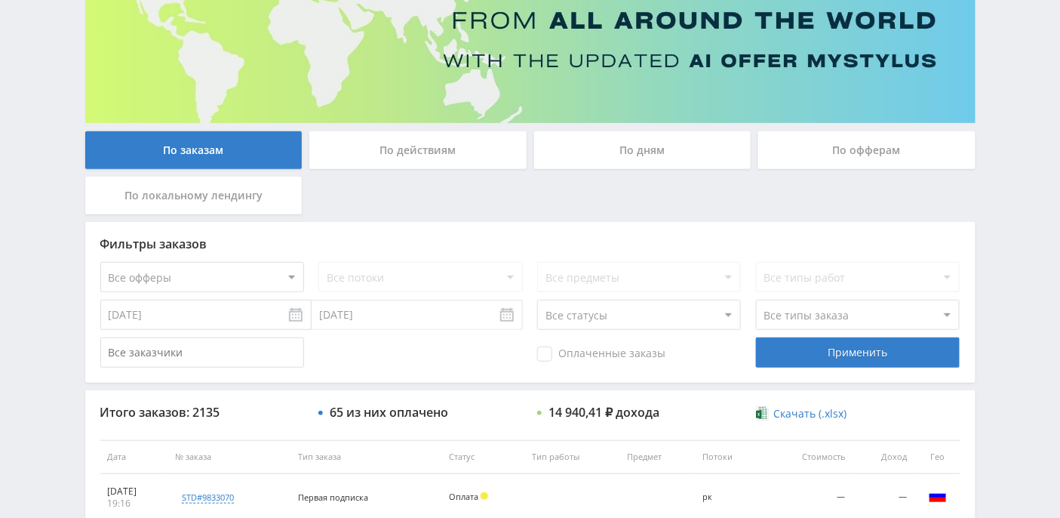
click at [654, 151] on div "По дням" at bounding box center [642, 150] width 217 height 38
click at [0, 0] on input "По дням" at bounding box center [0, 0] width 0 height 0
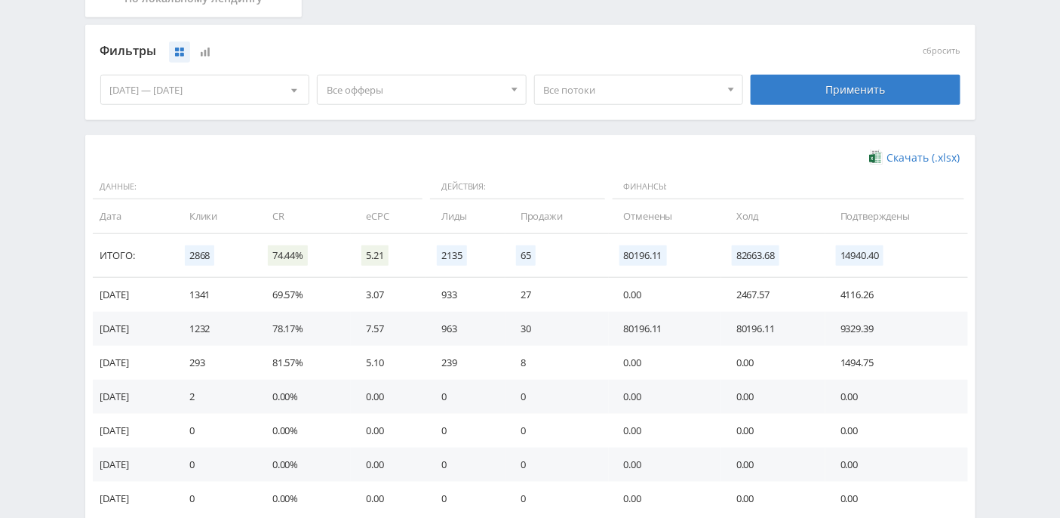
scroll to position [293, 0]
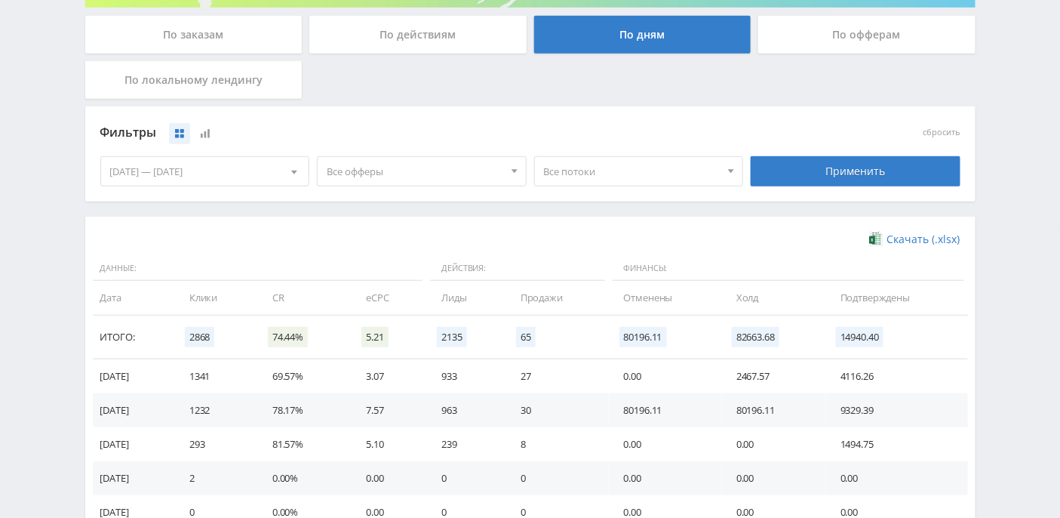
click at [631, 161] on span "Все потоки" at bounding box center [632, 171] width 177 height 29
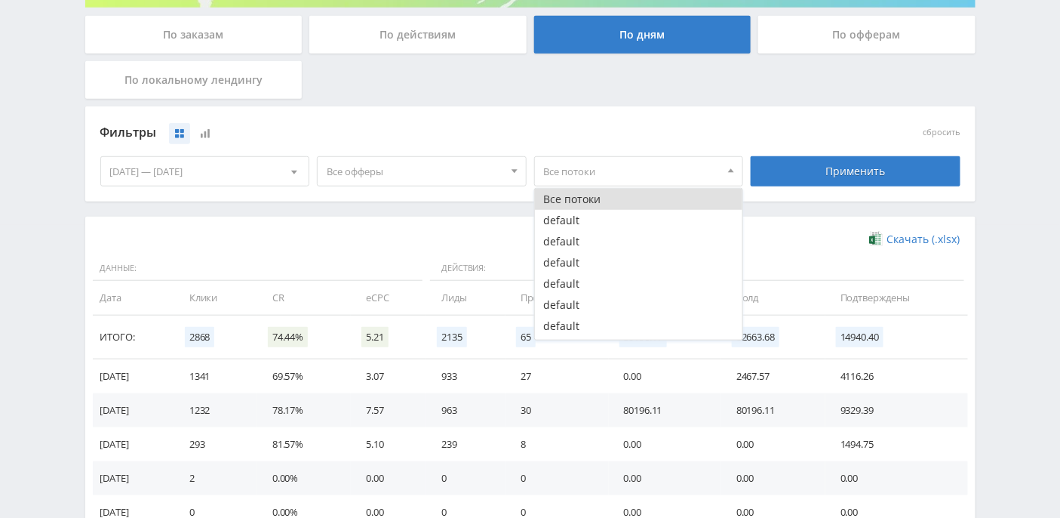
click at [562, 116] on div "Фильтры" at bounding box center [422, 132] width 651 height 35
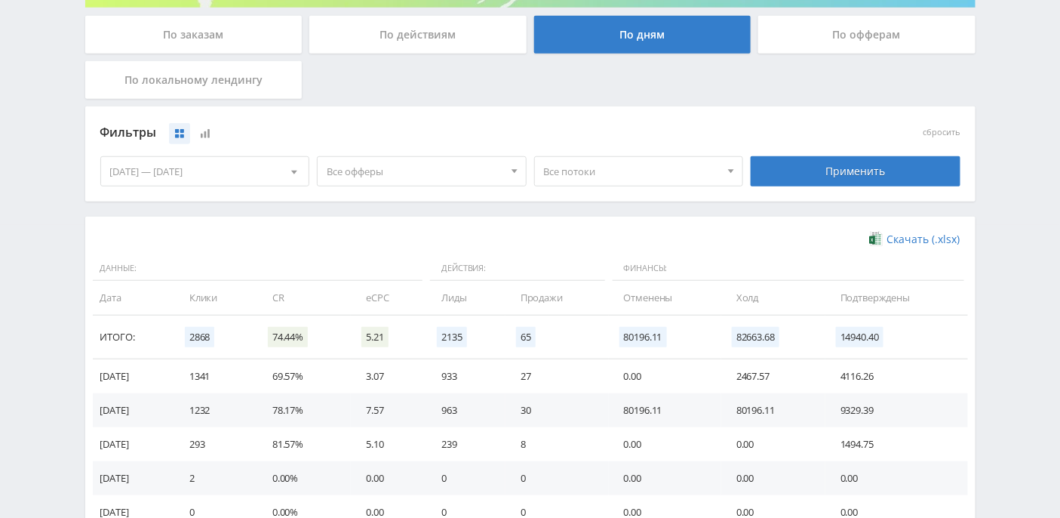
click at [372, 37] on div "По действиям" at bounding box center [417, 35] width 217 height 38
click at [0, 0] on input "По действиям" at bounding box center [0, 0] width 0 height 0
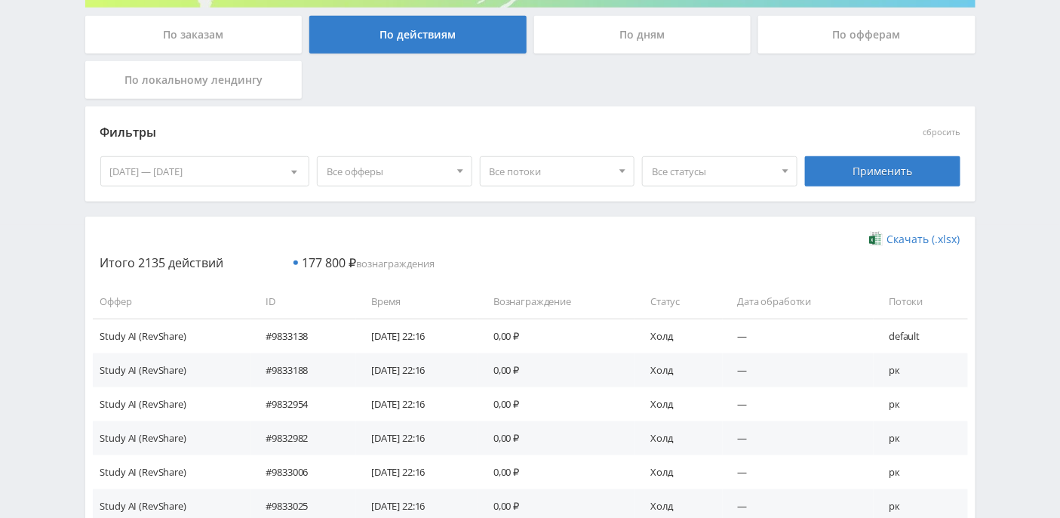
click at [702, 175] on span "Все статусы" at bounding box center [713, 171] width 122 height 29
click at [696, 240] on button "Подтвержден" at bounding box center [720, 241] width 154 height 21
click at [880, 174] on div "Применить" at bounding box center [882, 171] width 155 height 30
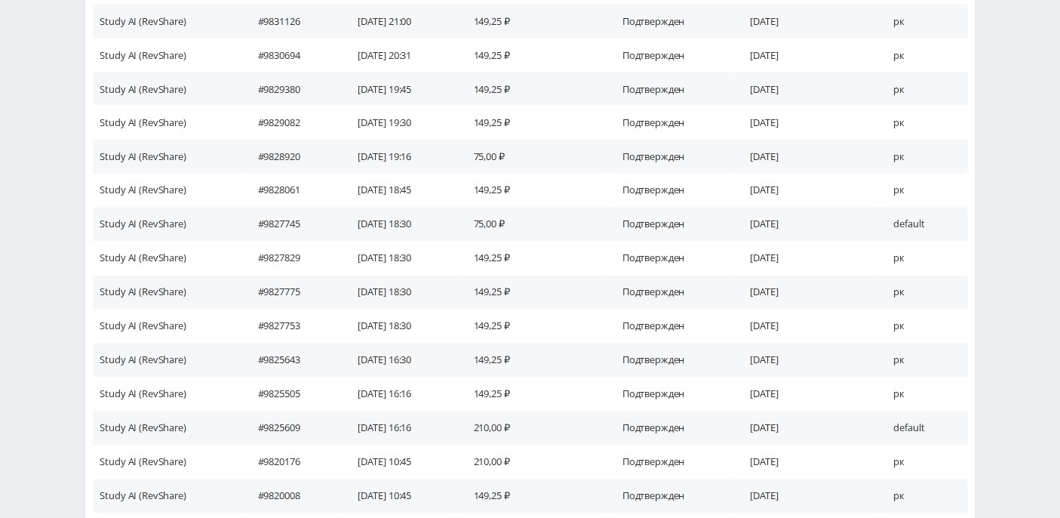
scroll to position [876, 0]
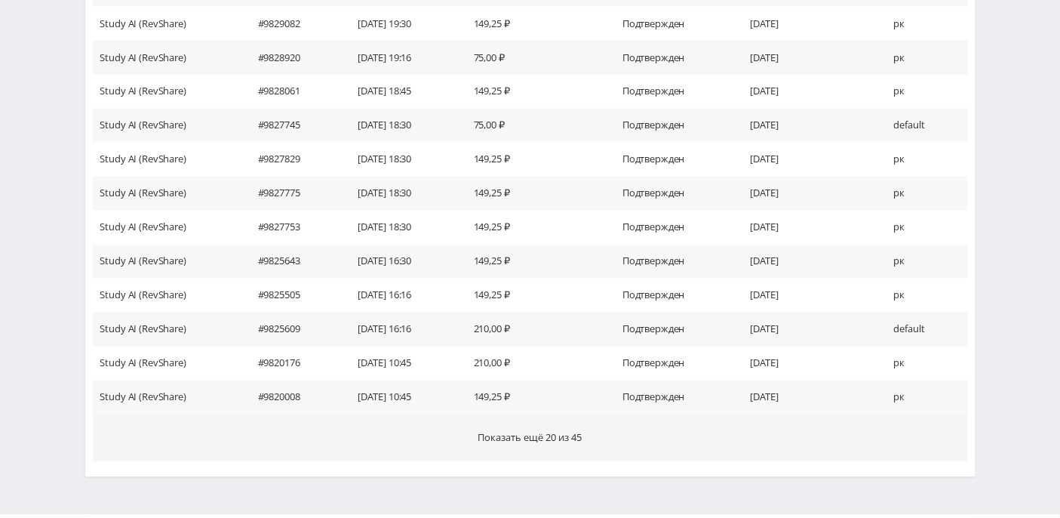
click at [531, 436] on span "Показать ещё 20 из 45" at bounding box center [530, 438] width 104 height 14
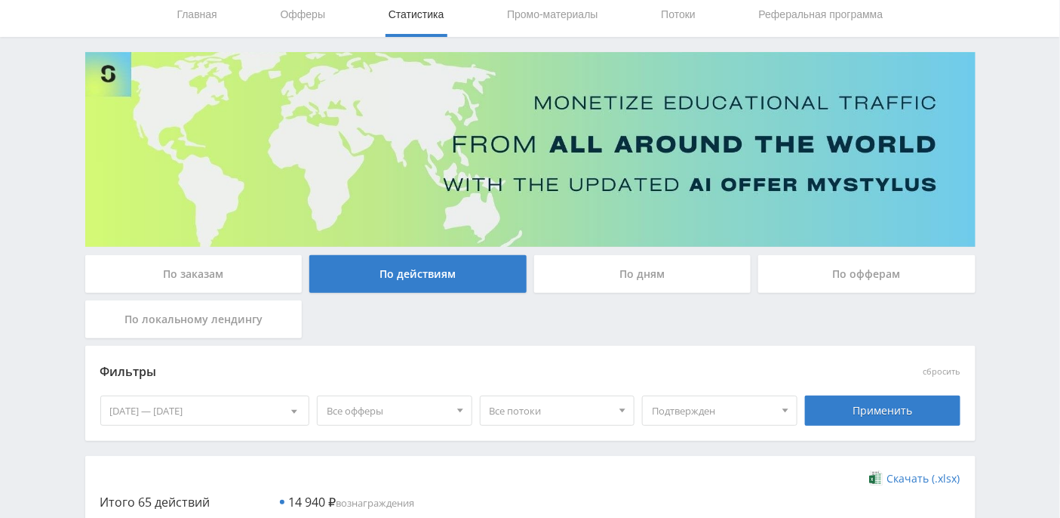
scroll to position [0, 0]
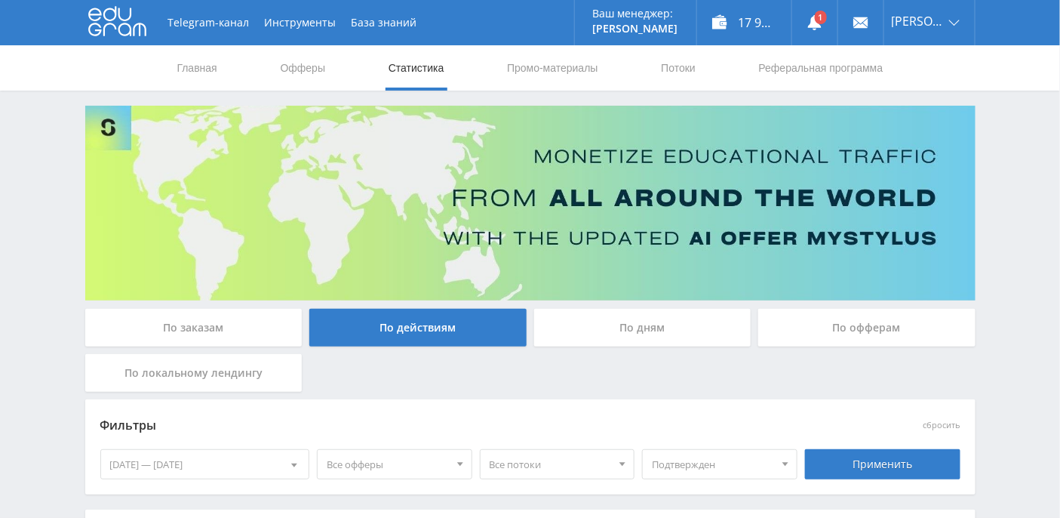
click at [610, 321] on div "По дням" at bounding box center [642, 328] width 217 height 38
click at [0, 0] on input "По дням" at bounding box center [0, 0] width 0 height 0
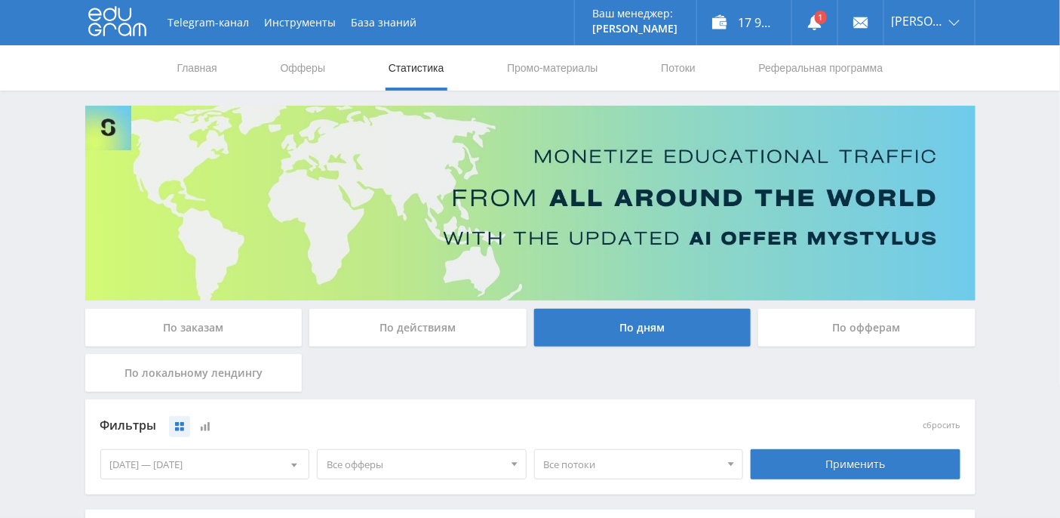
scroll to position [103, 0]
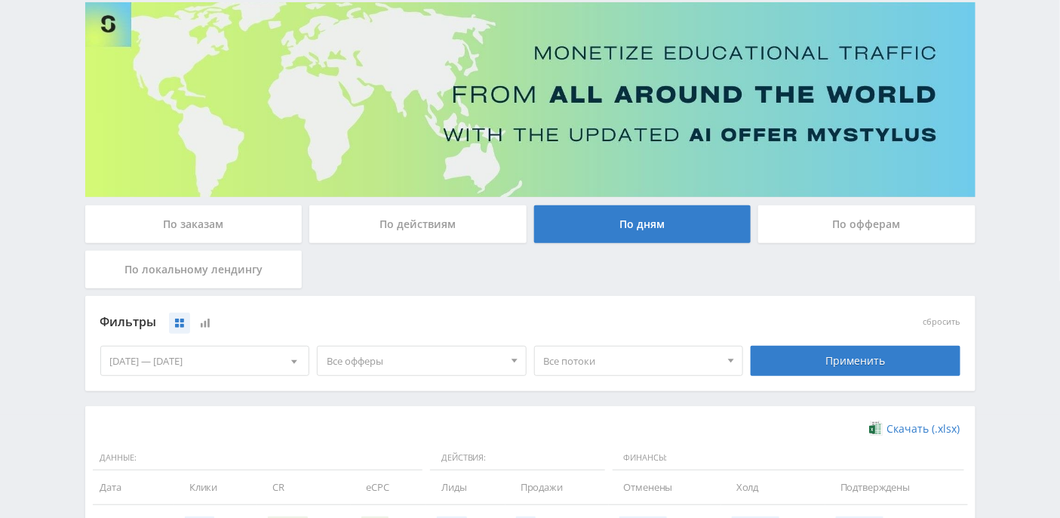
click at [226, 224] on div "По заказам" at bounding box center [193, 224] width 217 height 38
click at [0, 0] on input "По заказам" at bounding box center [0, 0] width 0 height 0
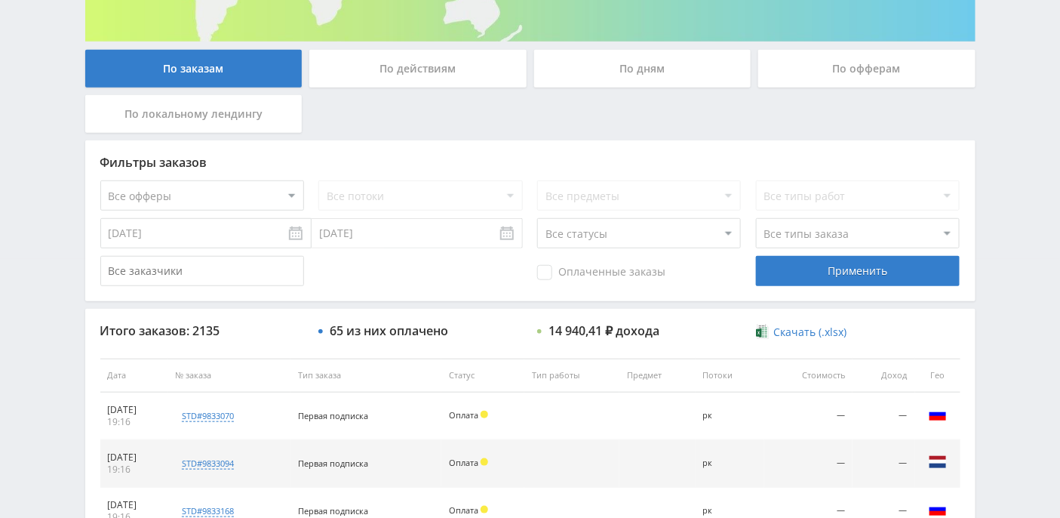
scroll to position [278, 0]
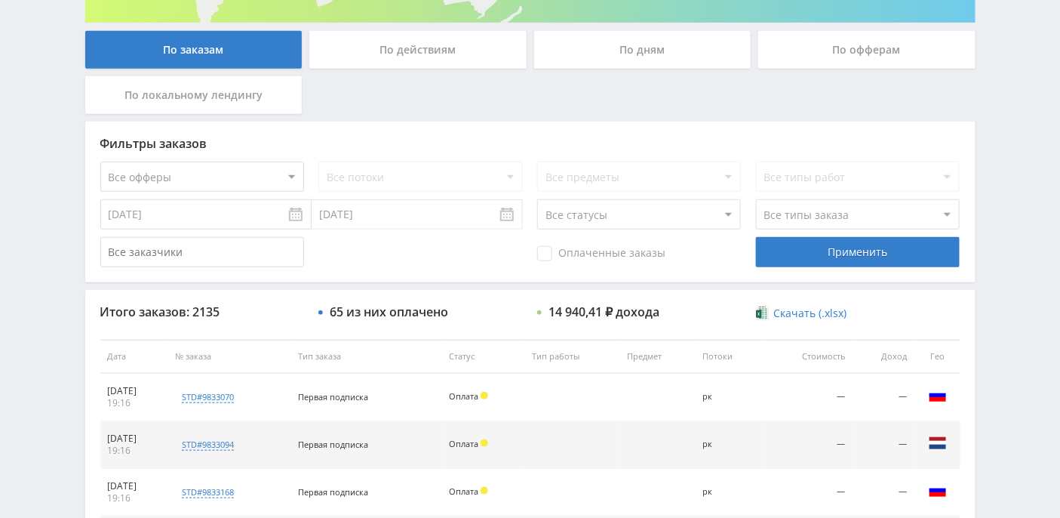
click at [721, 215] on select "Все статусы В аукционе В работе На гарантии Завершен Возврат Черновик" at bounding box center [639, 214] width 204 height 30
select select "3"
click at [537, 199] on select "Все статусы В аукционе В работе На гарантии Завершен Возврат Черновик" at bounding box center [639, 214] width 204 height 30
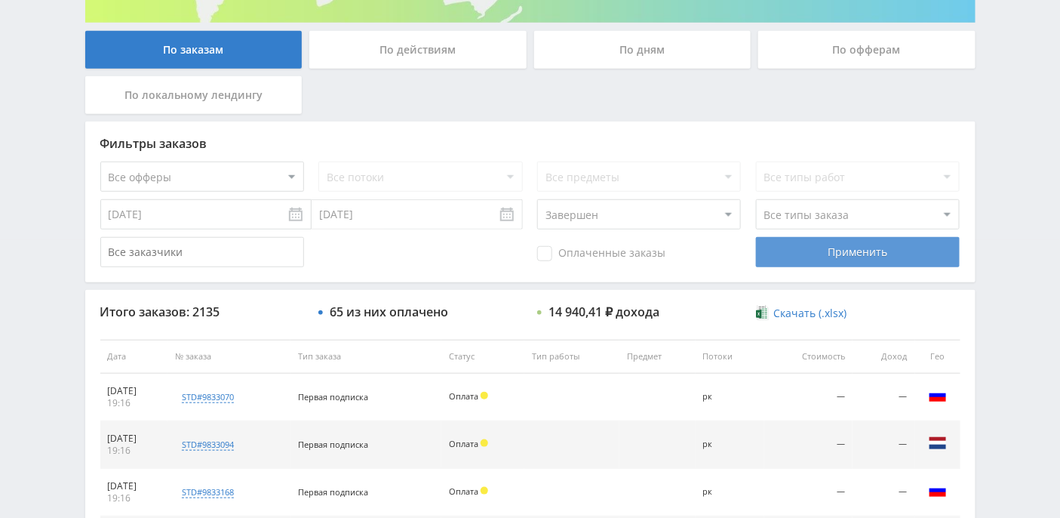
click at [824, 248] on div "Применить" at bounding box center [858, 252] width 204 height 30
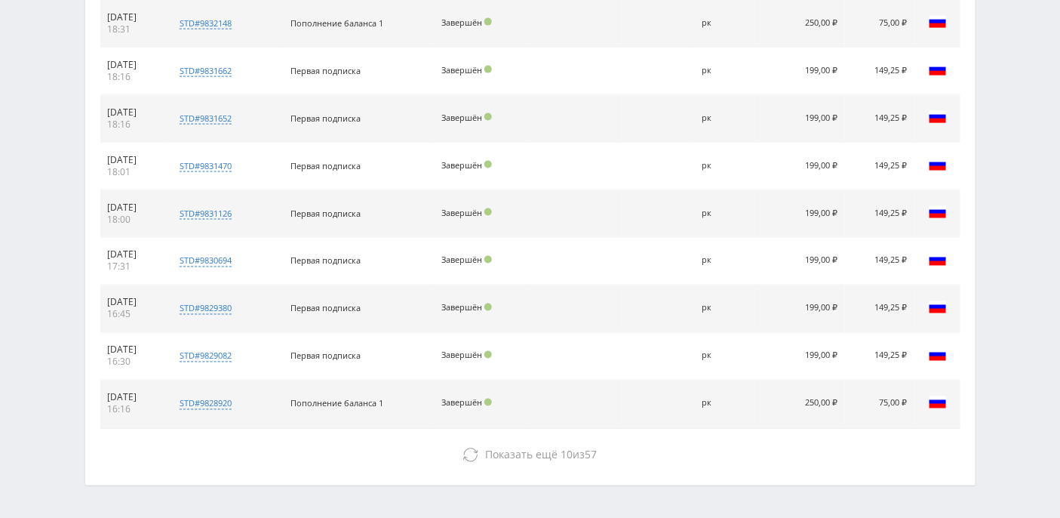
scroll to position [744, 0]
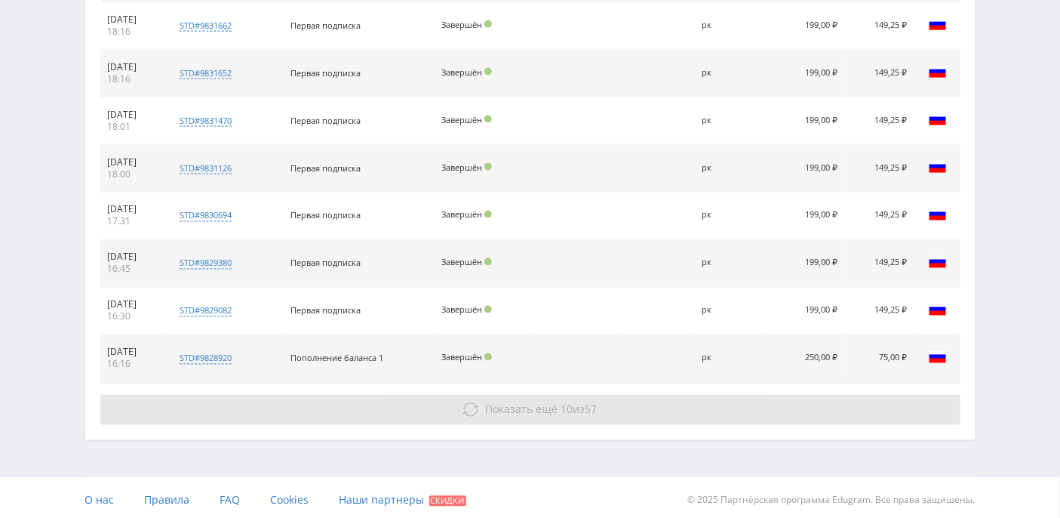
click at [569, 409] on span "Показать ещё 10 из 57" at bounding box center [541, 409] width 112 height 14
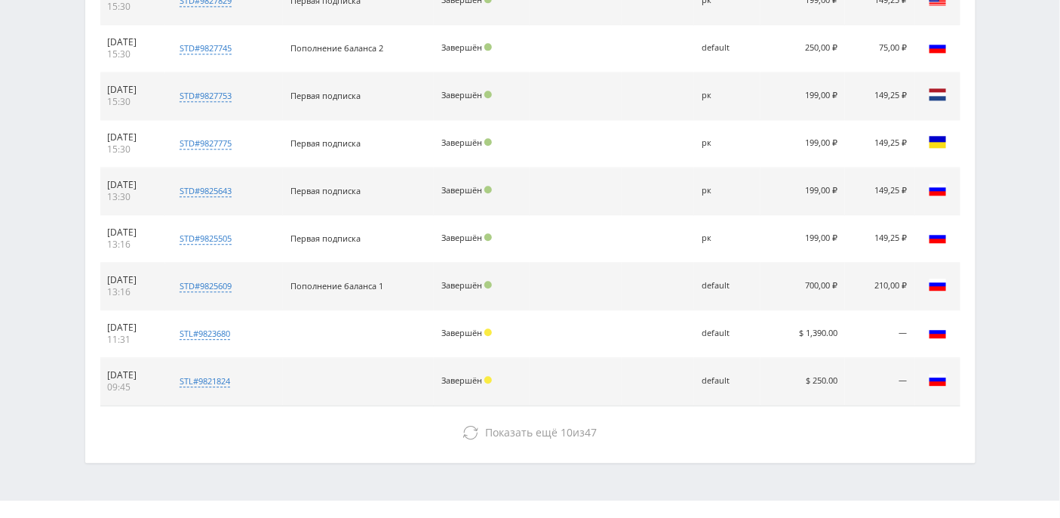
scroll to position [1216, 0]
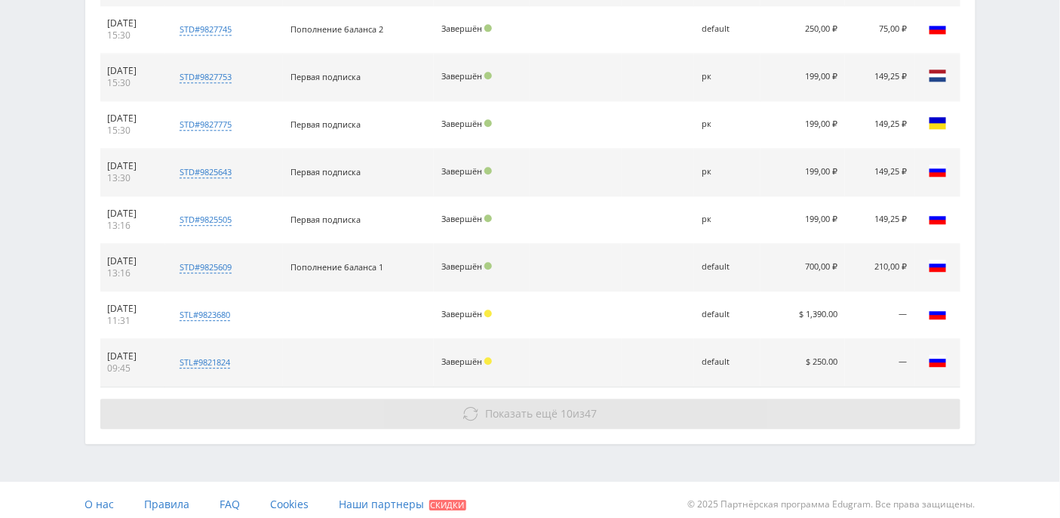
click at [557, 406] on span "Показать ещё 10 из 47" at bounding box center [541, 413] width 112 height 14
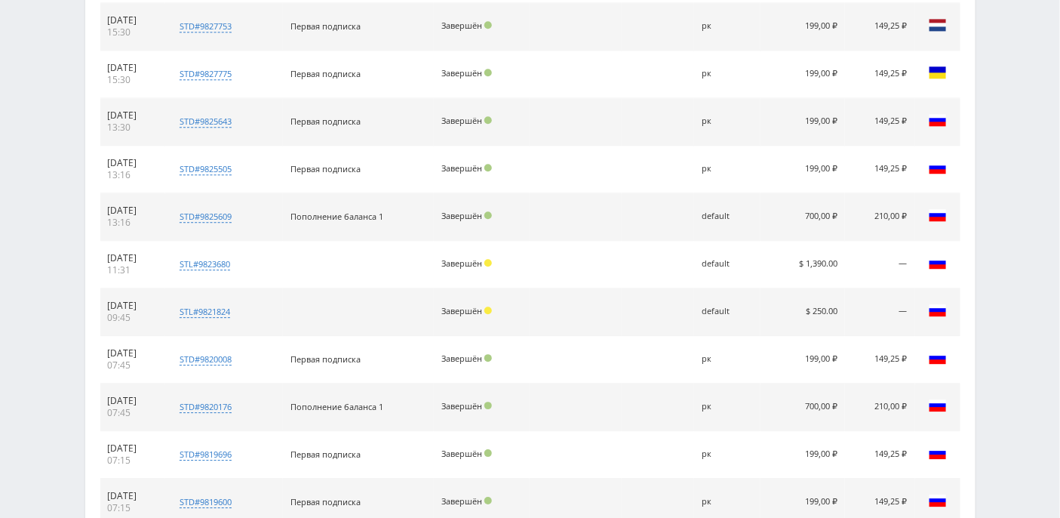
scroll to position [1317, 0]
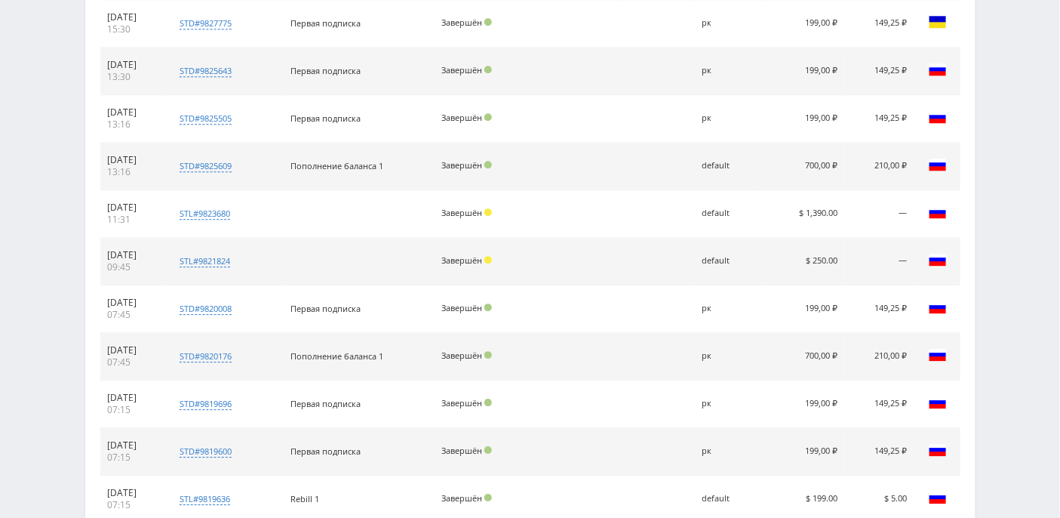
drag, startPoint x: 809, startPoint y: 207, endPoint x: 841, endPoint y: 208, distance: 32.5
click at [841, 208] on td "$ 1,390.00" at bounding box center [803, 214] width 85 height 48
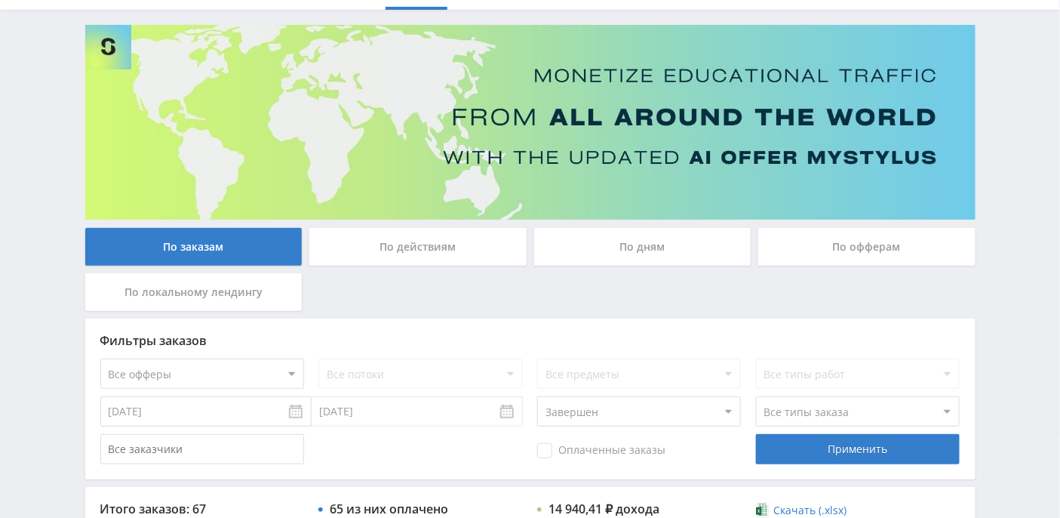
scroll to position [0, 0]
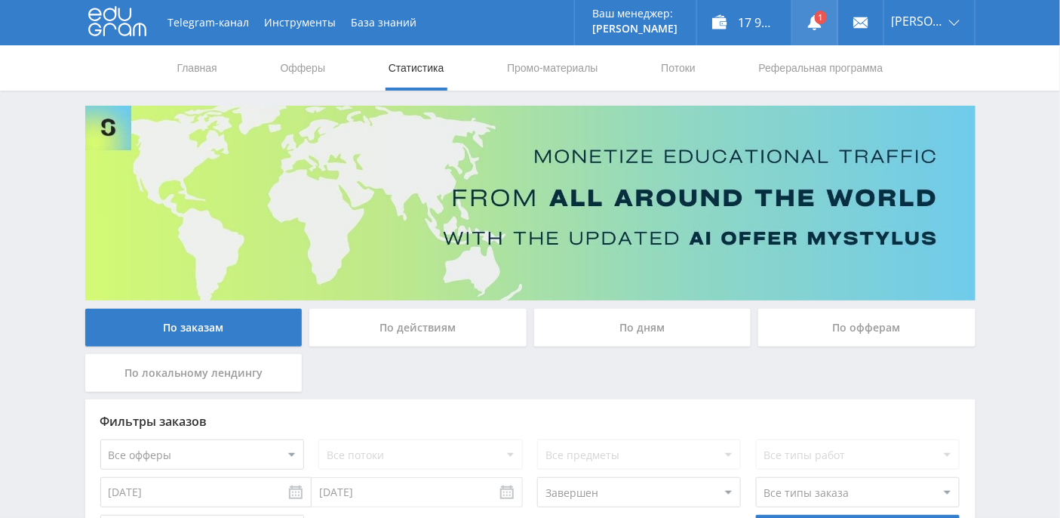
click at [822, 26] on use at bounding box center [815, 22] width 14 height 15
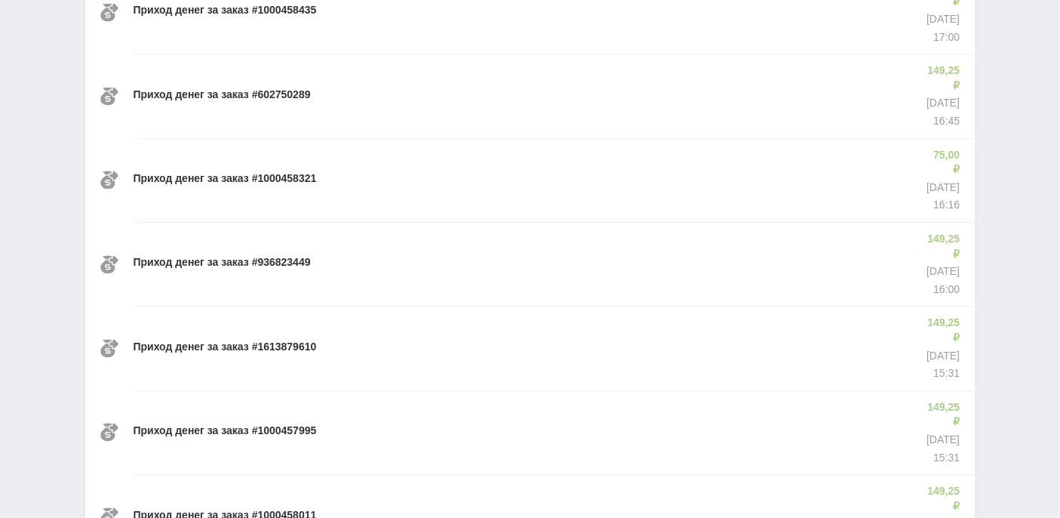
scroll to position [1032, 0]
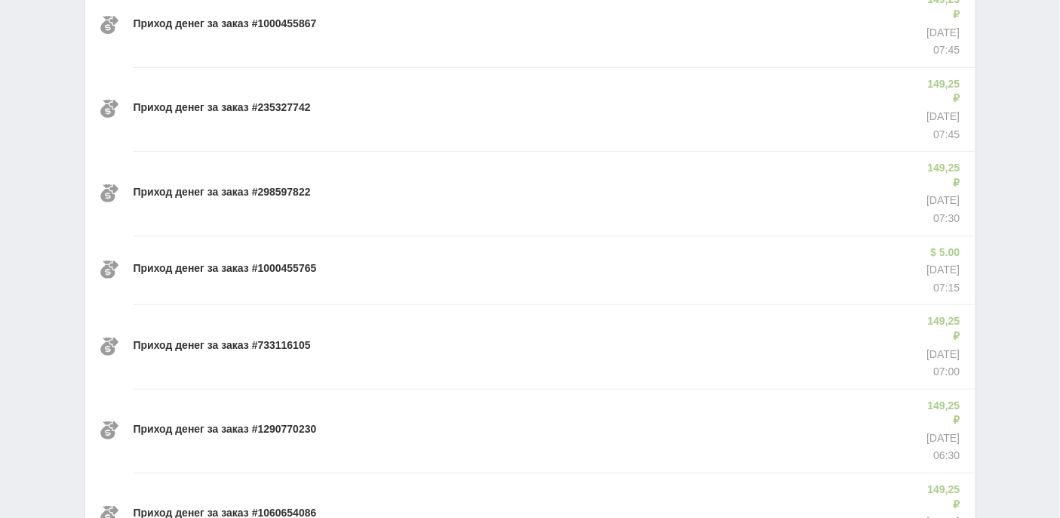
scroll to position [2066, 0]
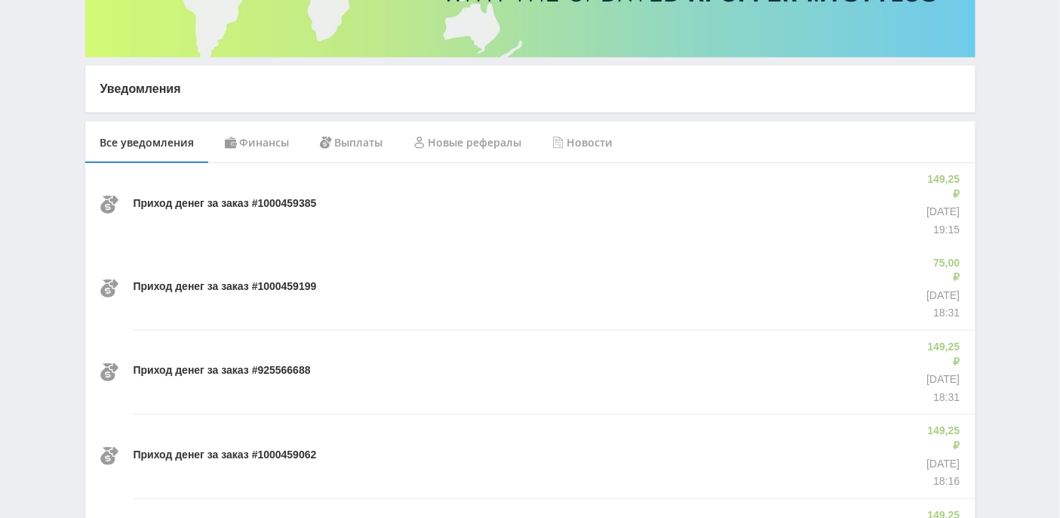
scroll to position [0, 0]
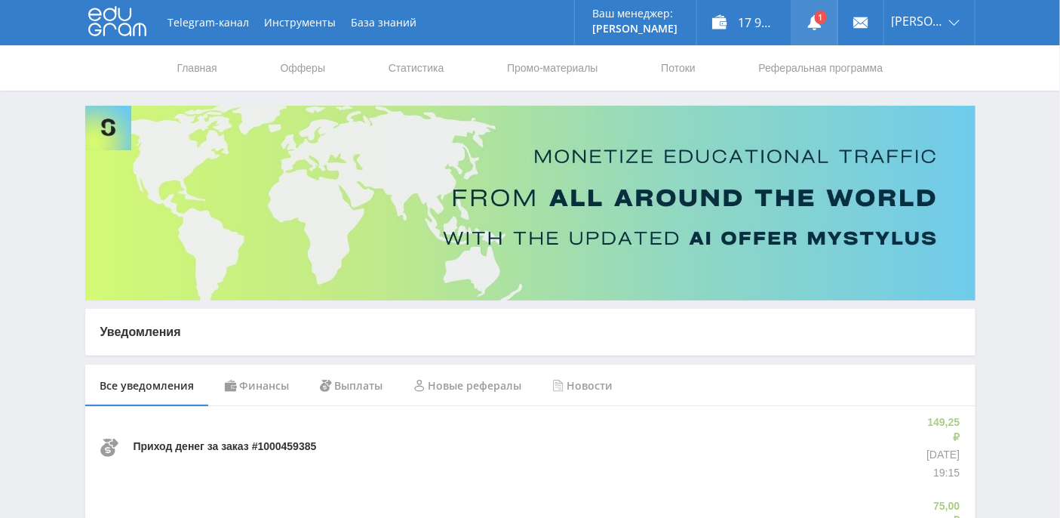
click at [822, 27] on use at bounding box center [815, 22] width 14 height 15
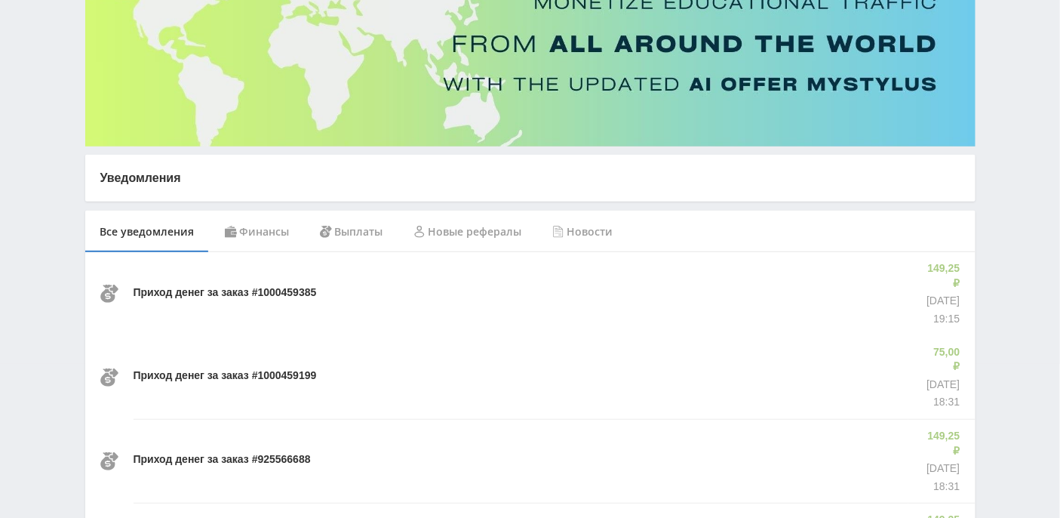
scroll to position [201, 0]
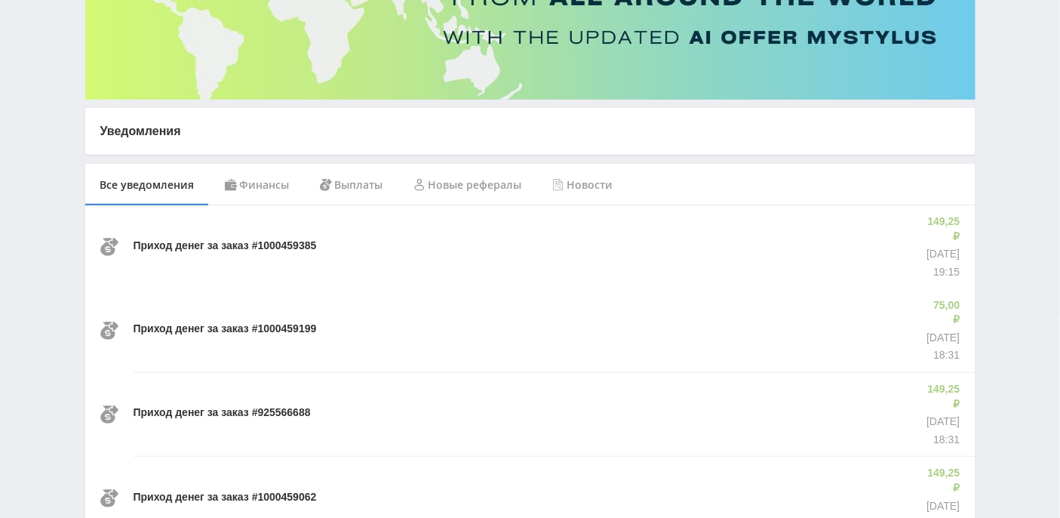
click at [347, 185] on div "Выплаты" at bounding box center [352, 185] width 94 height 42
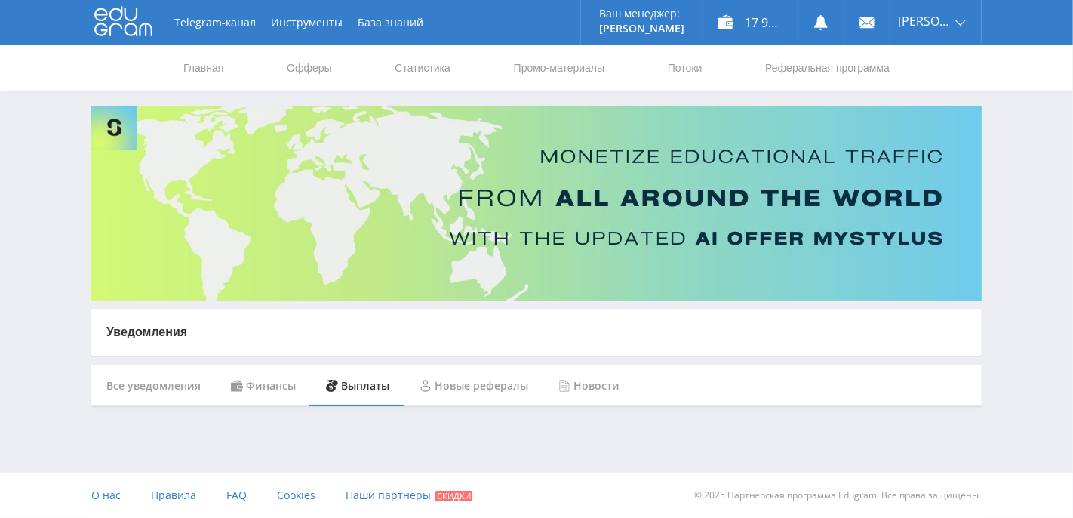
click at [269, 393] on div "Финансы" at bounding box center [263, 385] width 95 height 42
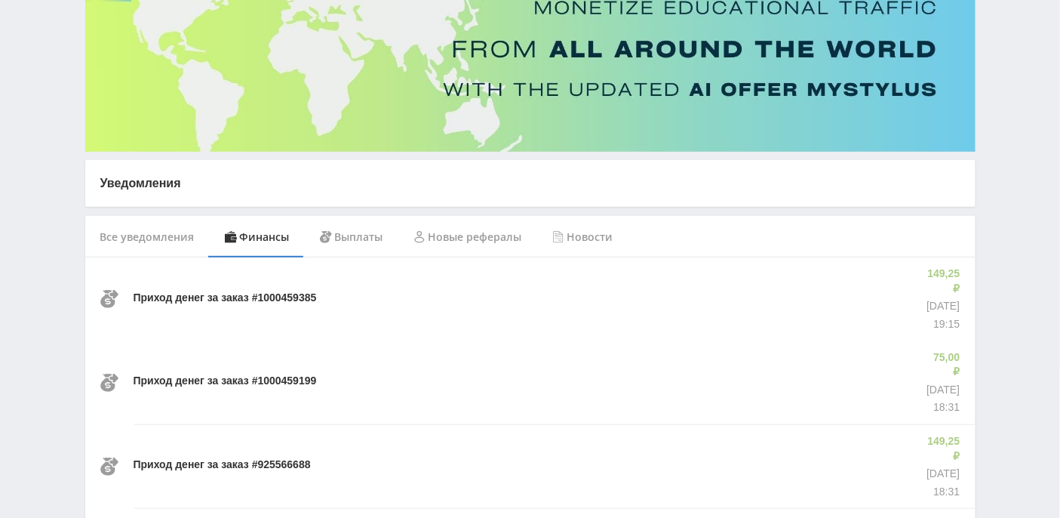
scroll to position [201, 0]
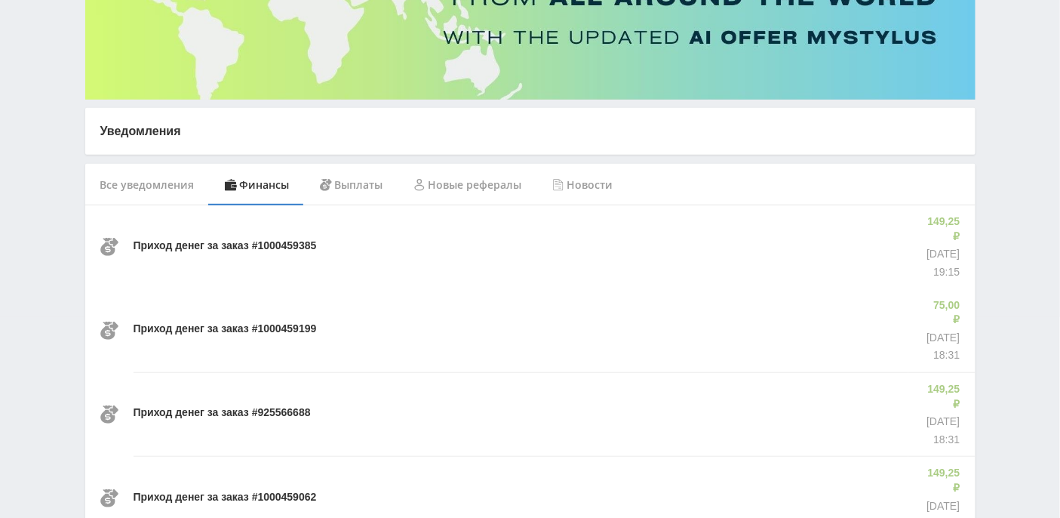
click at [585, 184] on div "Новости" at bounding box center [582, 185] width 91 height 42
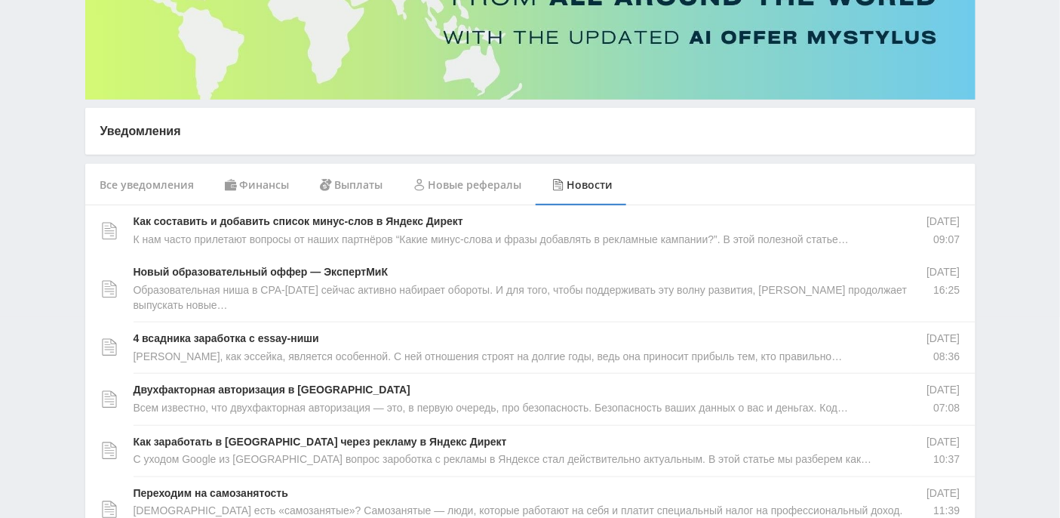
click at [459, 188] on div "Новые рефералы" at bounding box center [467, 185] width 139 height 42
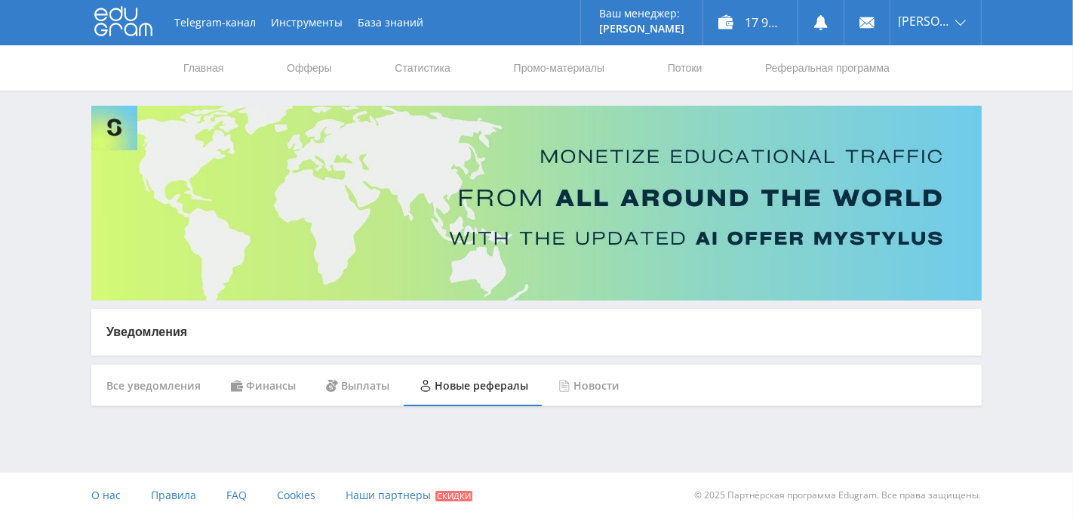
click at [370, 377] on div "Выплаты" at bounding box center [358, 385] width 94 height 42
click at [188, 394] on div "Все уведомления" at bounding box center [153, 385] width 124 height 42
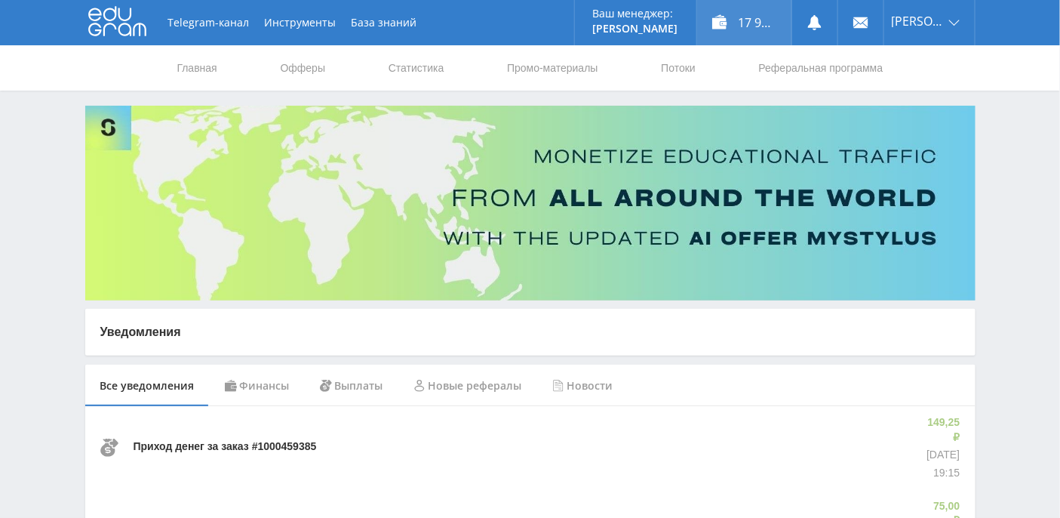
click at [759, 29] on div "17 940,41 ₽" at bounding box center [744, 22] width 94 height 45
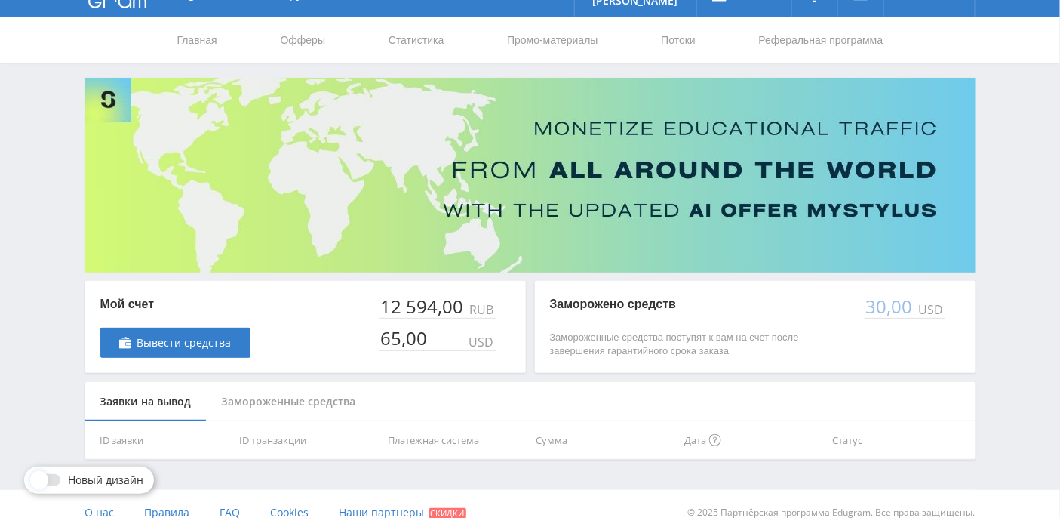
scroll to position [43, 0]
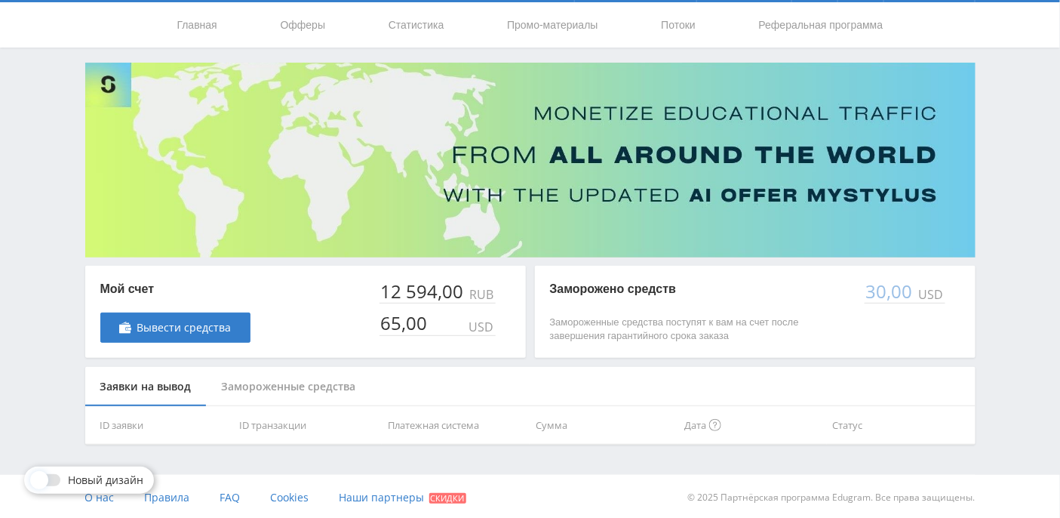
click at [244, 388] on div "Замороженные средства" at bounding box center [289, 387] width 164 height 40
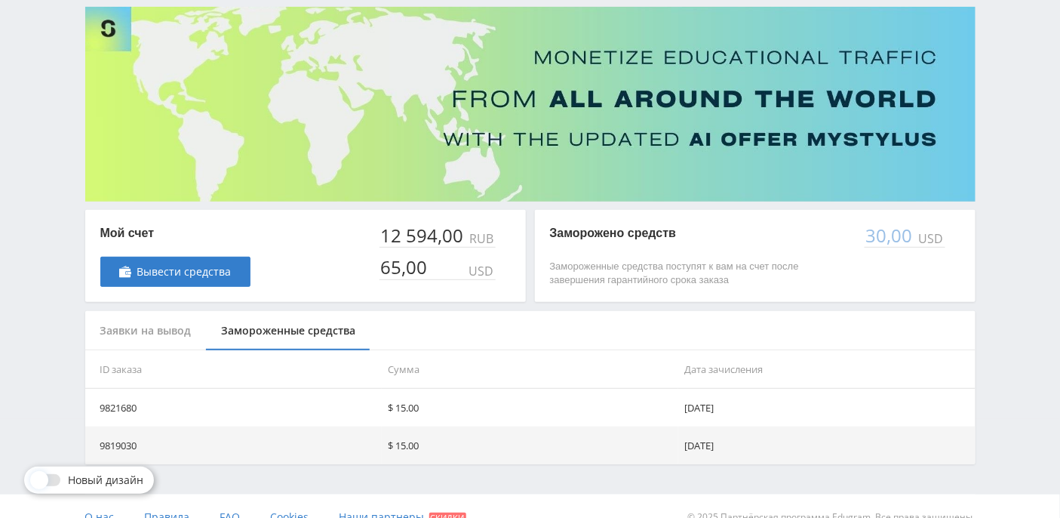
scroll to position [119, 0]
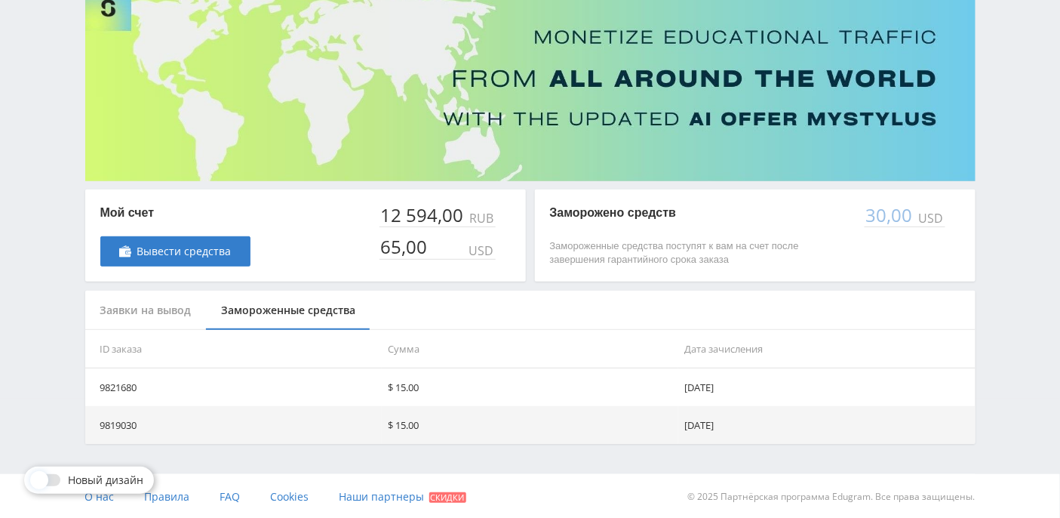
click at [129, 311] on div "Заявки на вывод" at bounding box center [145, 310] width 121 height 40
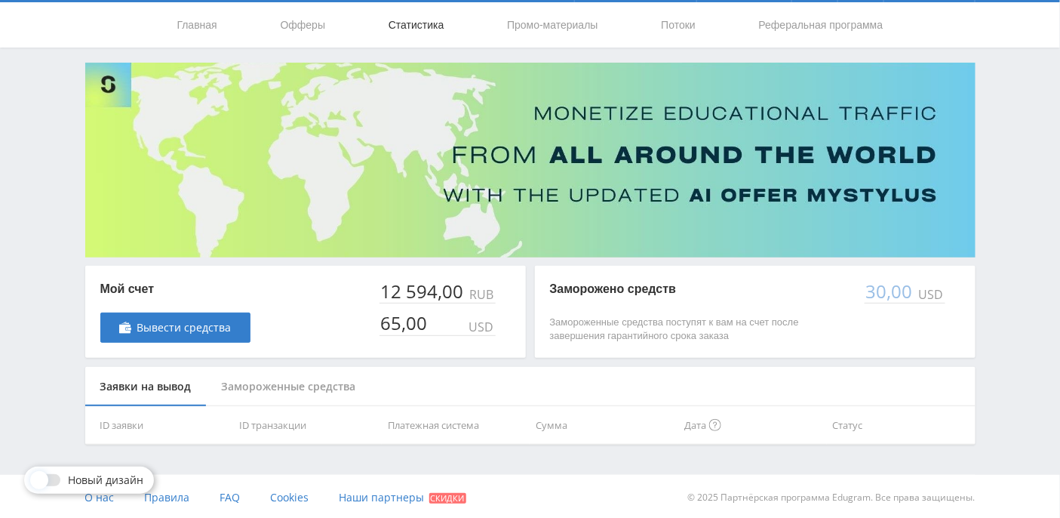
click at [401, 20] on link "Статистика" at bounding box center [416, 24] width 59 height 45
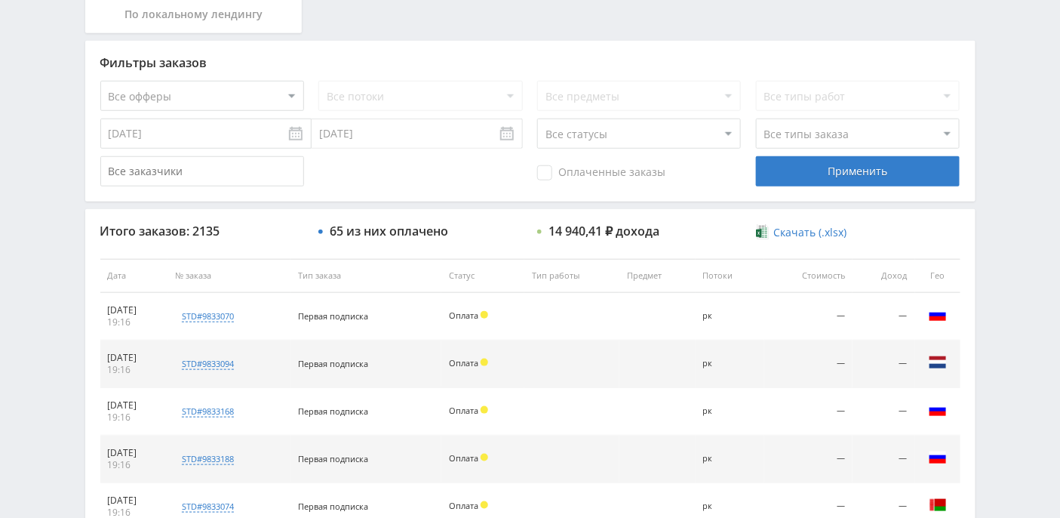
scroll to position [446, 0]
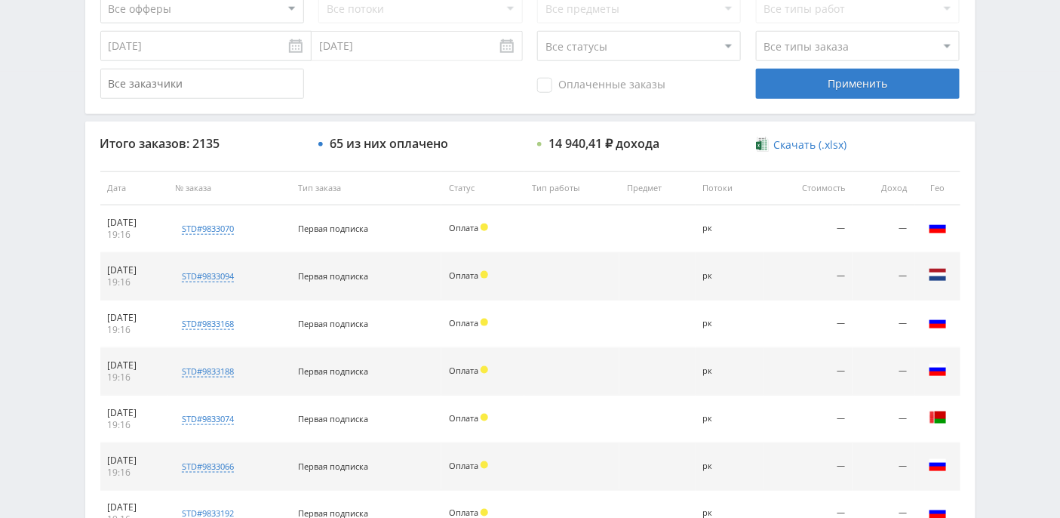
click at [804, 143] on span "Скачать (.xlsx)" at bounding box center [809, 145] width 73 height 12
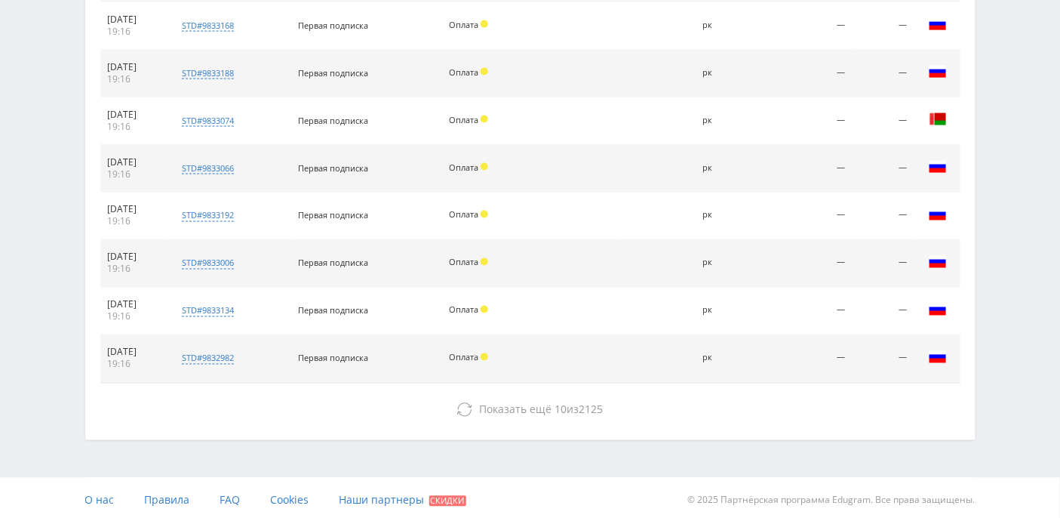
scroll to position [0, 0]
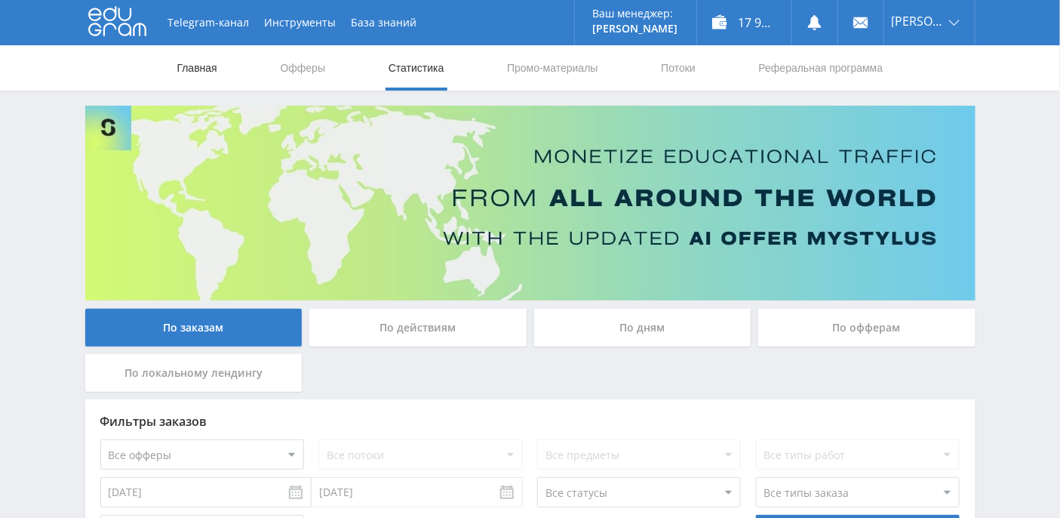
click at [201, 60] on link "Главная" at bounding box center [197, 67] width 43 height 45
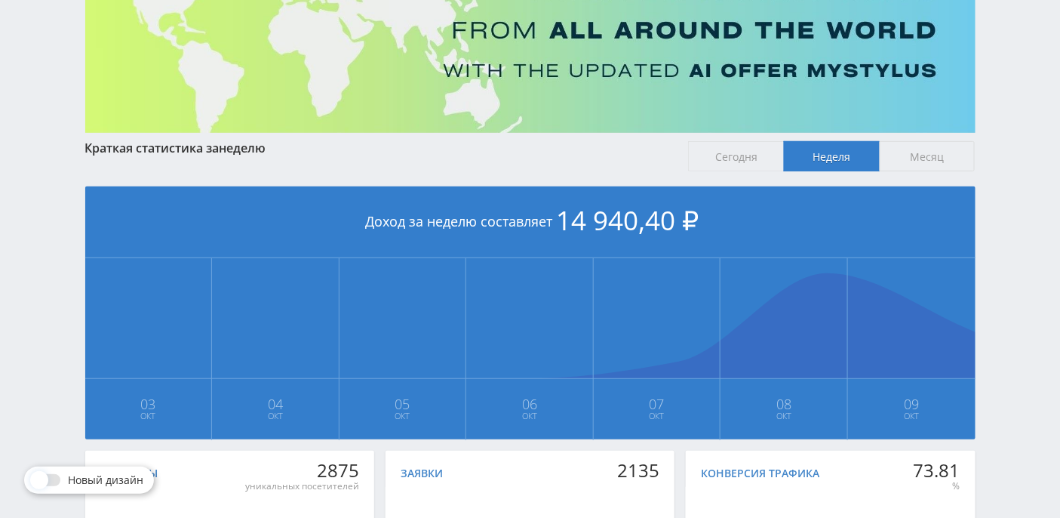
scroll to position [377, 0]
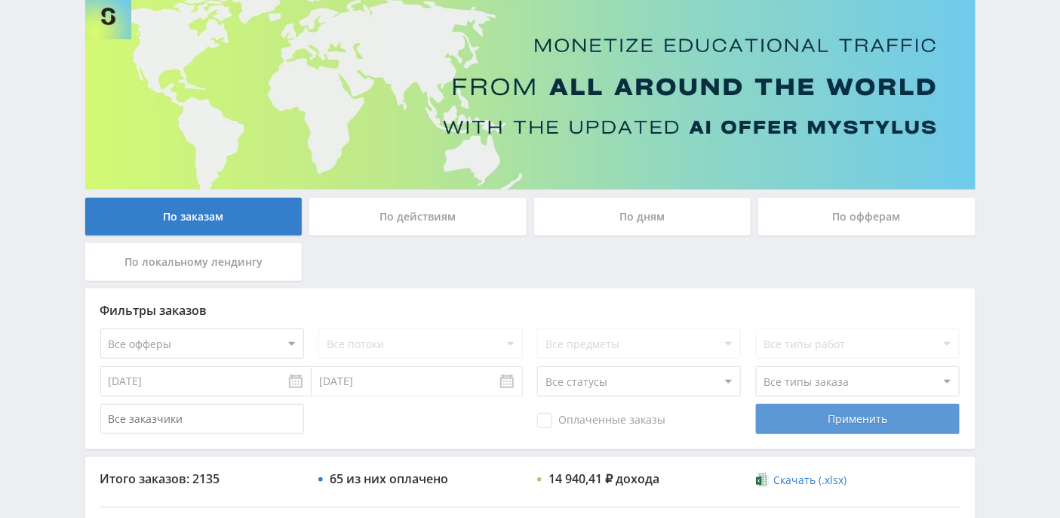
scroll to position [287, 0]
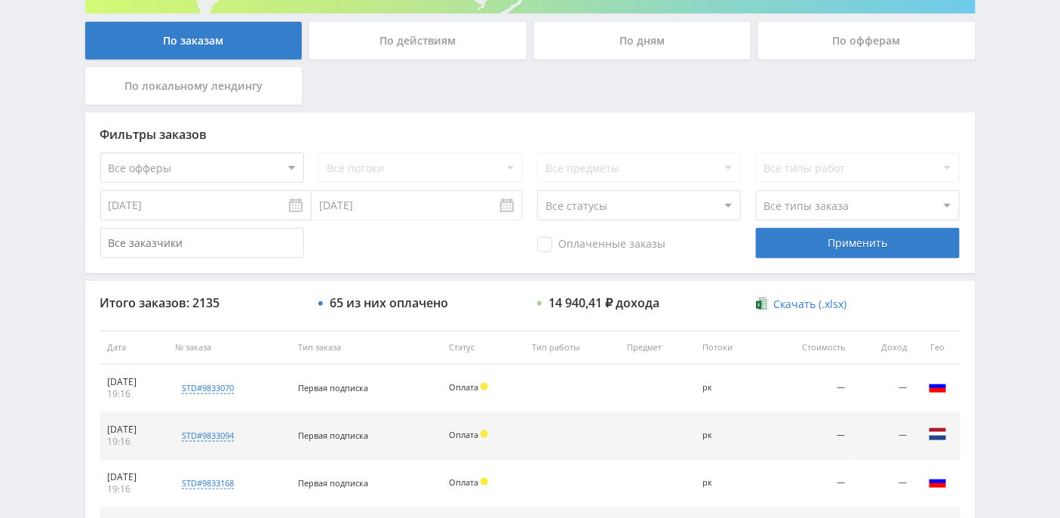
click at [803, 304] on span "Скачать (.xlsx)" at bounding box center [809, 304] width 73 height 12
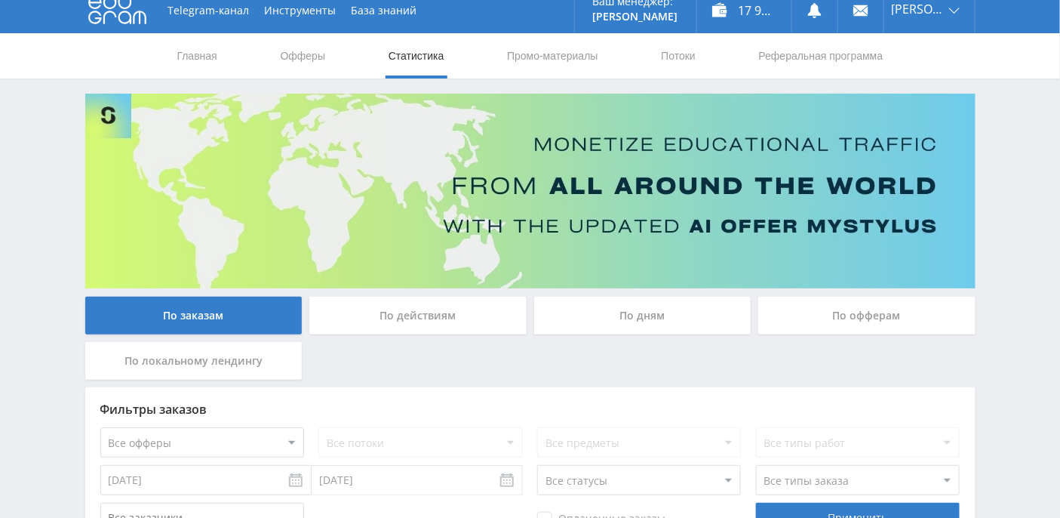
scroll to position [0, 0]
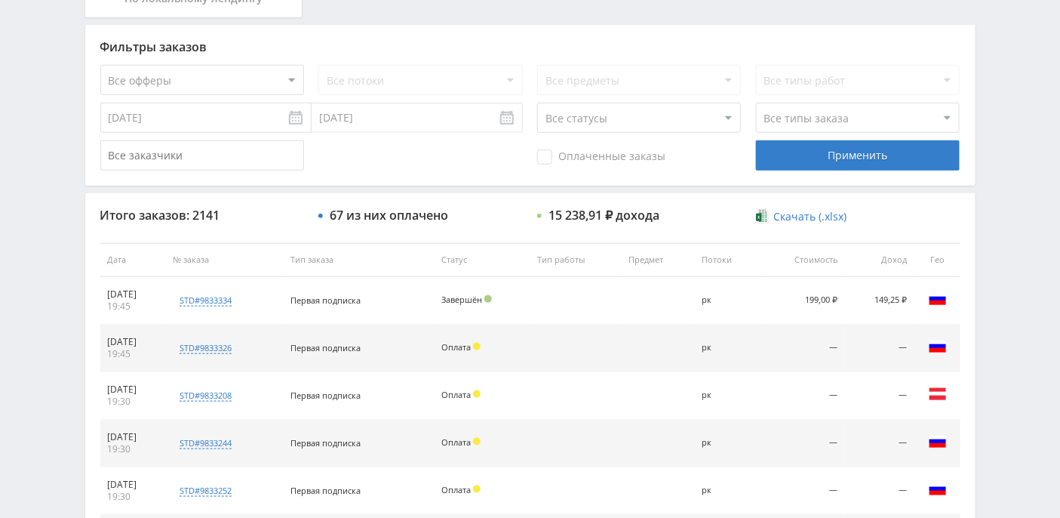
scroll to position [279, 0]
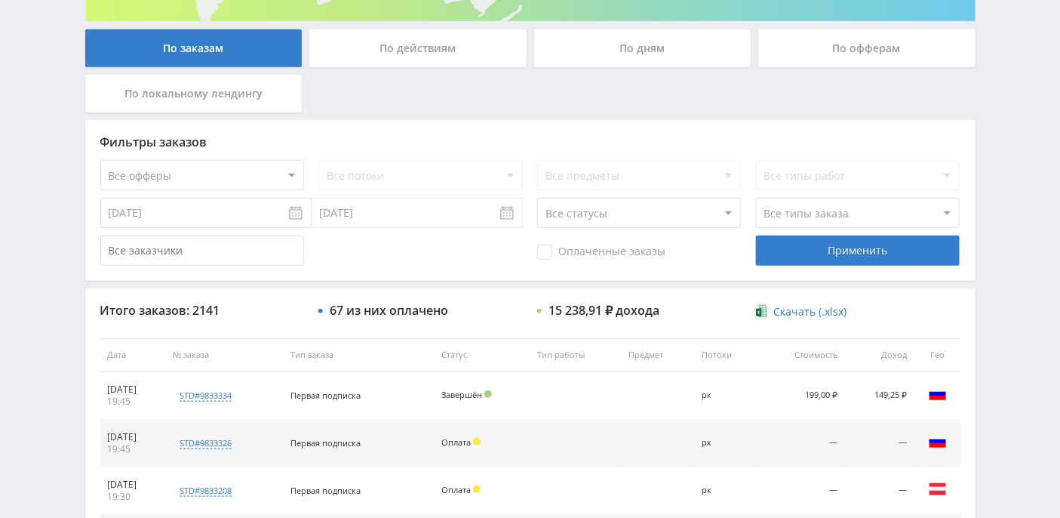
click at [286, 213] on input "06.10.2025" at bounding box center [205, 213] width 211 height 30
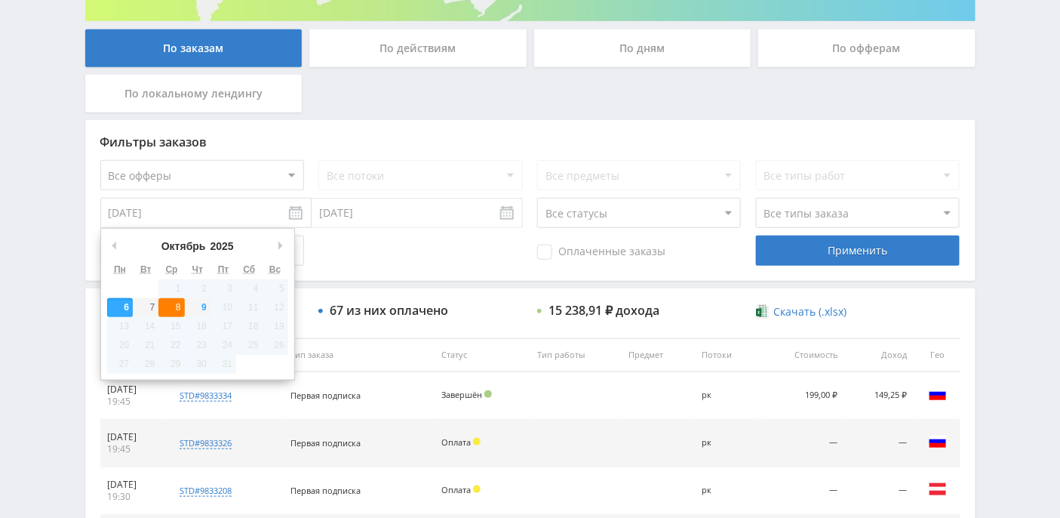
type input "08.10.2025"
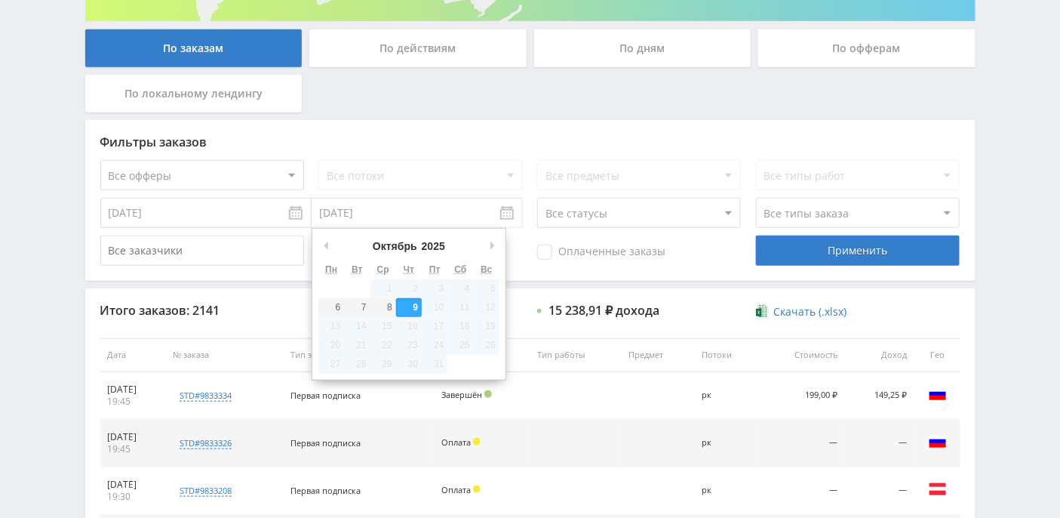
click at [509, 212] on input "09.10.2025" at bounding box center [417, 213] width 211 height 30
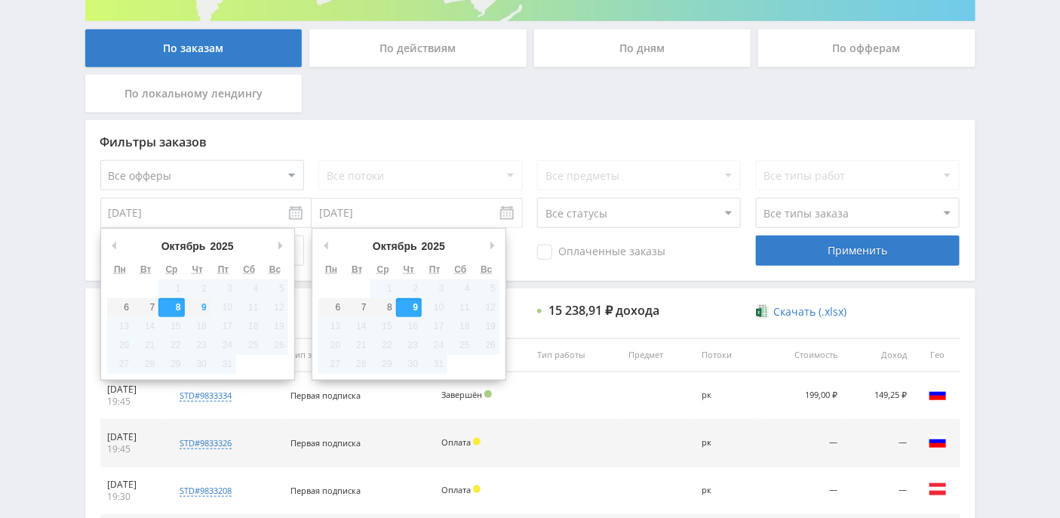
click at [194, 220] on input "08.10.2025" at bounding box center [205, 213] width 211 height 30
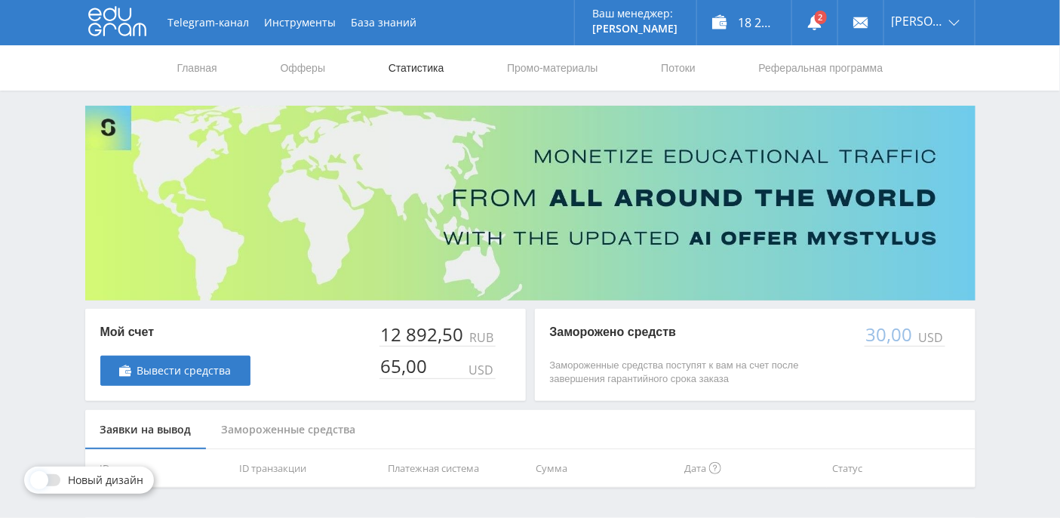
click at [432, 68] on link "Статистика" at bounding box center [416, 67] width 59 height 45
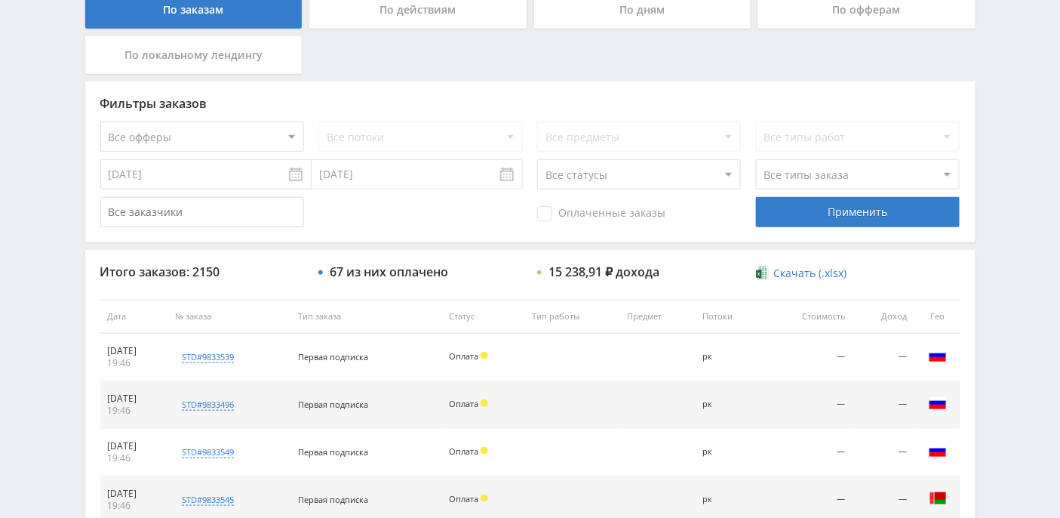
scroll to position [304, 0]
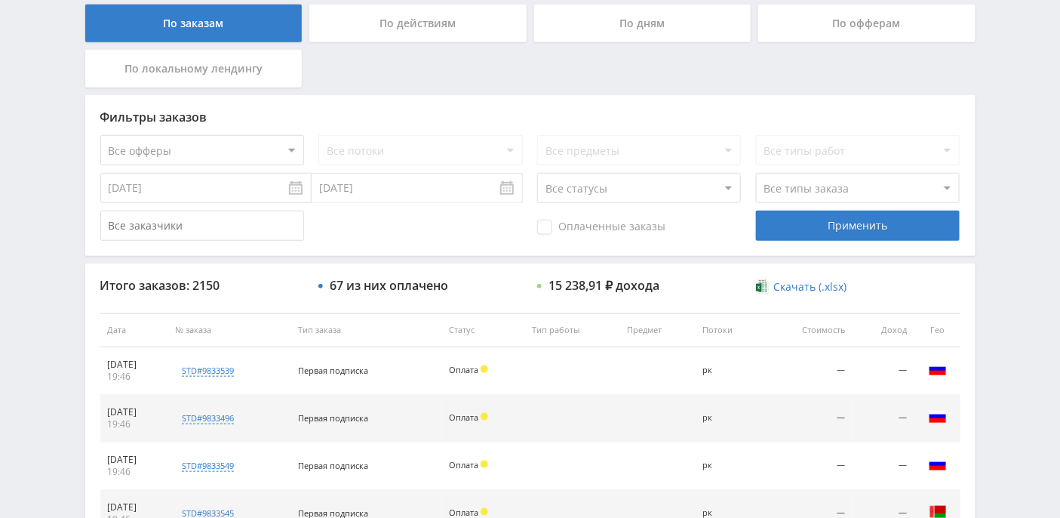
click at [733, 189] on select "Все статусы В аукционе В работе На гарантии Завершен Возврат Черновик" at bounding box center [639, 188] width 204 height 30
select select "3"
click at [537, 173] on select "Все статусы В аукционе В работе На гарантии Завершен Возврат Черновик" at bounding box center [639, 188] width 204 height 30
click at [861, 220] on div "Применить" at bounding box center [858, 226] width 204 height 30
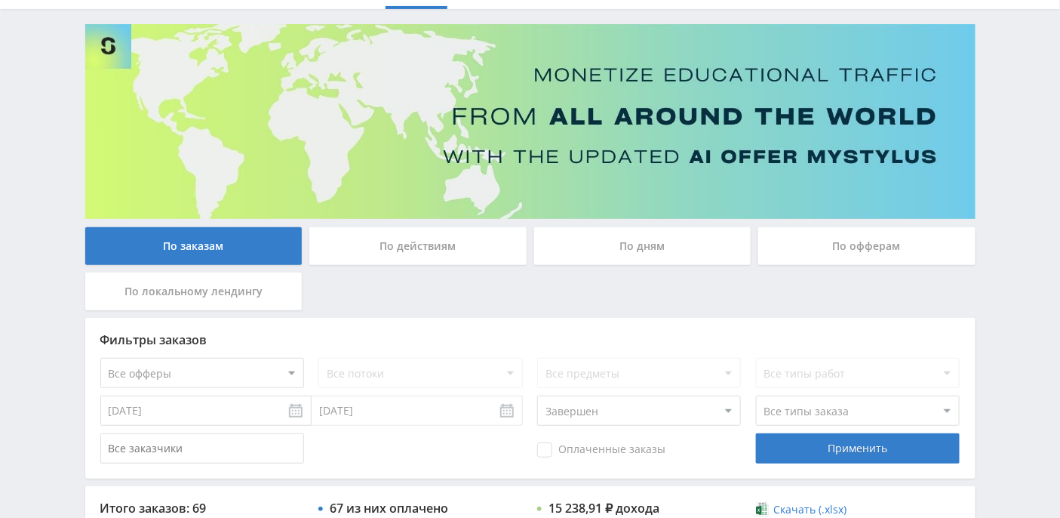
scroll to position [0, 0]
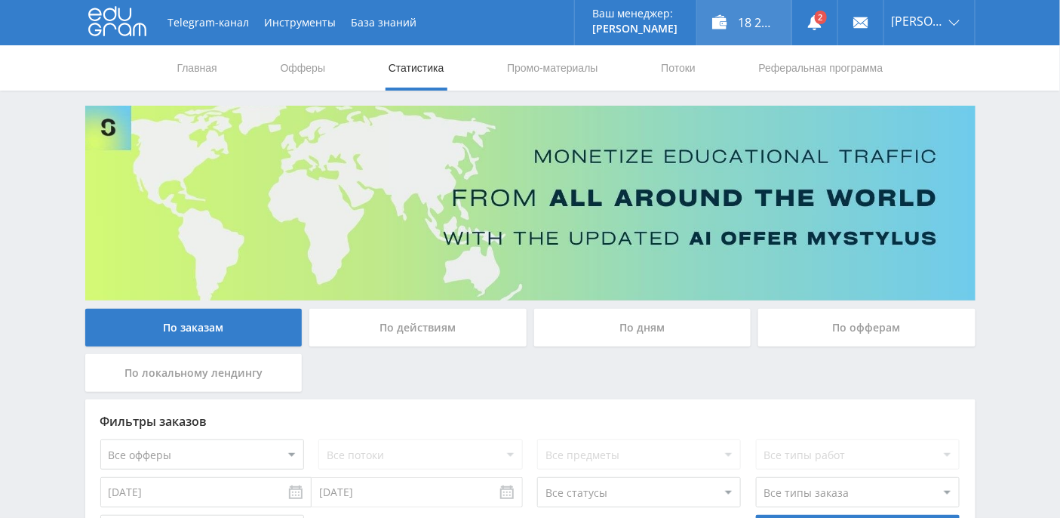
click at [779, 23] on div "18 238,91 ₽" at bounding box center [744, 22] width 94 height 45
click at [838, 20] on link at bounding box center [814, 22] width 45 height 45
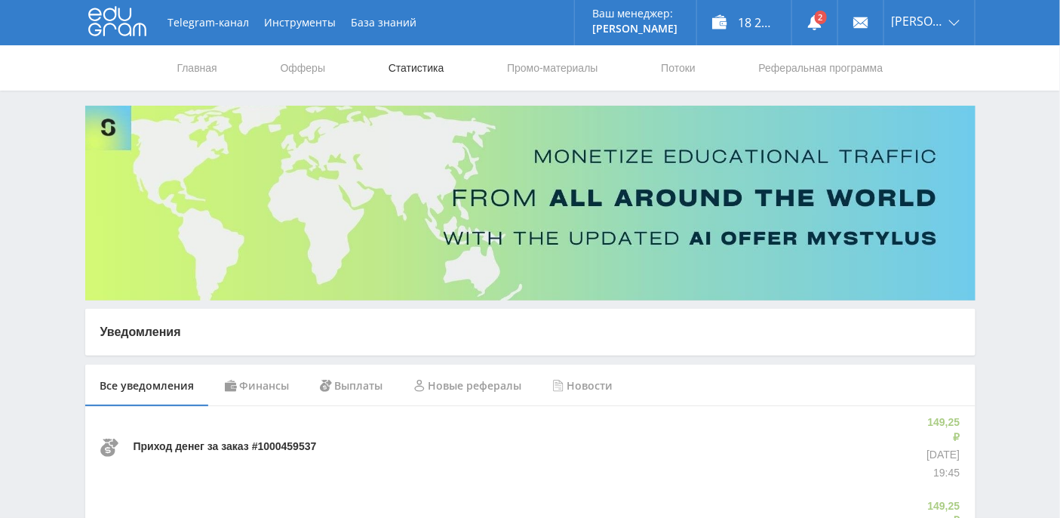
click at [408, 65] on link "Статистика" at bounding box center [416, 67] width 59 height 45
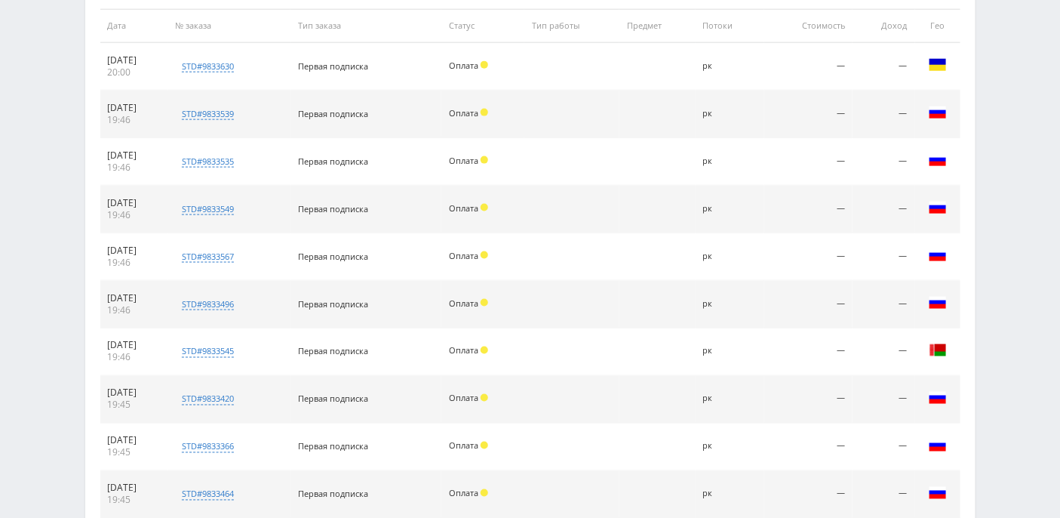
scroll to position [744, 0]
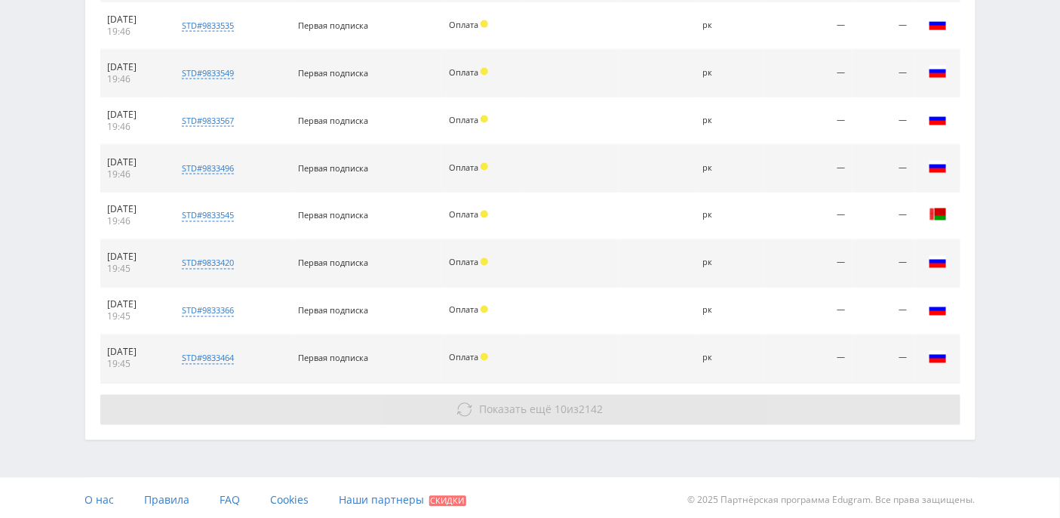
click at [511, 416] on button "Показать ещё 10 из 2142" at bounding box center [530, 410] width 860 height 30
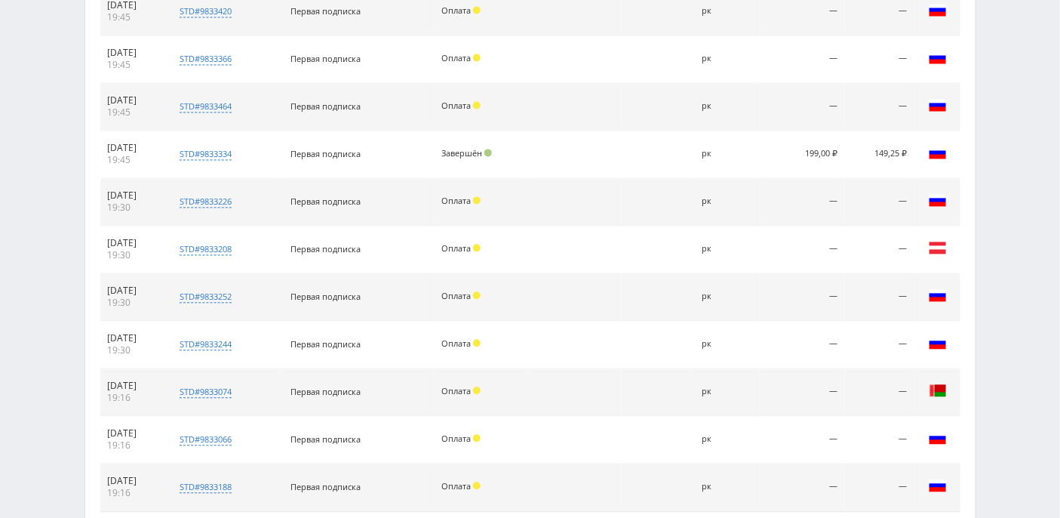
scroll to position [1043, 0]
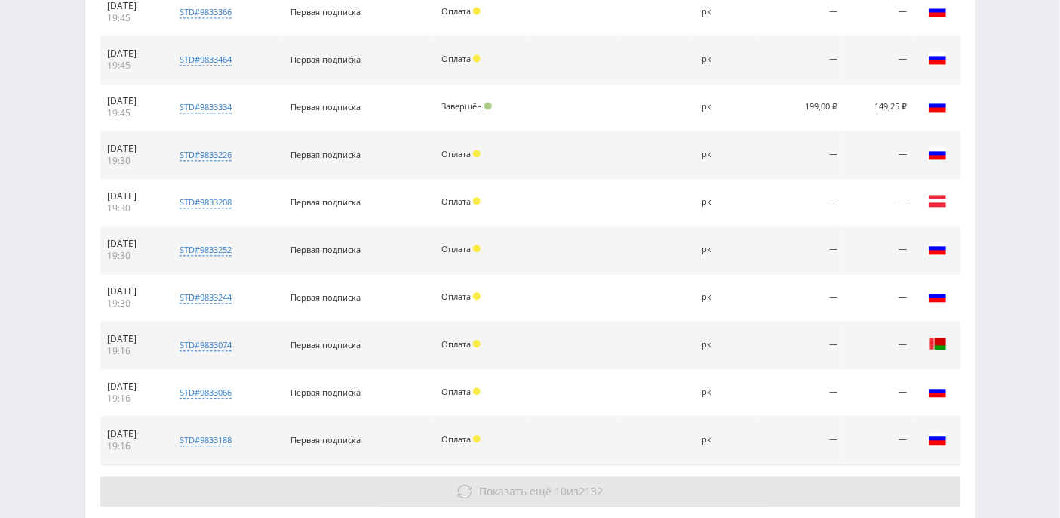
click at [537, 484] on span "Показать ещё" at bounding box center [515, 491] width 72 height 14
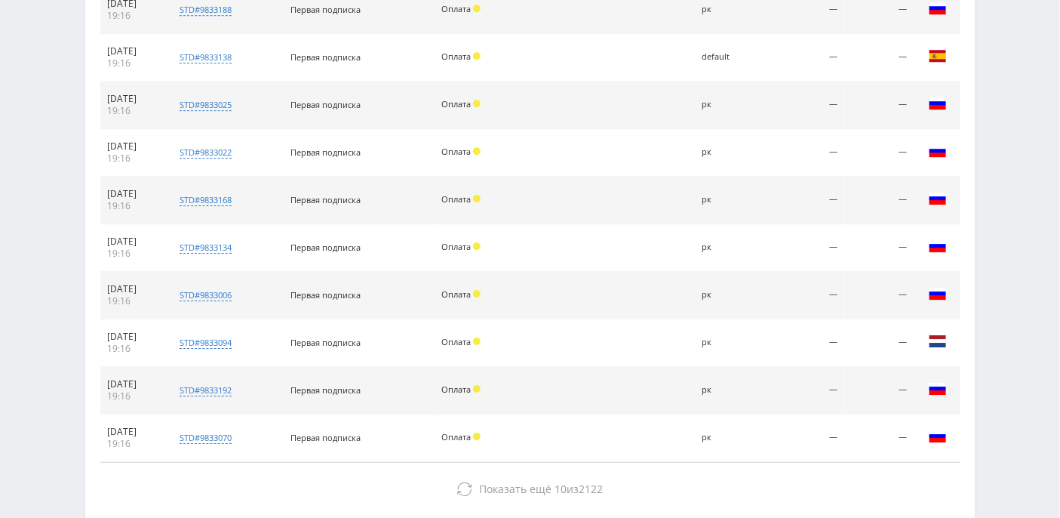
scroll to position [1546, 0]
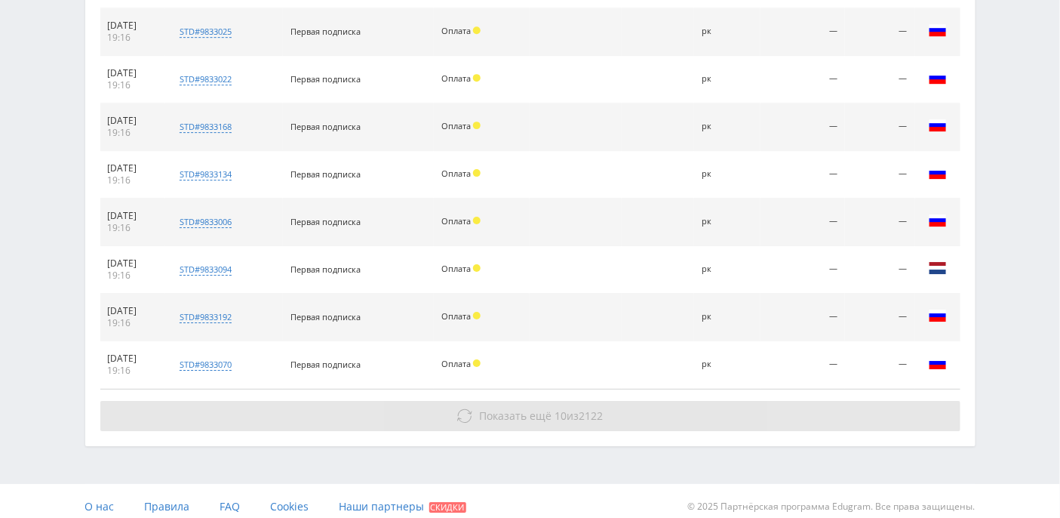
click at [527, 408] on span "Показать ещё" at bounding box center [515, 415] width 72 height 14
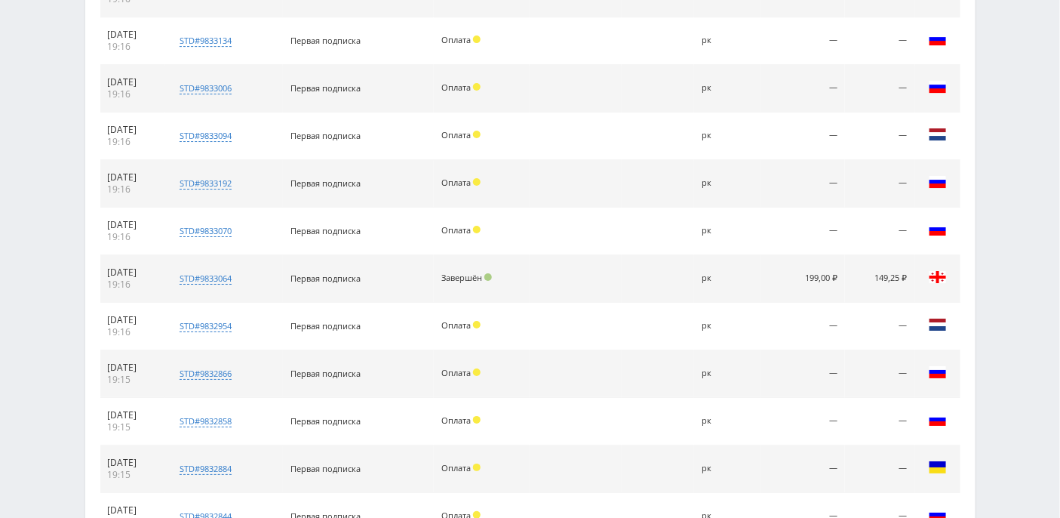
scroll to position [1924, 0]
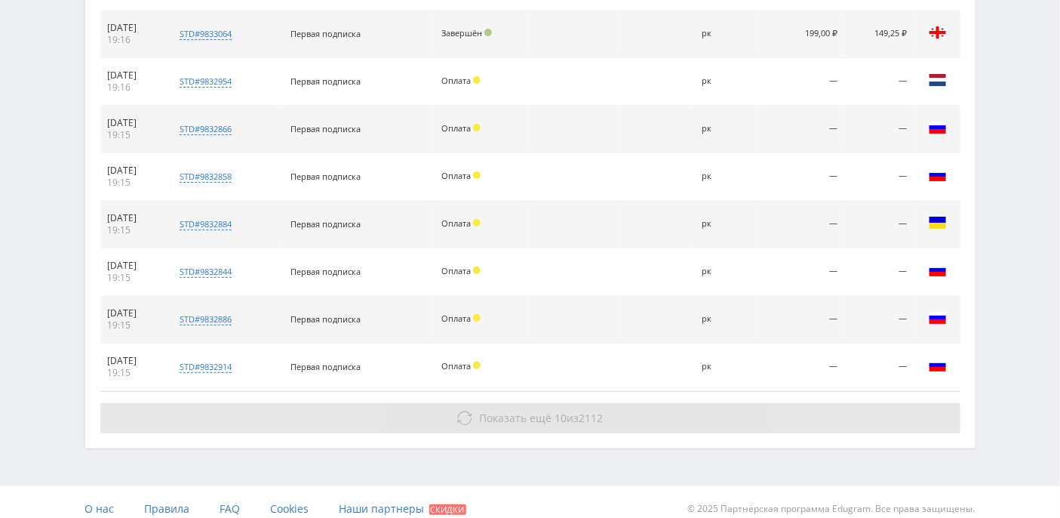
click at [534, 412] on button "Показать ещё 10 из 2112" at bounding box center [530, 418] width 860 height 30
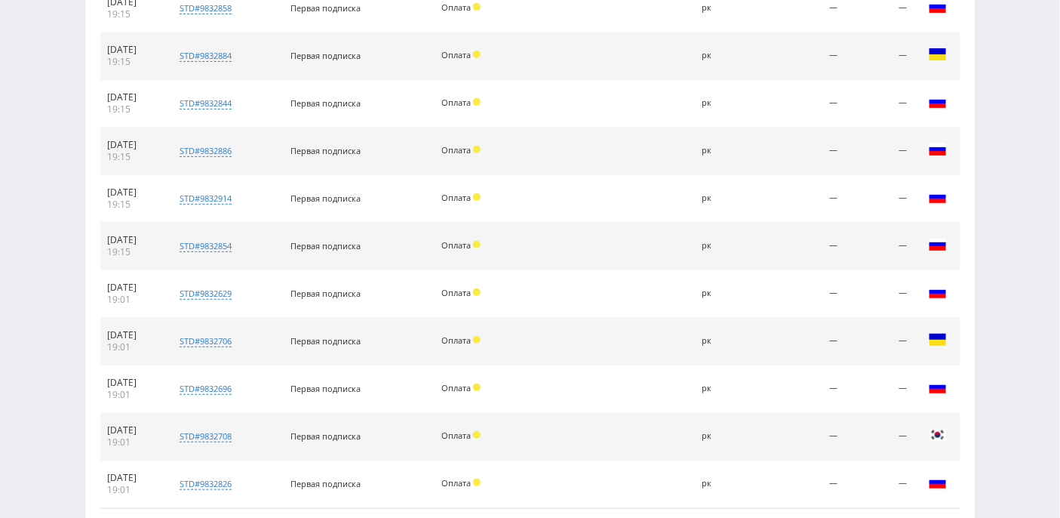
scroll to position [2207, 0]
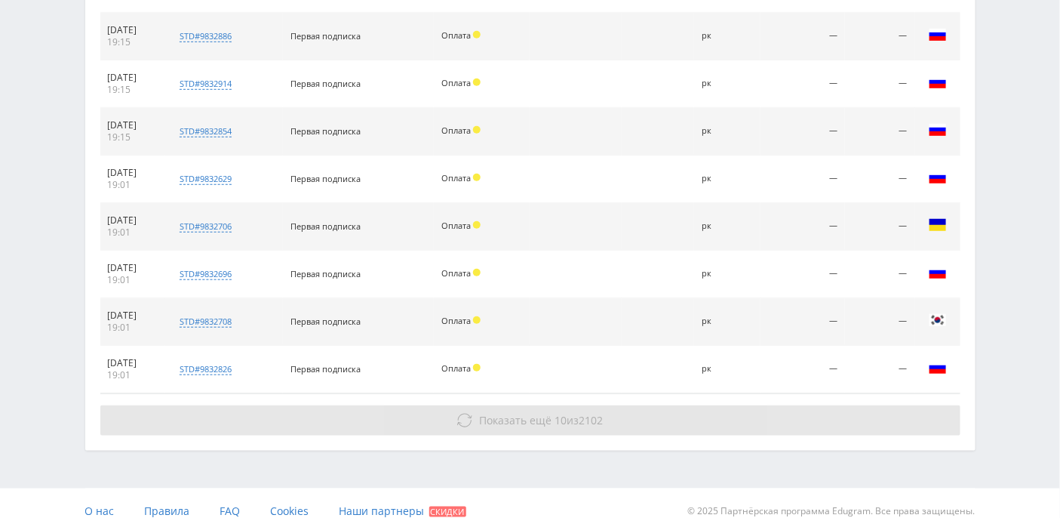
click at [527, 413] on span "Показать ещё" at bounding box center [515, 420] width 72 height 14
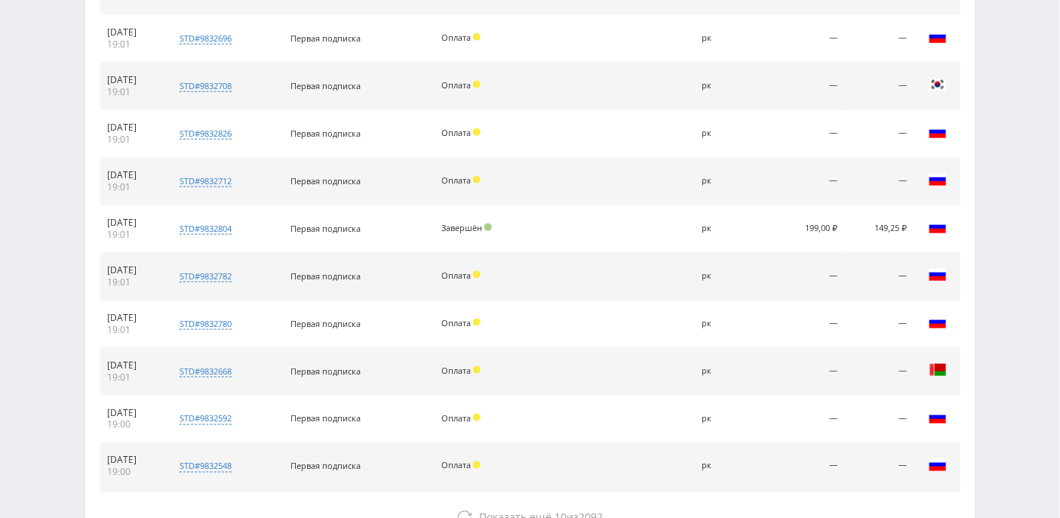
scroll to position [2519, 0]
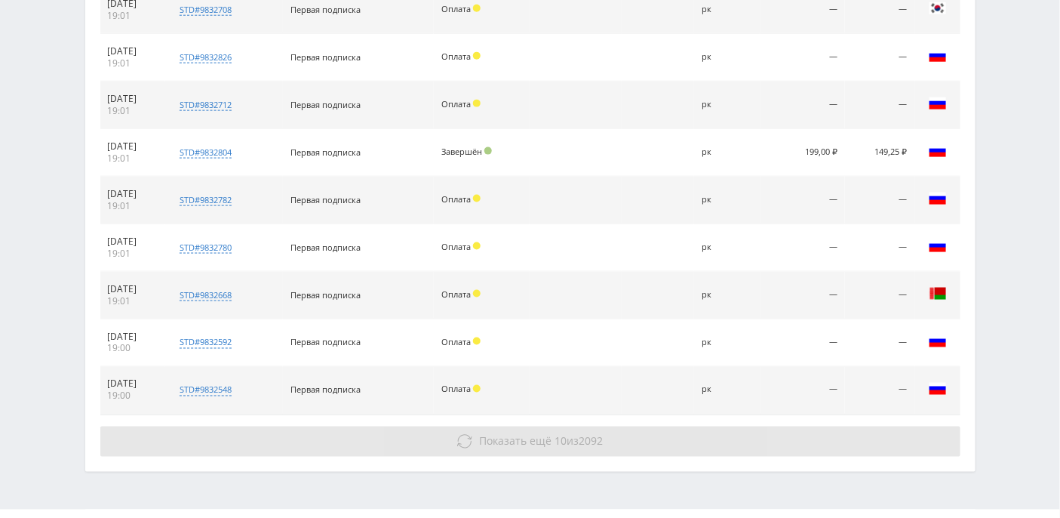
click at [543, 434] on span "Показать ещё" at bounding box center [515, 441] width 72 height 14
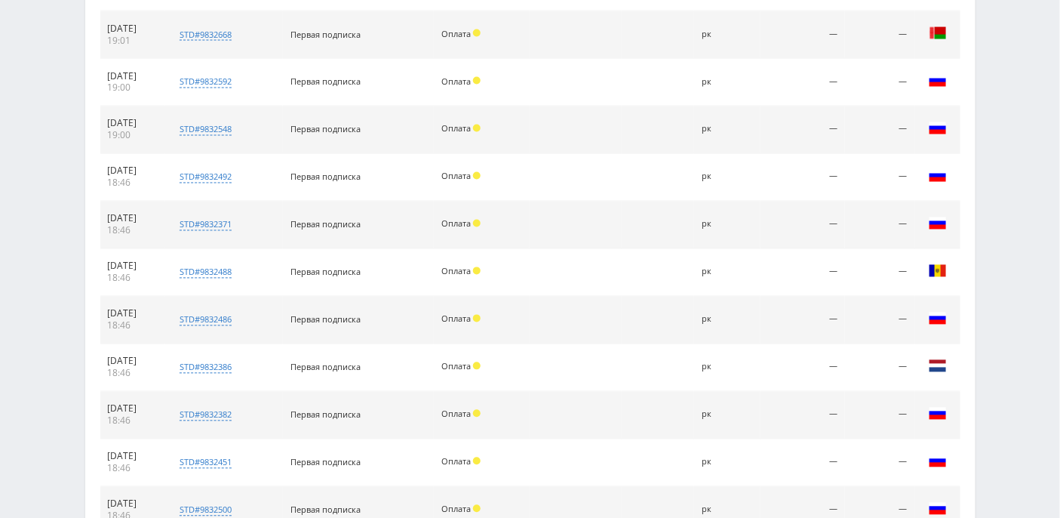
scroll to position [3009, 0]
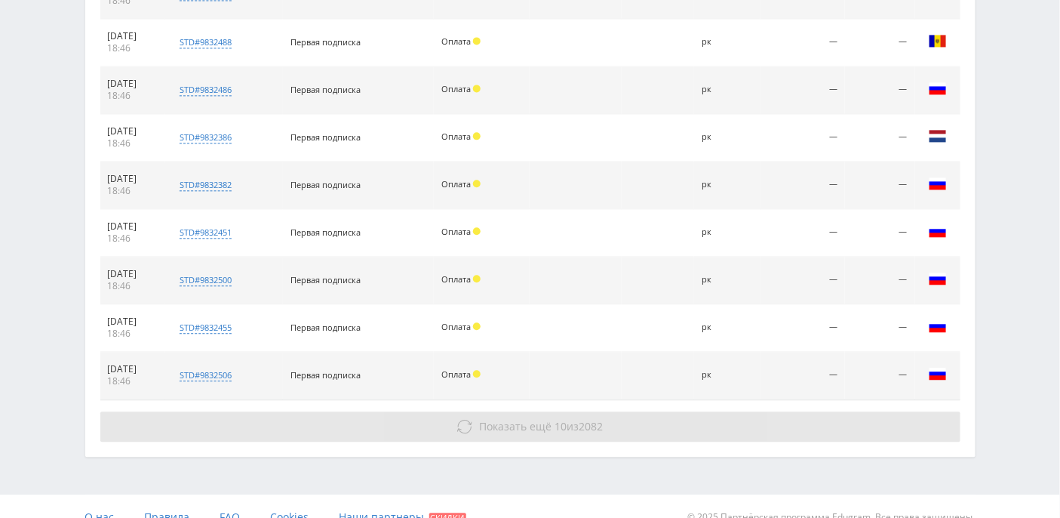
click at [553, 411] on button "Показать ещё 10 из 2082" at bounding box center [530, 426] width 860 height 30
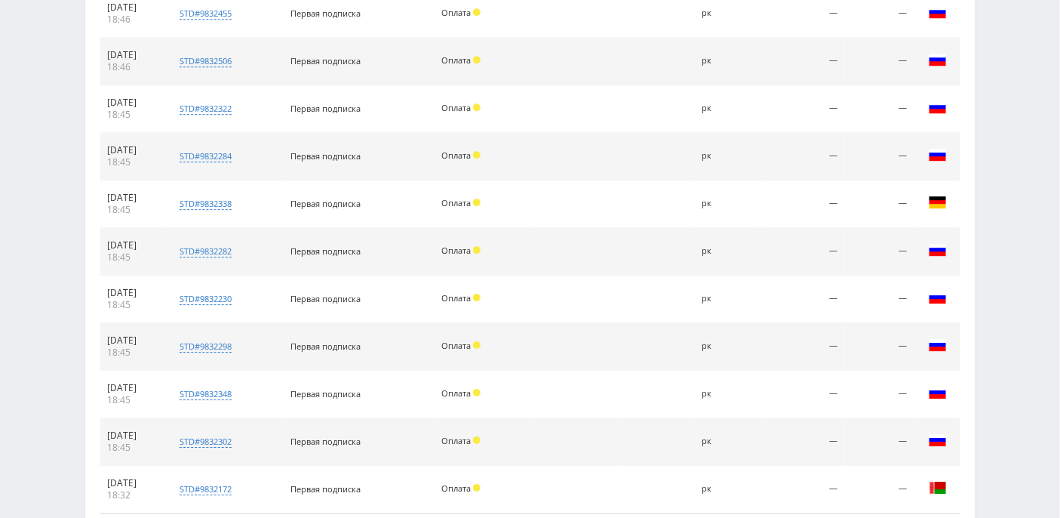
scroll to position [3434, 0]
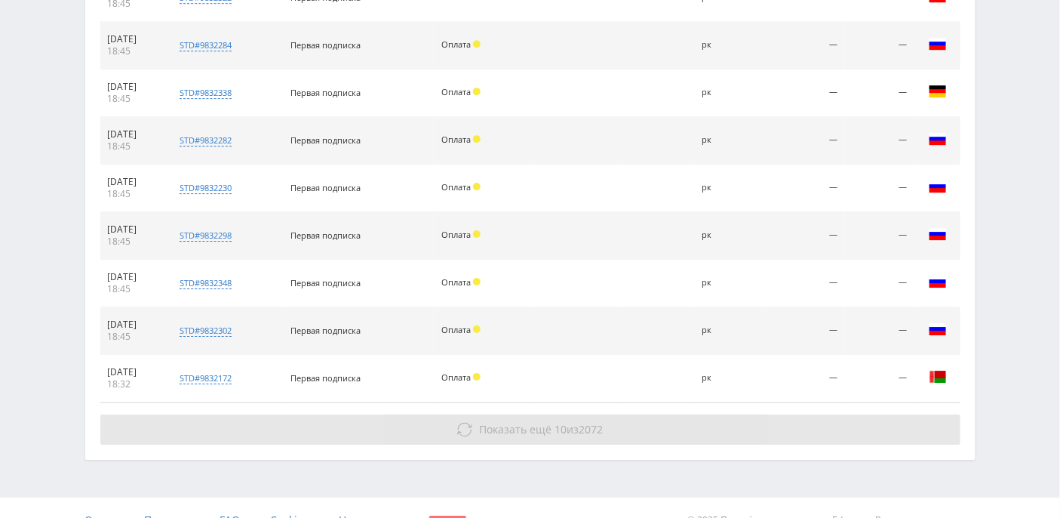
click at [567, 422] on span "Показать ещё 10 из 2072" at bounding box center [541, 429] width 124 height 14
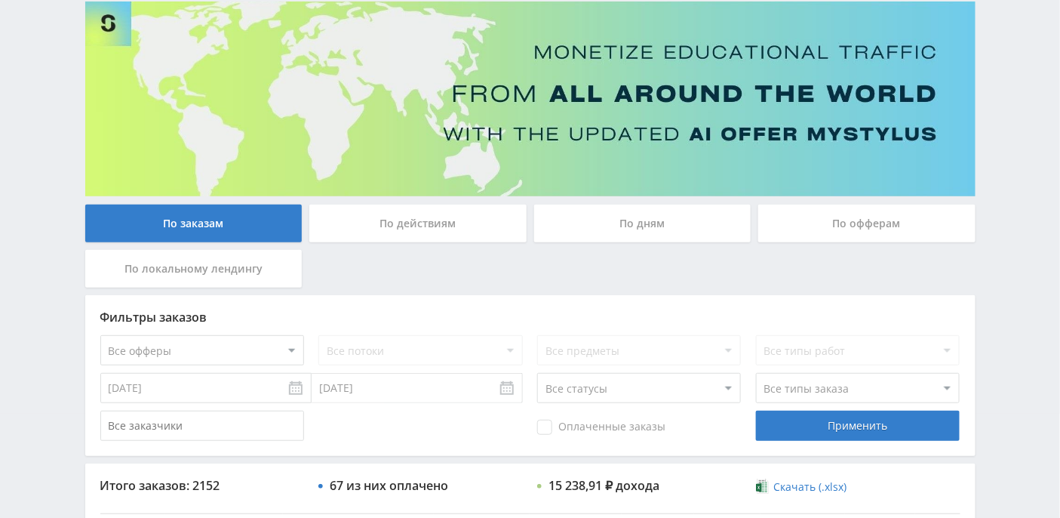
scroll to position [0, 0]
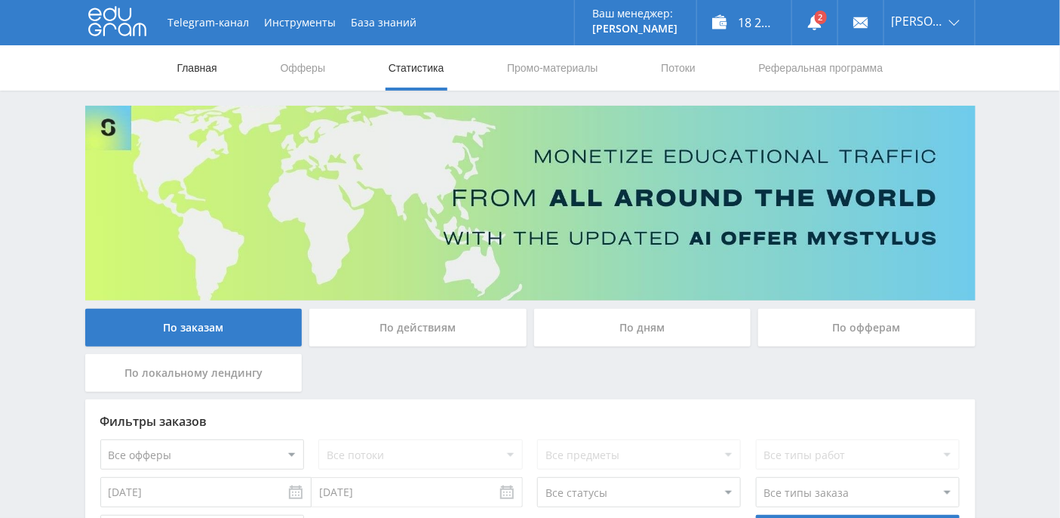
click at [186, 72] on link "Главная" at bounding box center [197, 67] width 43 height 45
